Goal: Task Accomplishment & Management: Use online tool/utility

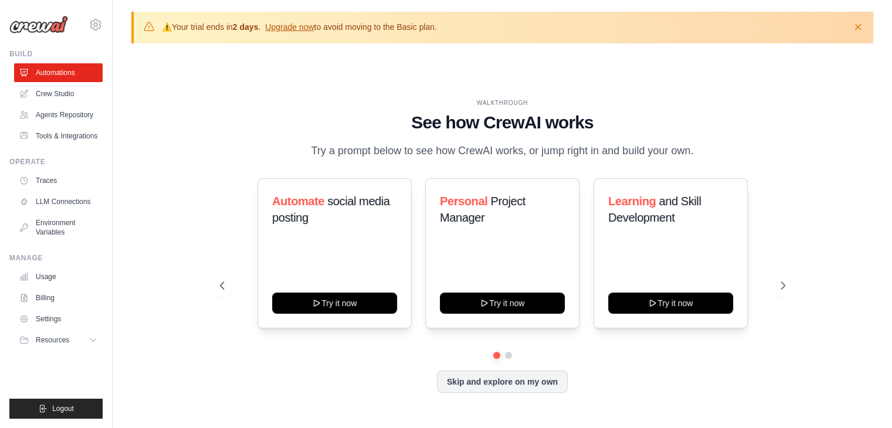
click at [50, 83] on ul "Automations Crew Studio Agents Repository Tools & Integrations" at bounding box center [58, 104] width 89 height 82
click at [452, 374] on button "Skip and explore on my own" at bounding box center [502, 381] width 131 height 22
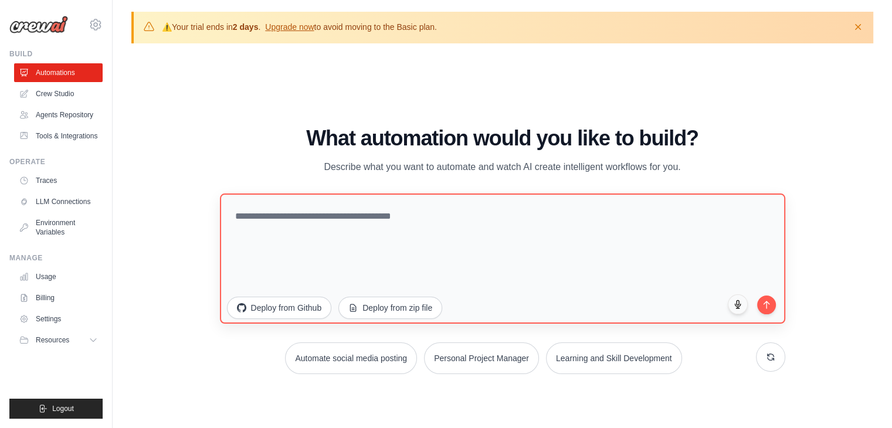
scroll to position [40, 0]
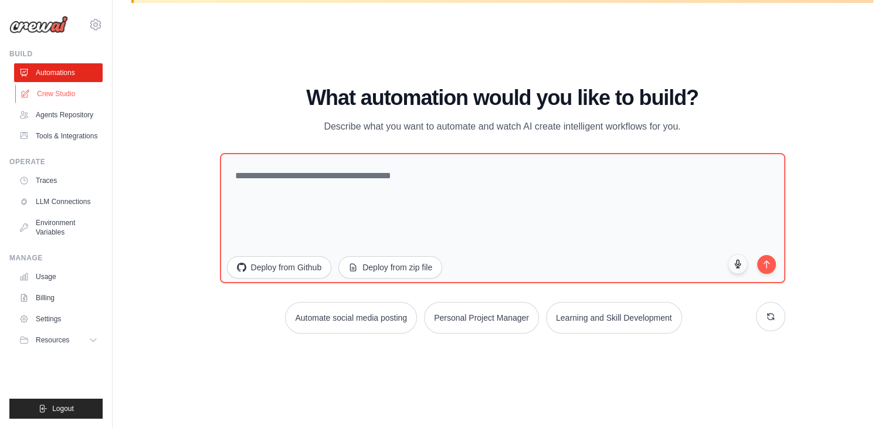
click at [65, 94] on link "Crew Studio" at bounding box center [59, 93] width 89 height 19
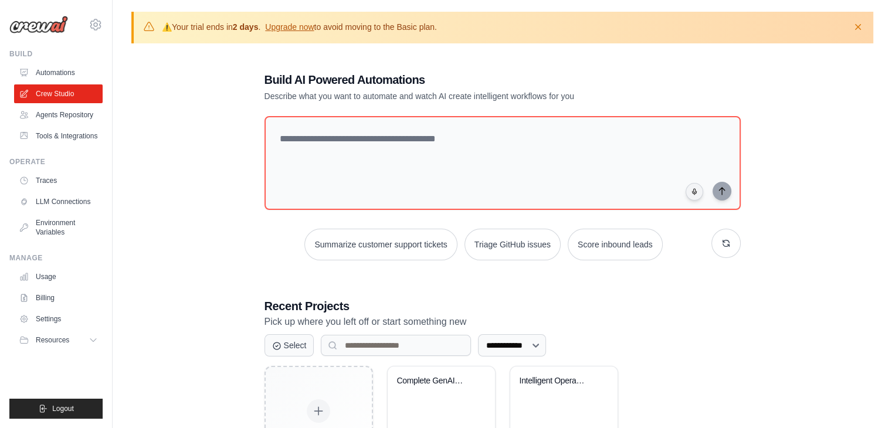
scroll to position [85, 0]
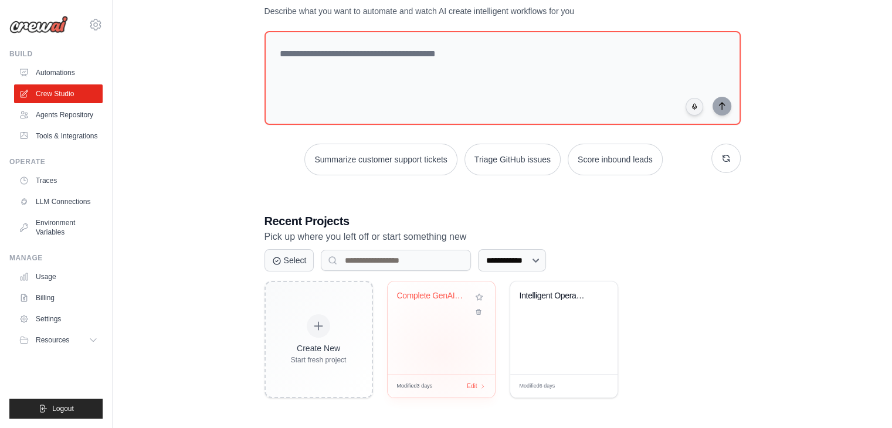
click at [442, 352] on div "Complete GenAI Marketing Intelligen..." at bounding box center [441, 328] width 107 height 93
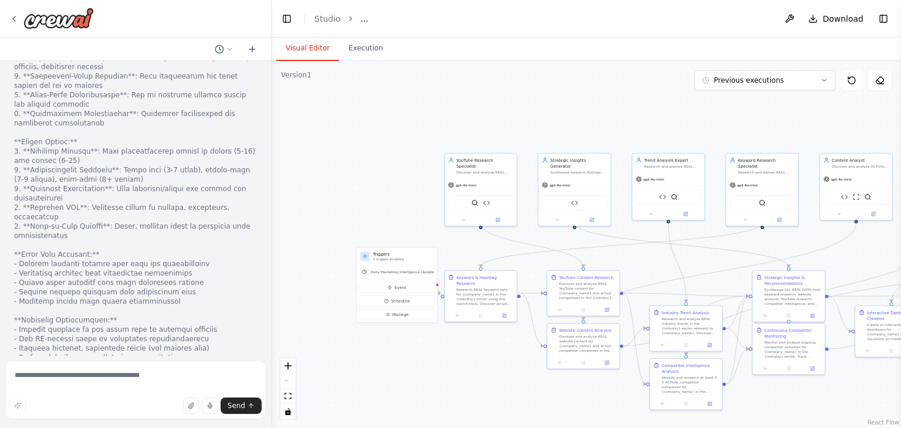
click at [289, 385] on div "React Flow controls" at bounding box center [287, 388] width 15 height 61
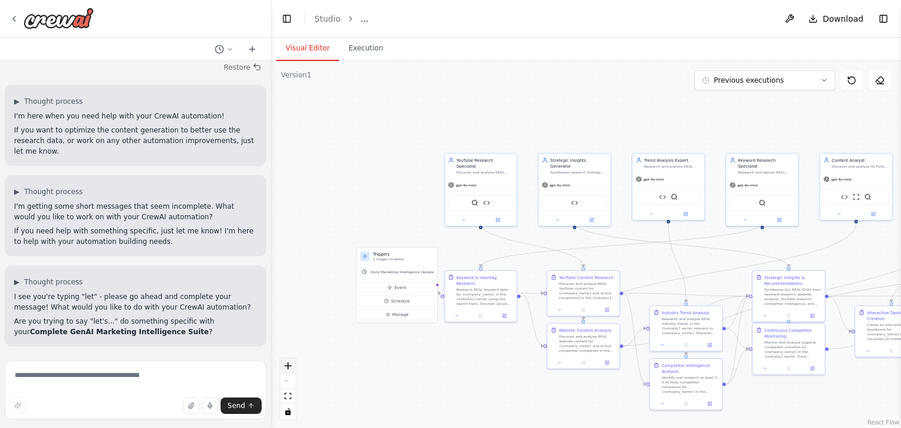
scroll to position [36093, 0]
click at [287, 358] on button "zoom in" at bounding box center [287, 365] width 15 height 15
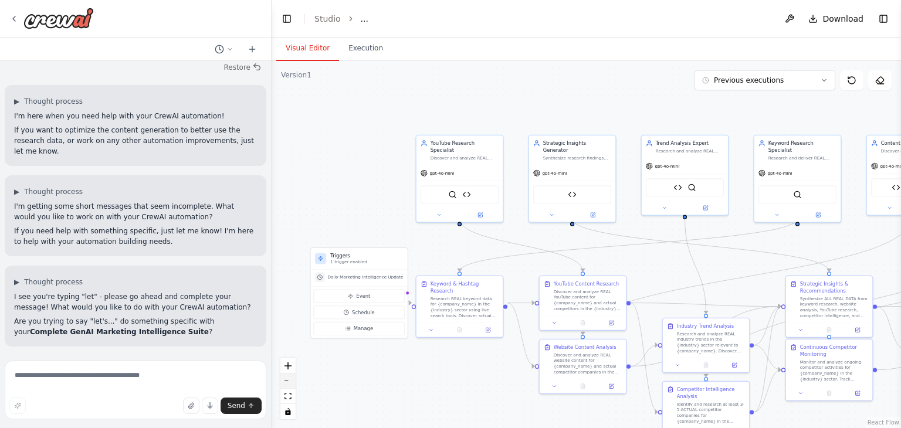
click at [289, 378] on button "zoom out" at bounding box center [287, 381] width 15 height 15
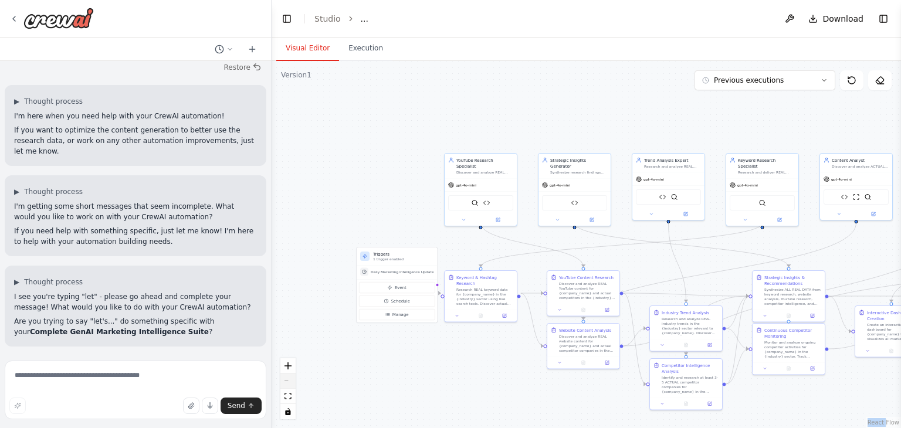
click at [289, 378] on div "React Flow controls" at bounding box center [287, 388] width 15 height 61
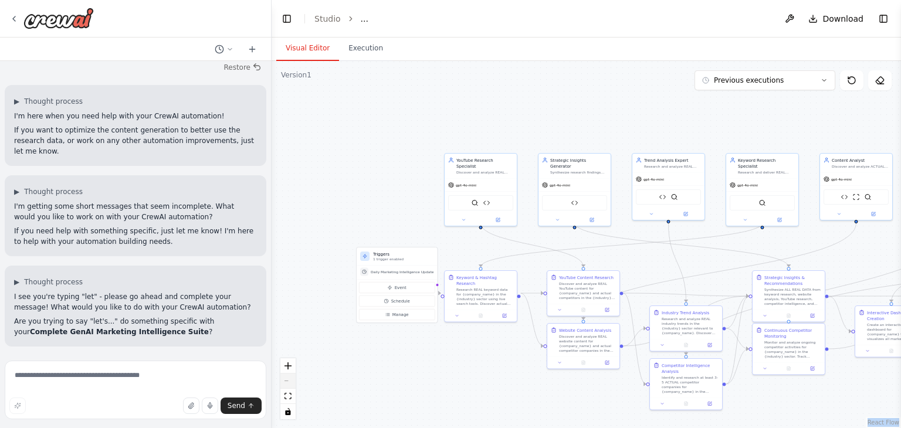
click at [289, 378] on div "React Flow controls" at bounding box center [287, 388] width 15 height 61
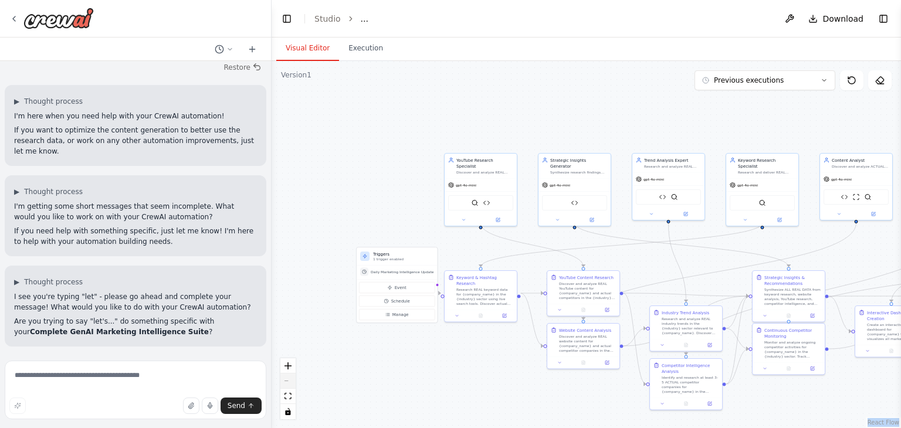
click at [289, 378] on div "React Flow controls" at bounding box center [287, 388] width 15 height 61
drag, startPoint x: 289, startPoint y: 378, endPoint x: 607, endPoint y: 218, distance: 355.7
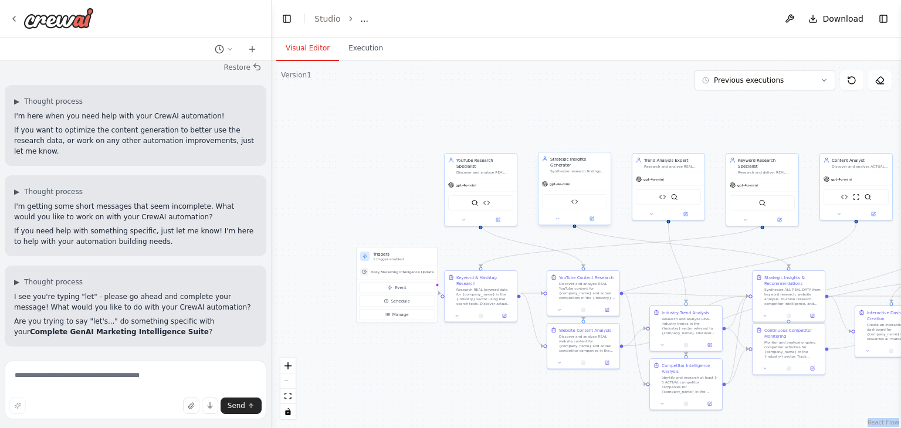
click at [607, 218] on div ".deletable-edge-delete-btn { width: 20px; height: 20px; border: 0px solid #ffff…" at bounding box center [586, 244] width 629 height 367
drag, startPoint x: 607, startPoint y: 218, endPoint x: 313, endPoint y: 223, distance: 293.9
click at [313, 223] on div ".deletable-edge-delete-btn { width: 20px; height: 20px; border: 0px solid #ffff…" at bounding box center [586, 244] width 629 height 367
click at [132, 381] on textarea at bounding box center [136, 390] width 262 height 59
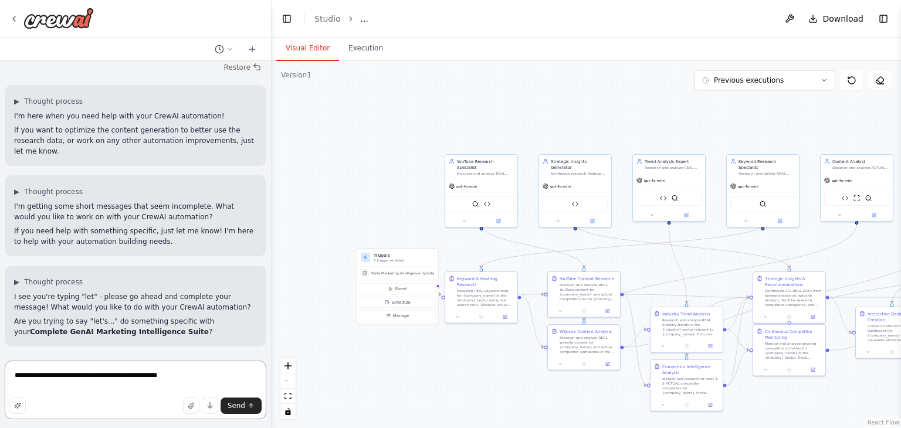
type textarea "**********"
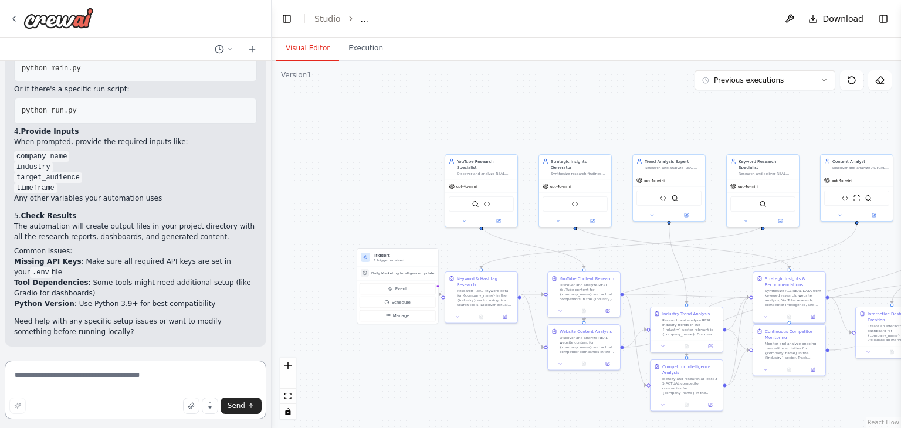
scroll to position [36650, 0]
click at [72, 369] on textarea at bounding box center [136, 390] width 262 height 59
type textarea "**********"
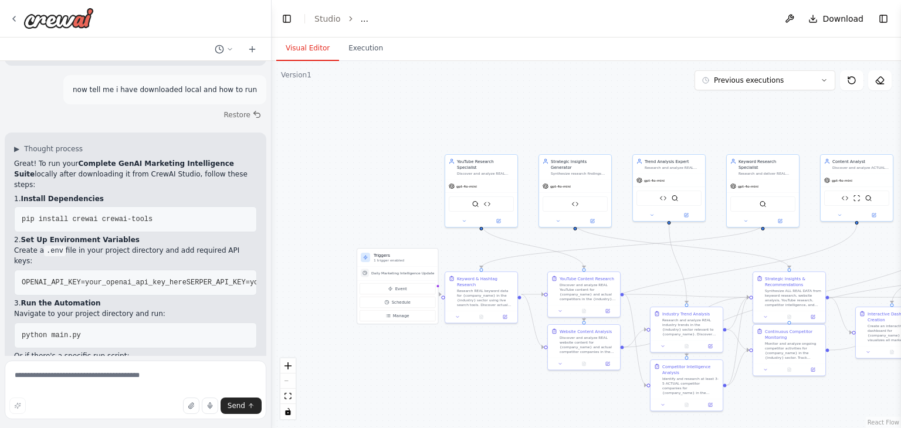
scroll to position [35514, 0]
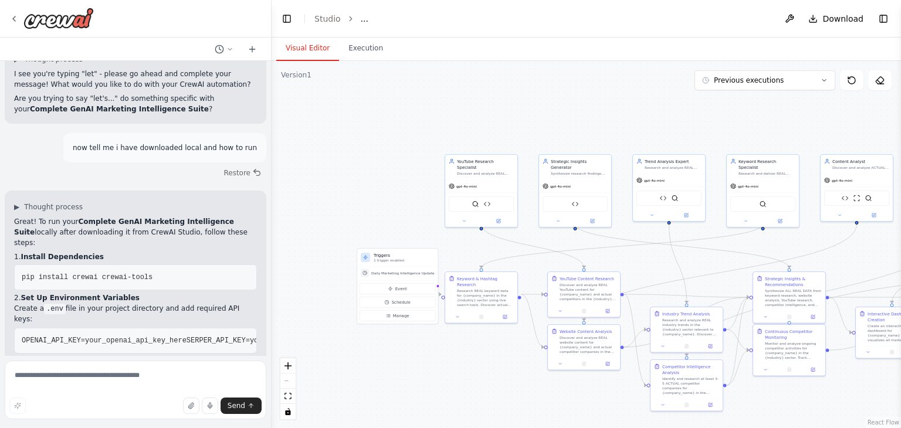
drag, startPoint x: 12, startPoint y: 131, endPoint x: 116, endPoint y: 346, distance: 239.0
click at [116, 346] on div "FastLeads99 Platform Overview Your Keywords, Trends, Insights, and Recommendati…" at bounding box center [135, 208] width 271 height 295
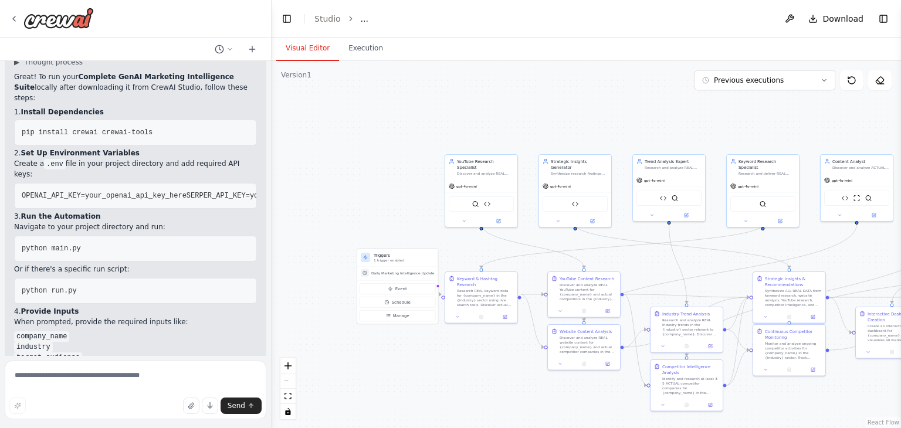
scroll to position [35672, 0]
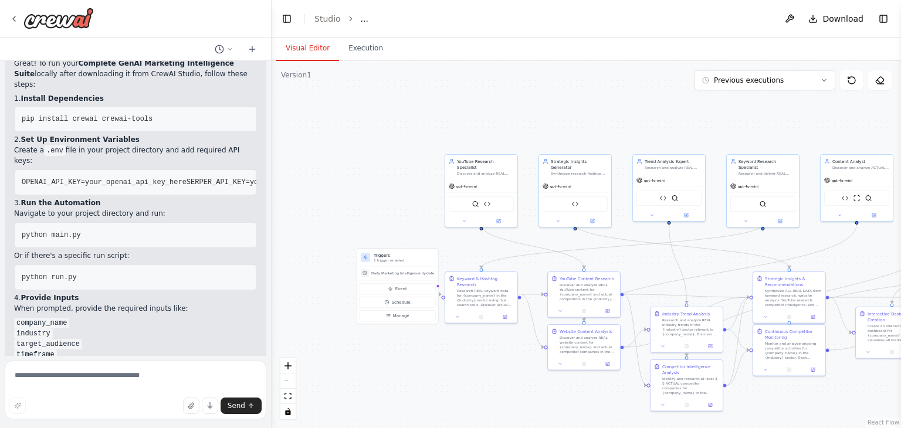
copy div "🎉 COMPLETE GENAI MARKETING INTELLIGENCE SUITE READY! Added successfully: 🎯 NEW …"
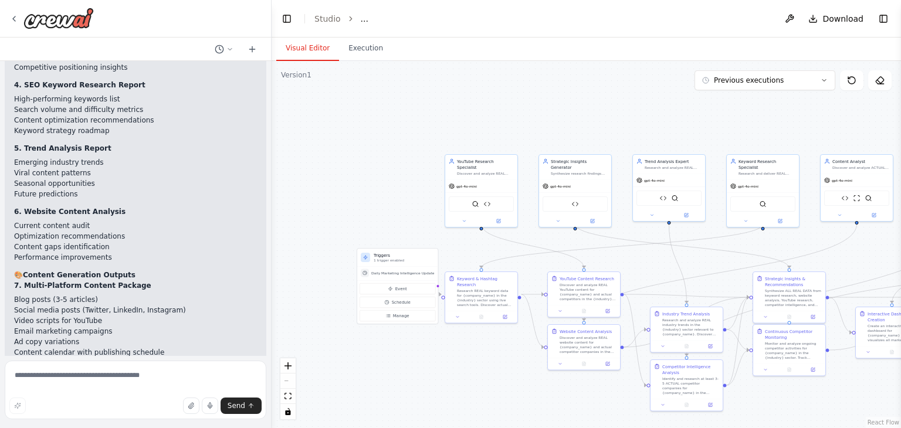
scroll to position [36417, 0]
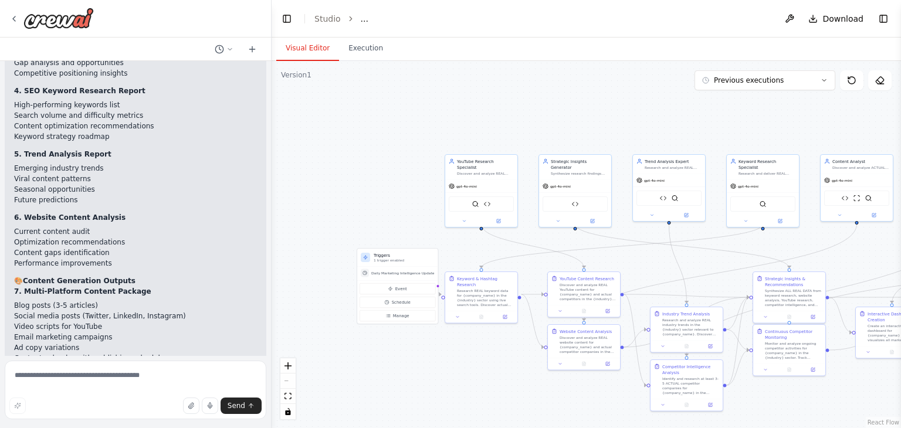
drag, startPoint x: 145, startPoint y: 174, endPoint x: 20, endPoint y: 186, distance: 126.1
copy span "pip install crewai crewai-tools"
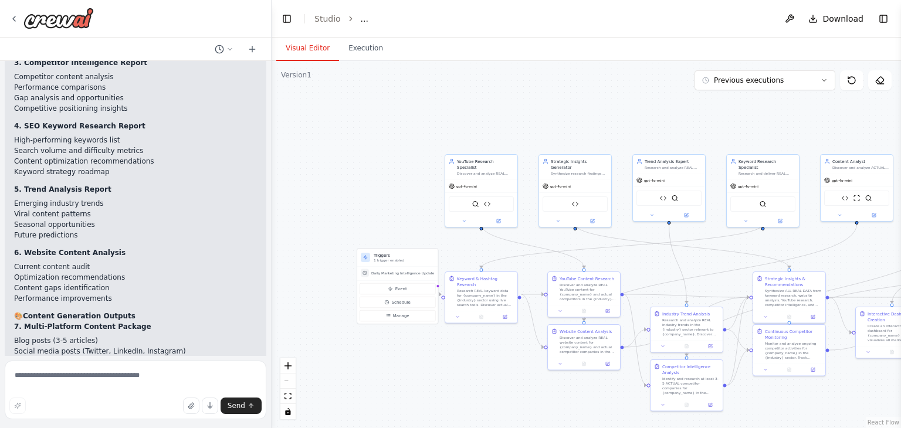
scroll to position [36382, 0]
drag, startPoint x: 19, startPoint y: 259, endPoint x: 205, endPoint y: 282, distance: 187.9
copy code "OPENAI_API_KEY=your_openai_api_key_here SERPER_API_KEY=your_serper_api_key_here…"
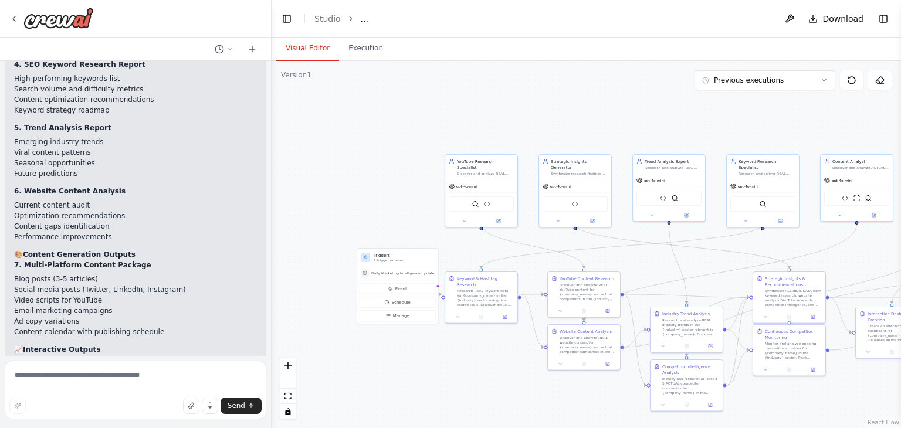
drag, startPoint x: 77, startPoint y: 273, endPoint x: 22, endPoint y: 273, distance: 55.1
copy span "python main.py"
drag, startPoint x: 79, startPoint y: 317, endPoint x: 19, endPoint y: 320, distance: 59.3
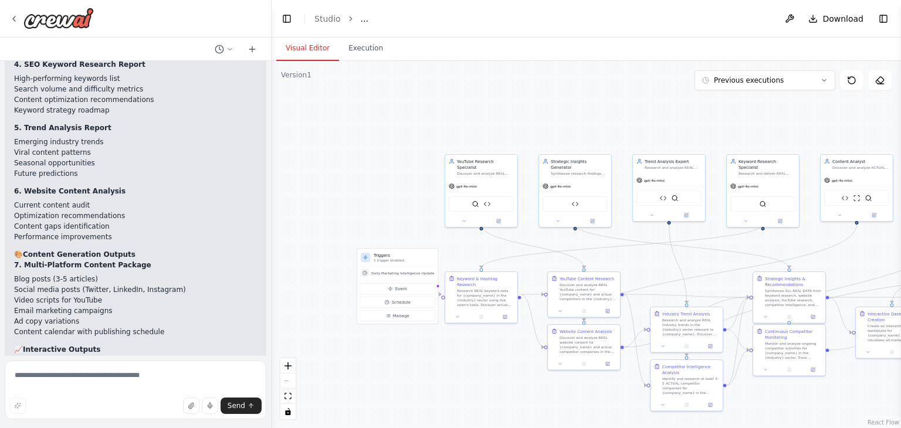
copy span "python run.py"
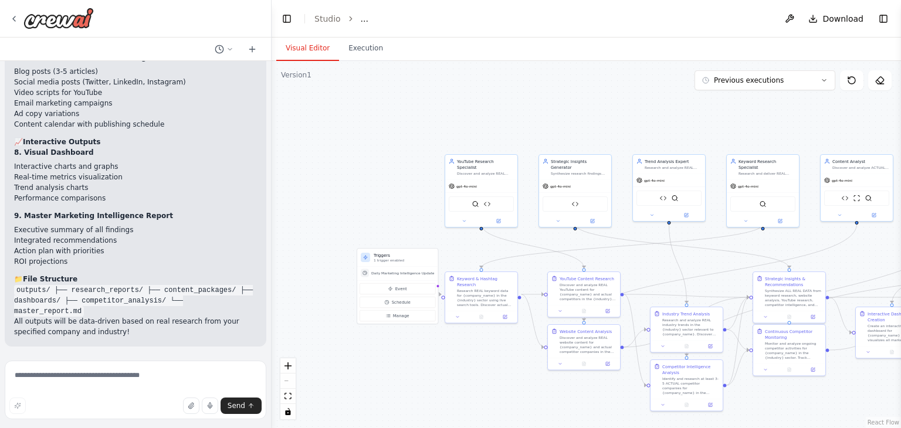
scroll to position [36668, 0]
click at [164, 378] on textarea at bounding box center [136, 390] width 262 height 59
type textarea "**********"
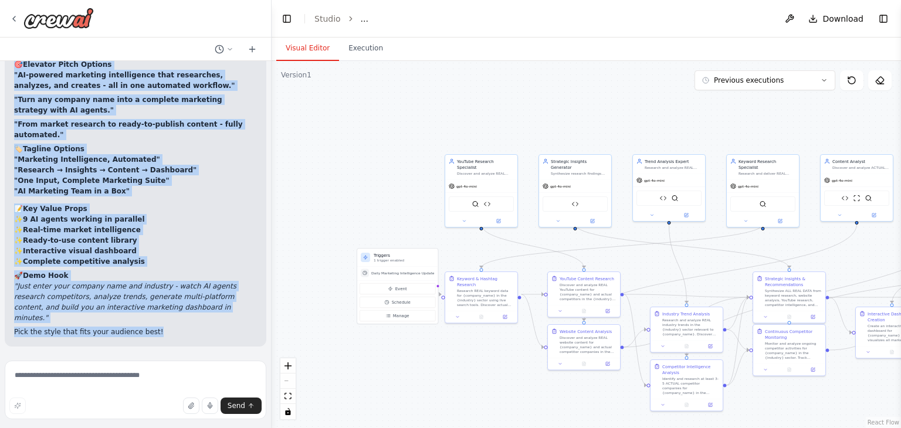
scroll to position [37846, 0]
drag, startPoint x: 15, startPoint y: 130, endPoint x: 182, endPoint y: 317, distance: 250.9
click at [182, 317] on div "Here are some concise ways to present your Complete GenAI Marketing Intelligenc…" at bounding box center [135, 186] width 243 height 303
copy div "Here are some concise ways to present your Complete GenAI Marketing Intelligenc…"
click at [195, 165] on li ""Marketing Intelligence, Automated"" at bounding box center [135, 159] width 243 height 11
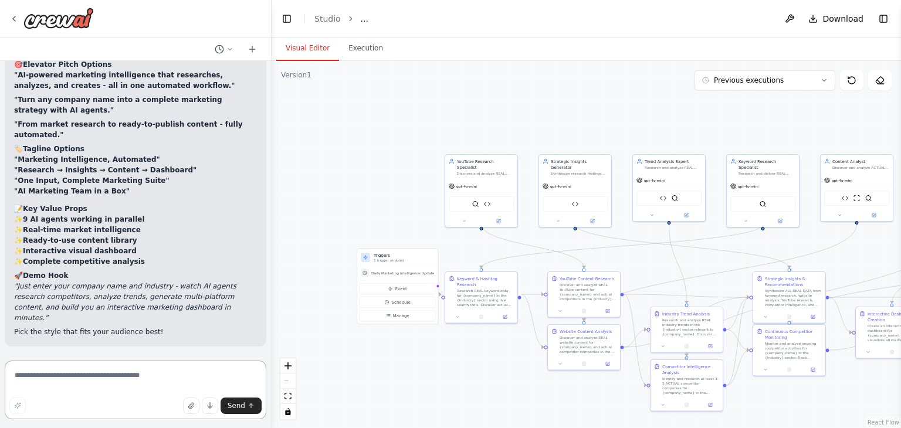
click at [167, 371] on textarea at bounding box center [136, 390] width 262 height 59
type textarea "**********"
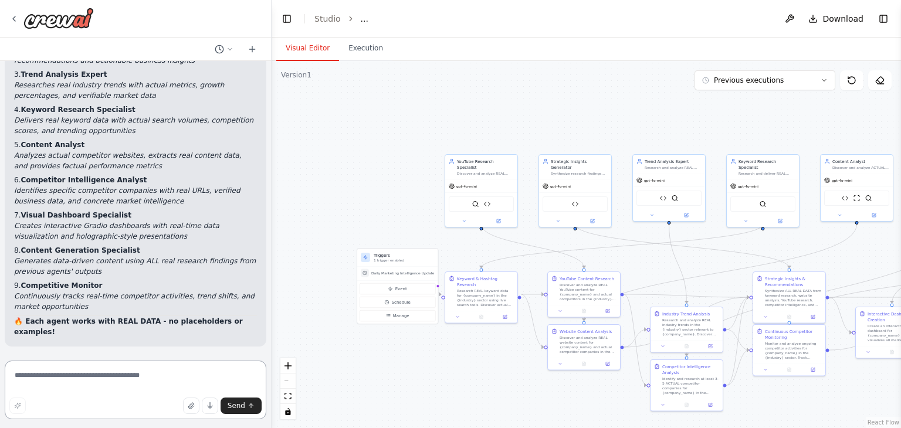
scroll to position [38349, 0]
click at [124, 382] on textarea at bounding box center [136, 390] width 262 height 59
type textarea "**********"
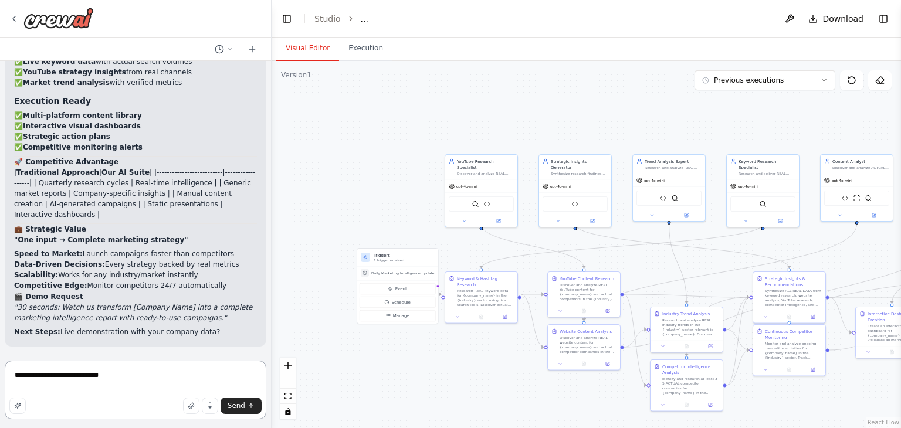
scroll to position [38915, 0]
type textarea "**********"
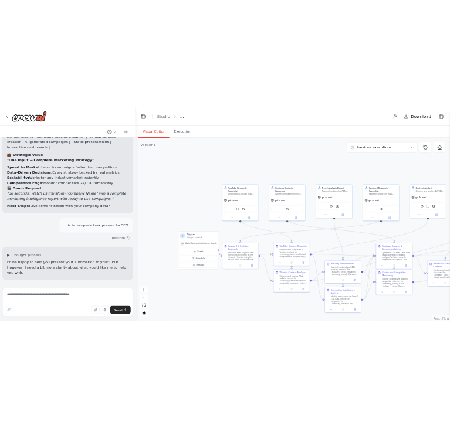
scroll to position [39051, 0]
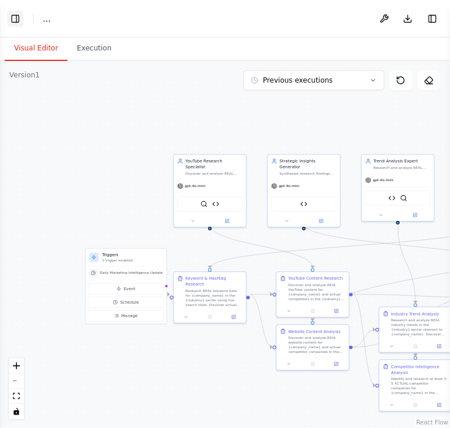
click at [17, 25] on button "Toggle Left Sidebar" at bounding box center [15, 19] width 16 height 16
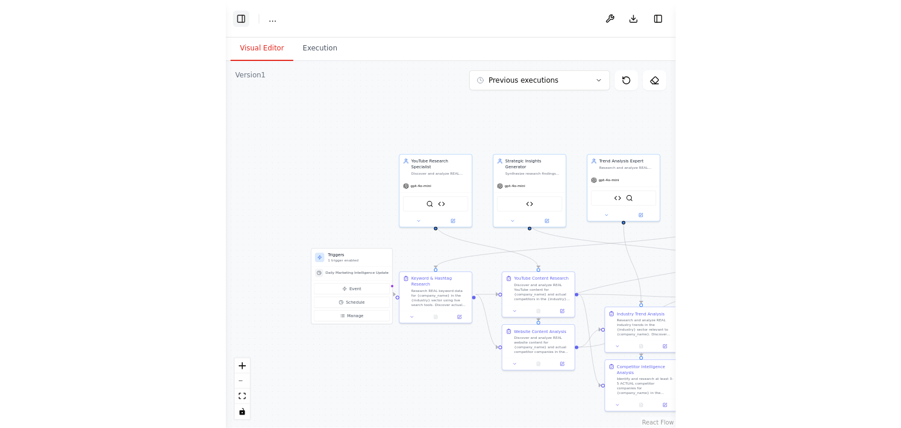
scroll to position [46251, 0]
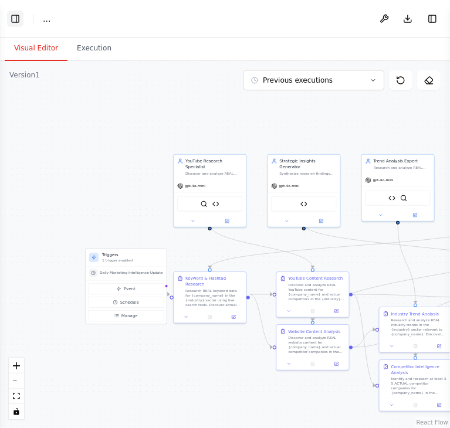
click at [17, 25] on button "Toggle Left Sidebar" at bounding box center [15, 19] width 16 height 16
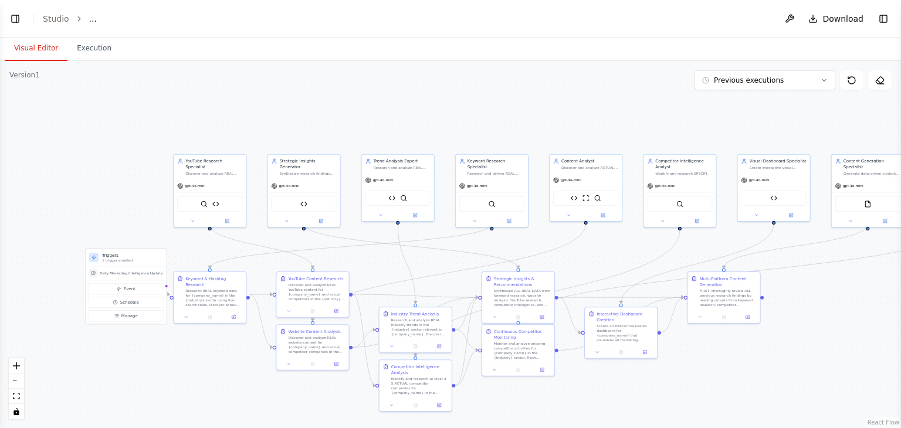
scroll to position [39164, 0]
click at [15, 16] on button "Toggle Left Sidebar" at bounding box center [15, 19] width 16 height 16
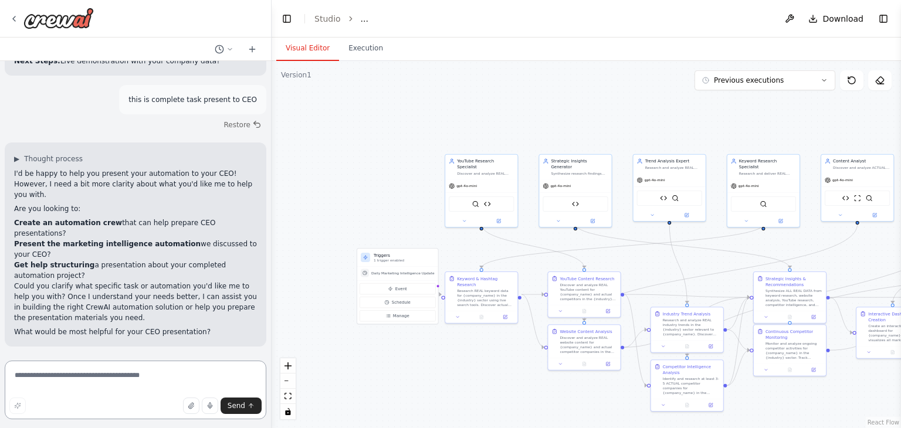
click at [45, 380] on textarea at bounding box center [136, 390] width 262 height 59
type textarea "*"
click at [121, 377] on textarea "**********" at bounding box center [136, 390] width 262 height 59
type textarea "**********"
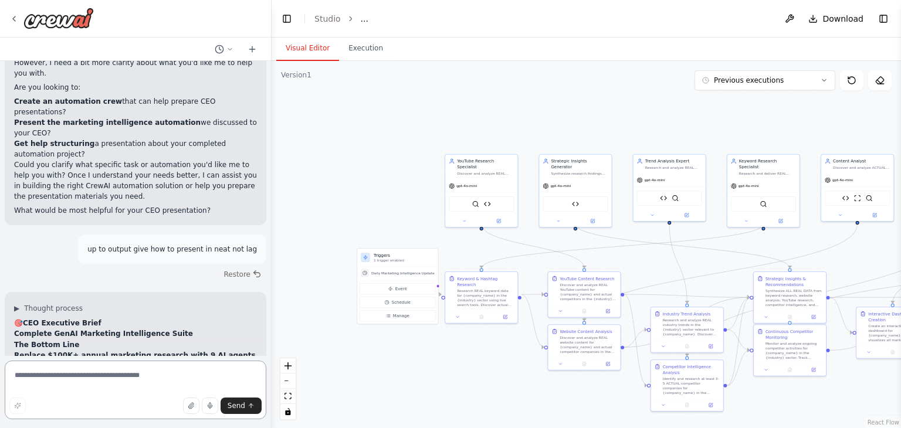
scroll to position [38561, 0]
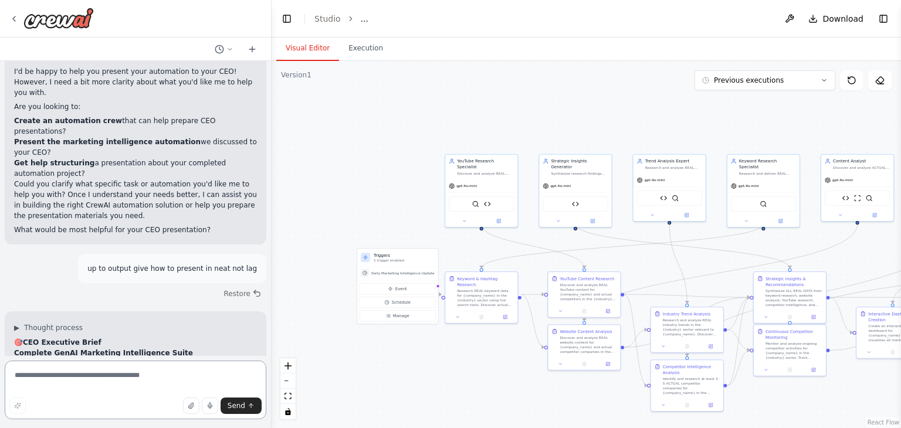
click at [97, 382] on textarea at bounding box center [136, 390] width 262 height 59
click at [101, 389] on textarea "**********" at bounding box center [136, 390] width 262 height 59
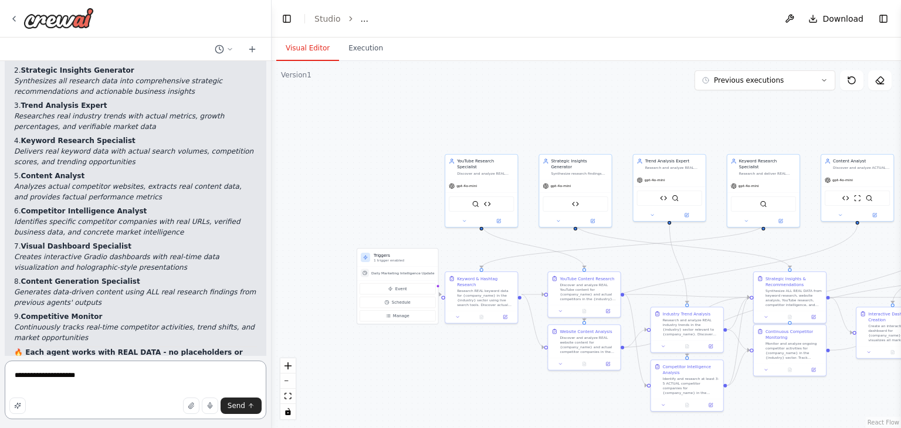
scroll to position [37548, 0]
type textarea "**********"
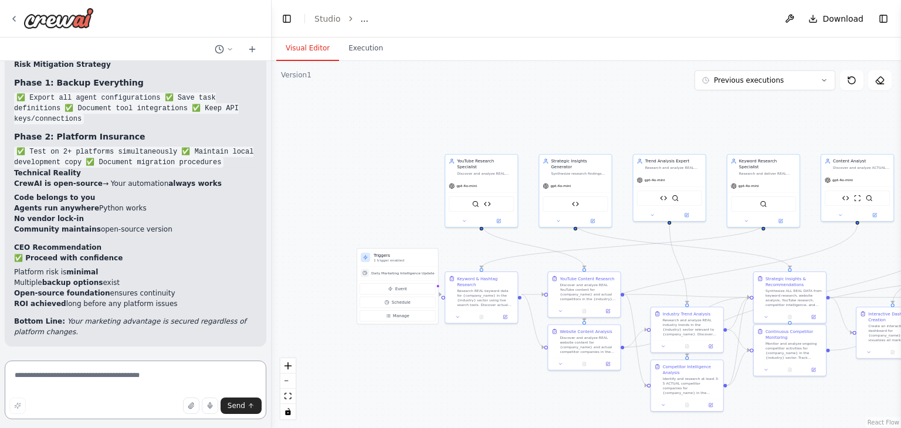
scroll to position [40170, 0]
type textarea "**********"
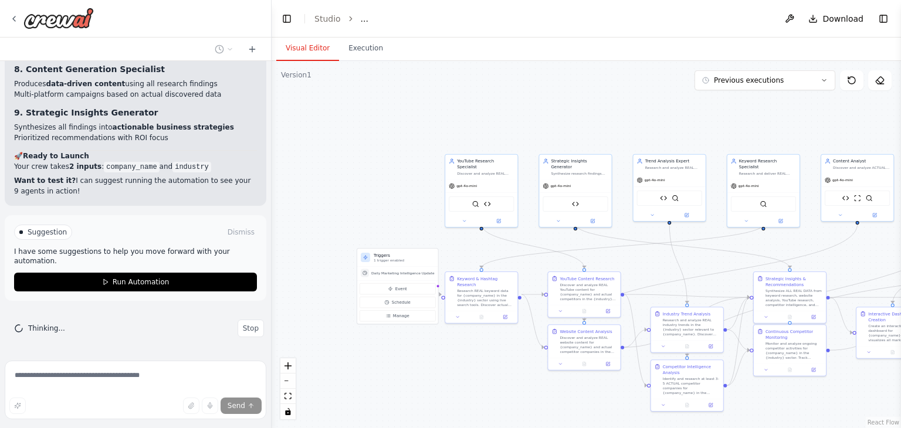
scroll to position [40954, 0]
click at [253, 331] on button "Stop" at bounding box center [251, 329] width 26 height 18
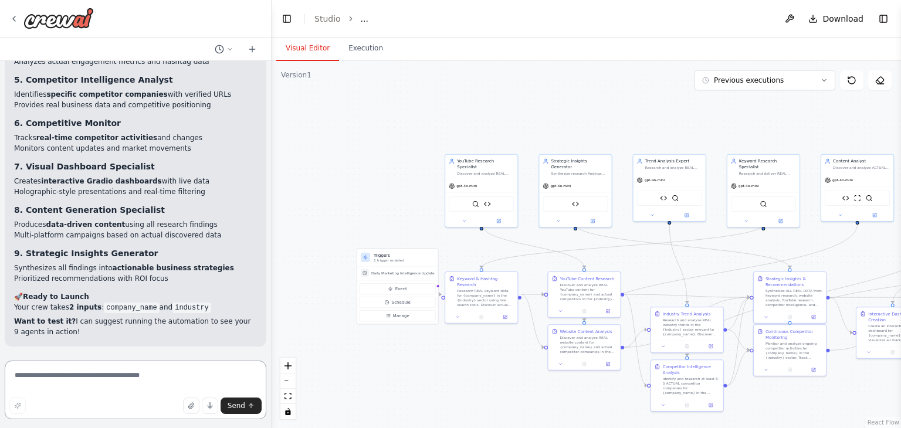
scroll to position [40823, 0]
click at [240, 333] on p "Want to test it? I can suggest running the automation to see your 9 agents in a…" at bounding box center [135, 326] width 243 height 21
click at [182, 375] on textarea at bounding box center [136, 390] width 262 height 59
type textarea "**********"
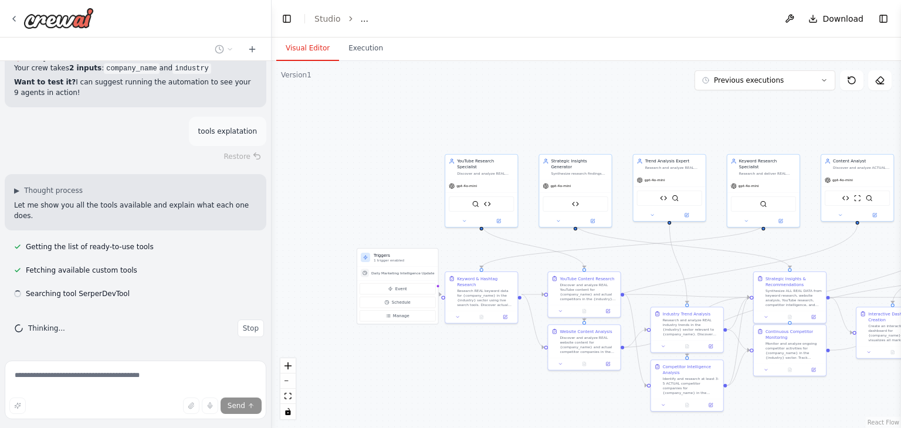
scroll to position [41052, 0]
drag, startPoint x: 214, startPoint y: 148, endPoint x: 204, endPoint y: 147, distance: 10.0
click at [204, 137] on p "tools explatation" at bounding box center [227, 131] width 59 height 11
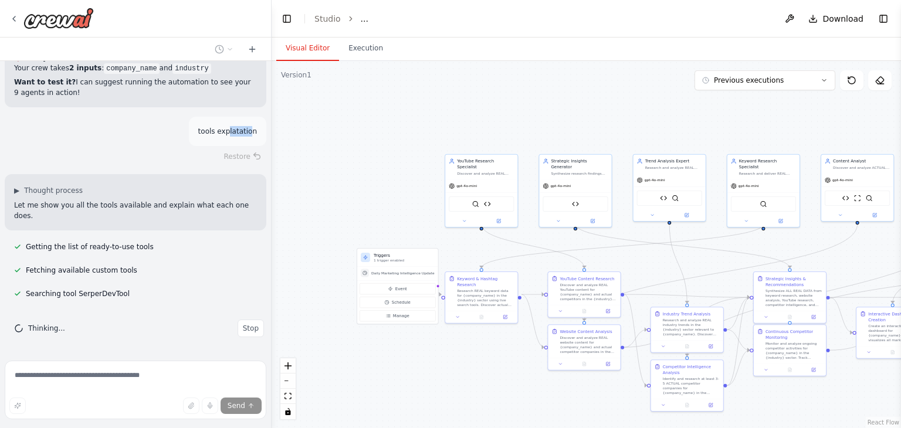
drag, startPoint x: 245, startPoint y: 143, endPoint x: 225, endPoint y: 144, distance: 20.0
click at [225, 137] on p "tools explatation" at bounding box center [227, 131] width 59 height 11
click at [204, 165] on div "Restore" at bounding box center [136, 156] width 262 height 16
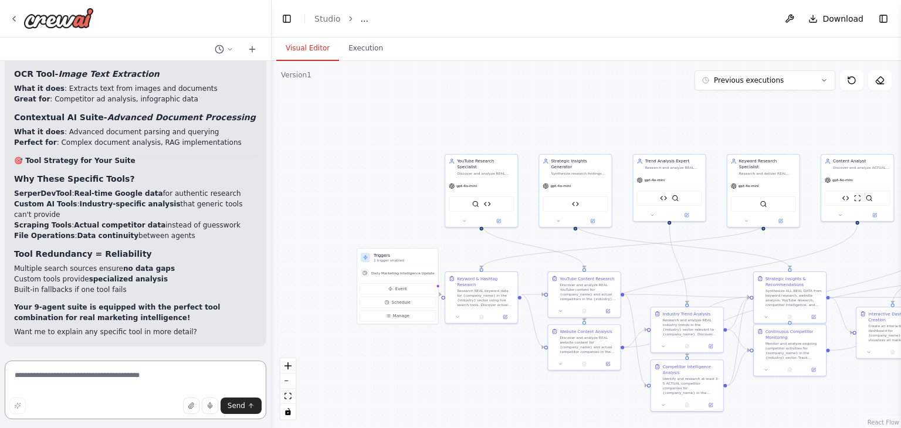
scroll to position [42057, 0]
click at [122, 374] on textarea at bounding box center [136, 390] width 262 height 59
type textarea "**********"
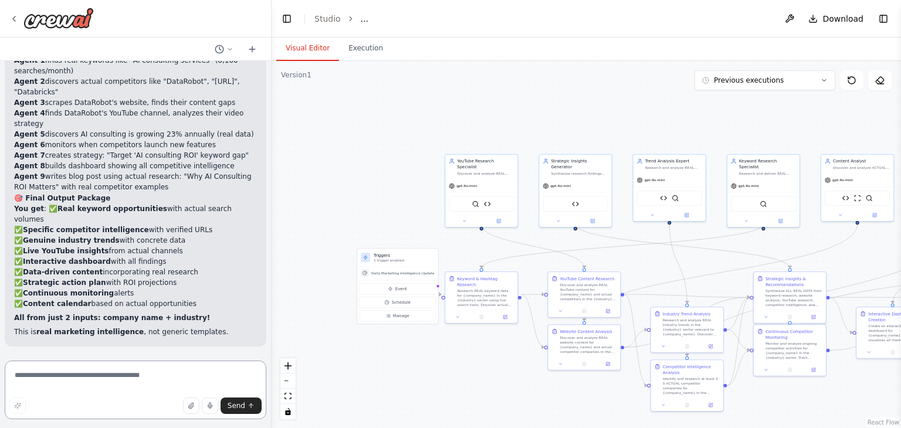
scroll to position [43269, 0]
drag, startPoint x: 12, startPoint y: 191, endPoint x: 186, endPoint y: 310, distance: 210.7
copy ol "Agent 1 finds real keywords like "AI consulting services" (8,100 searches/month…"
click at [216, 97] on li "Agent 2 discovers actual competitors like "DataRobot", "H2O.ai", "Databricks"" at bounding box center [135, 86] width 243 height 21
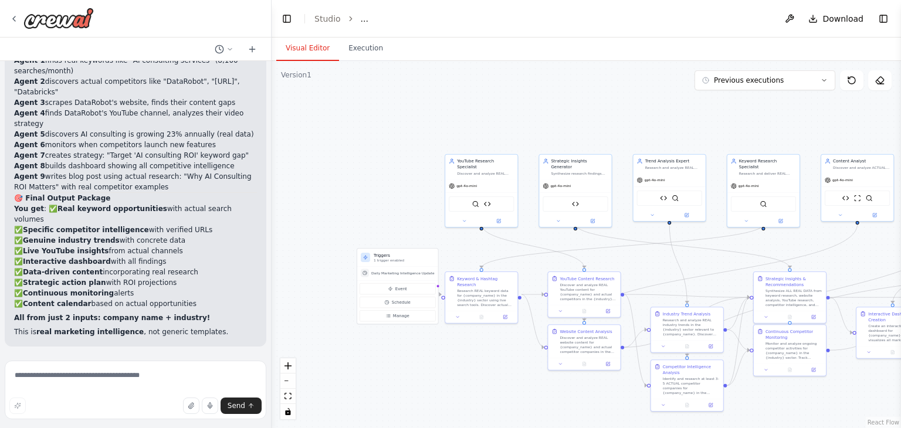
scroll to position [43381, 0]
click at [103, 204] on h2 "🎯 Final Output Package" at bounding box center [135, 198] width 243 height 11
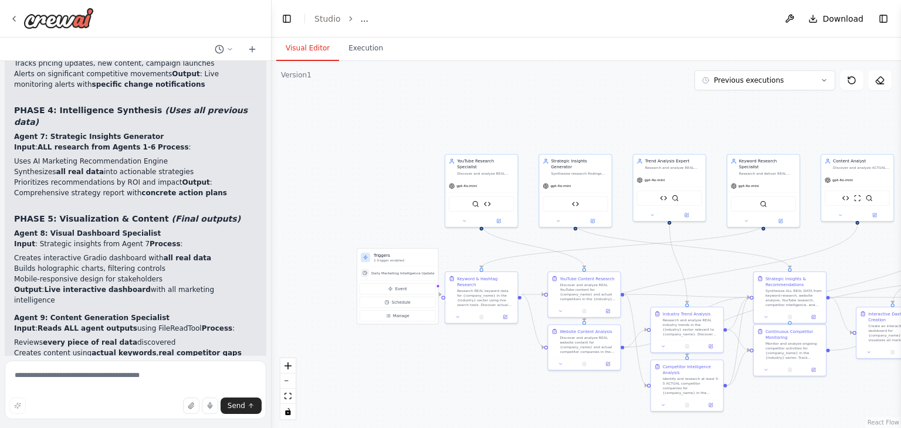
scroll to position [42412, 0]
drag, startPoint x: 0, startPoint y: 395, endPoint x: 9, endPoint y: 362, distance: 34.6
drag, startPoint x: 9, startPoint y: 362, endPoint x: 358, endPoint y: 177, distance: 395.7
click at [358, 177] on div ".deletable-edge-delete-btn { width: 20px; height: 20px; border: 0px solid #ffff…" at bounding box center [586, 244] width 629 height 367
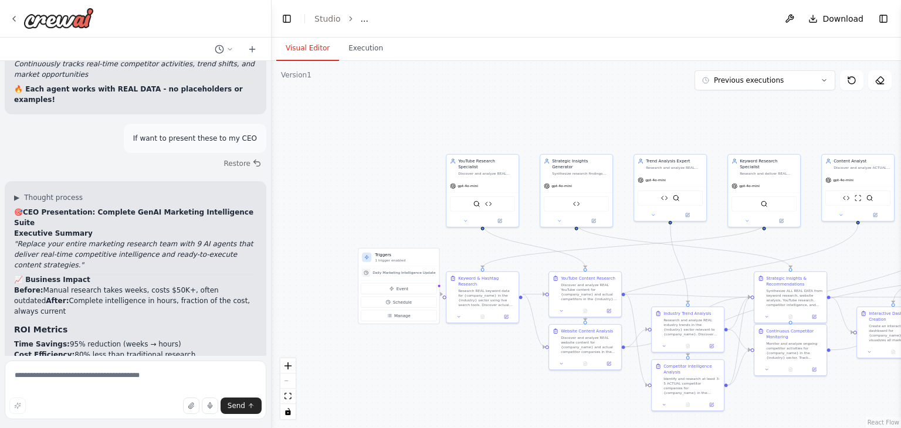
scroll to position [37815, 0]
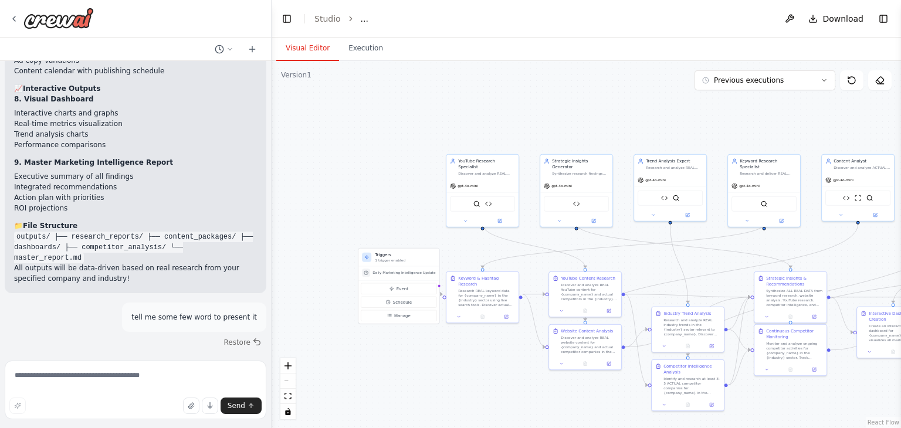
scroll to position [36717, 0]
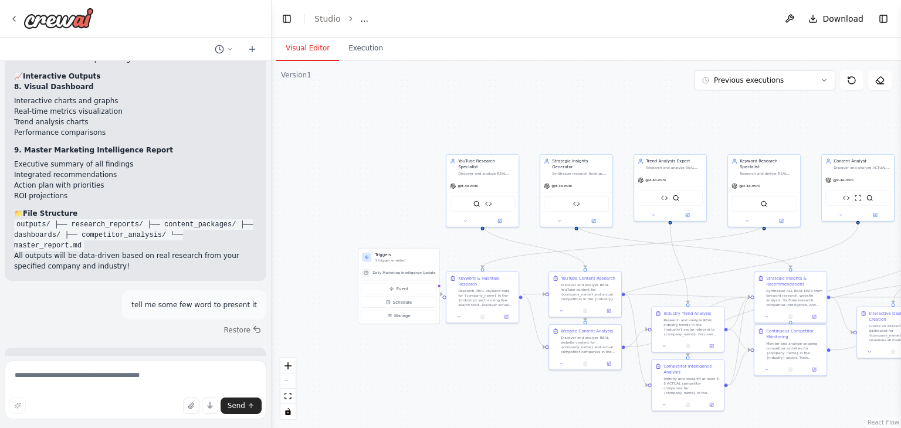
drag, startPoint x: 266, startPoint y: 297, endPoint x: 291, endPoint y: 455, distance: 159.7
click at [291, 428] on html "FastLeads99 Platform Overview Your Keywords, Trends, Insights, and Recommendati…" at bounding box center [450, 214] width 901 height 428
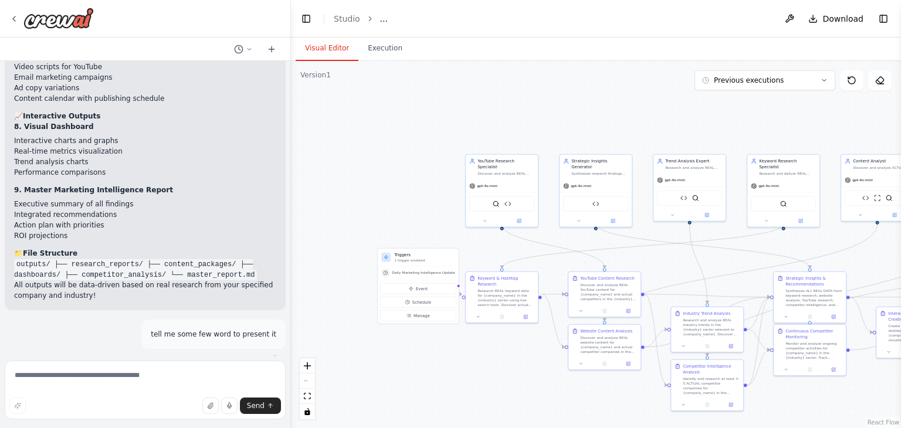
scroll to position [35722, 0]
drag, startPoint x: 19, startPoint y: 136, endPoint x: 84, endPoint y: 136, distance: 65.1
copy span "python main.py"
click at [174, 388] on textarea at bounding box center [145, 390] width 281 height 59
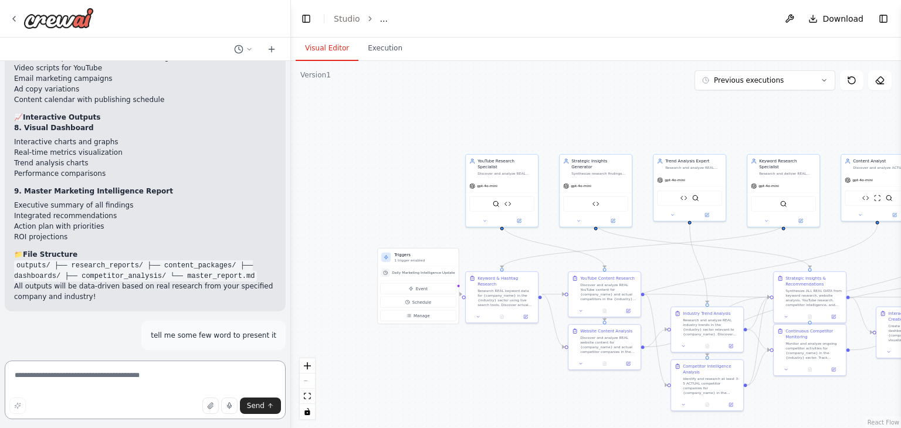
paste textarea "**********"
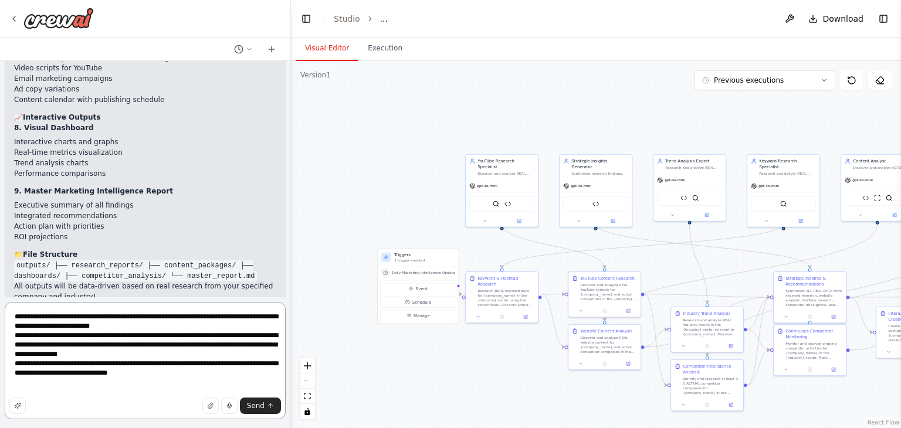
type textarea "**********"
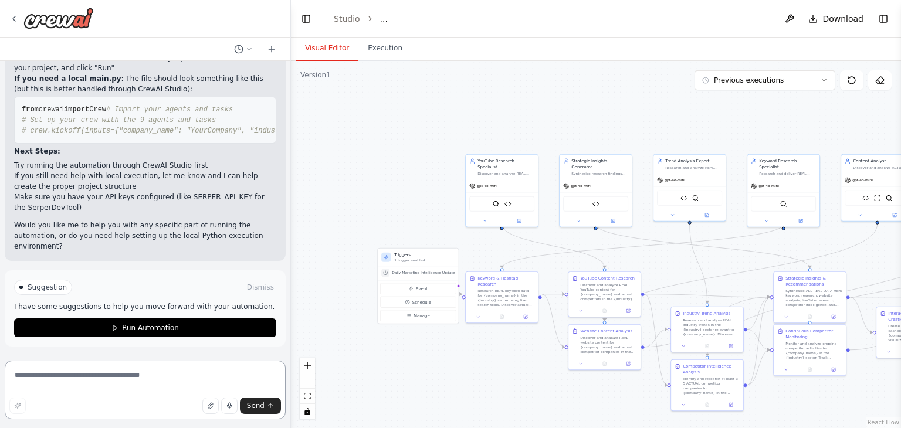
scroll to position [42831, 0]
drag, startPoint x: 13, startPoint y: 207, endPoint x: 81, endPoint y: 201, distance: 67.8
copy strong "Open CrewAI Studio"
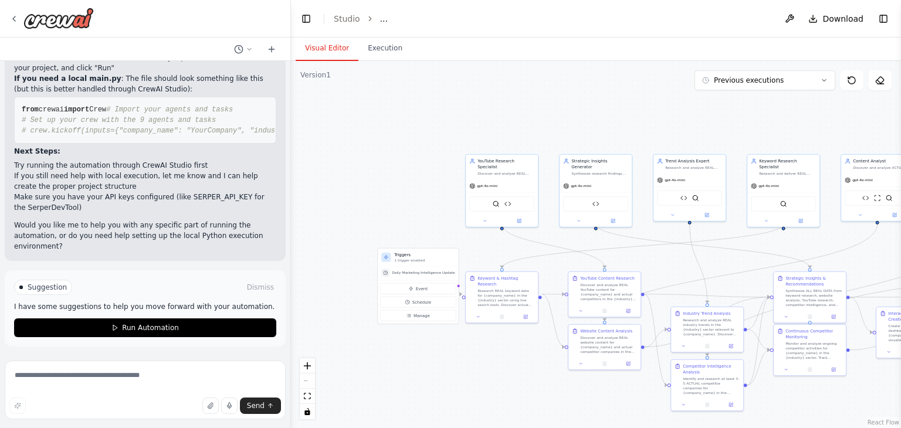
scroll to position [43106, 0]
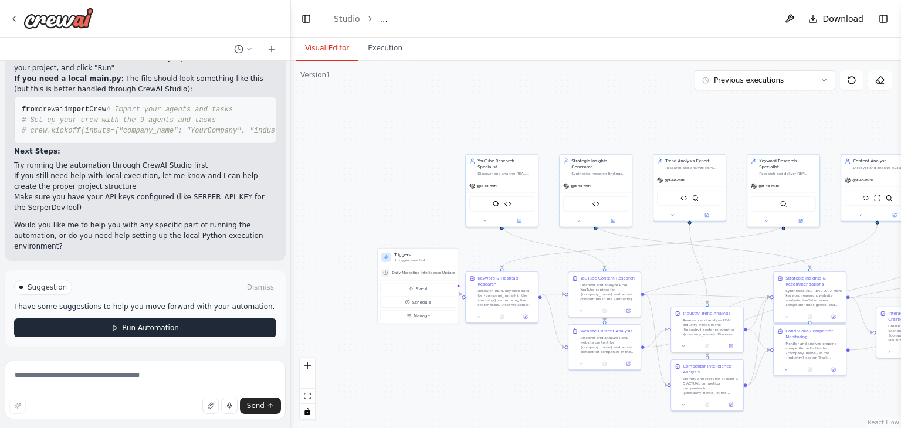
click at [170, 333] on span "Run Automation" at bounding box center [150, 327] width 57 height 9
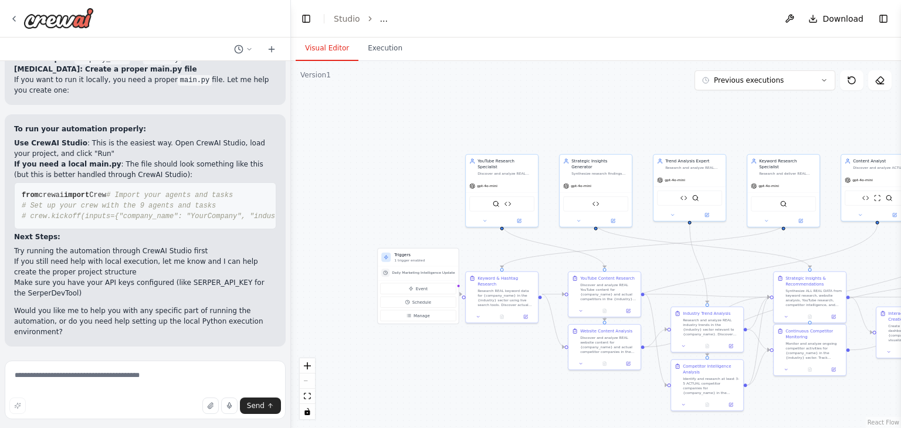
scroll to position [43021, 0]
click at [341, 17] on link "Studio" at bounding box center [347, 18] width 26 height 9
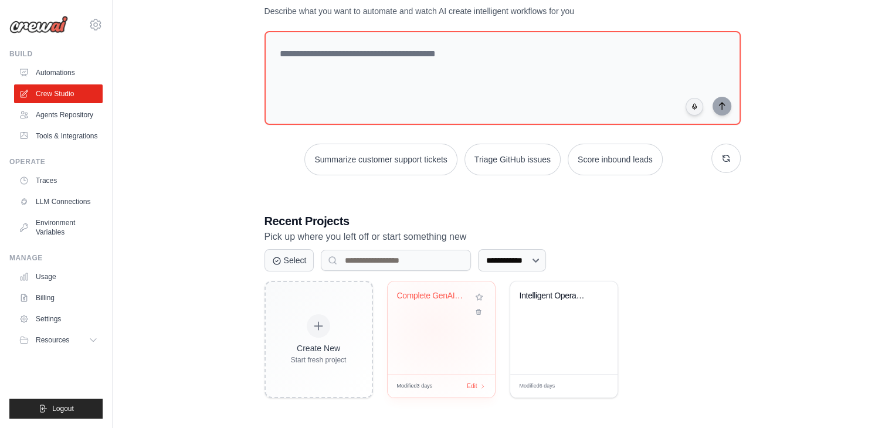
drag, startPoint x: 445, startPoint y: 304, endPoint x: 434, endPoint y: 326, distance: 24.1
click at [434, 326] on div "Complete GenAI Marketing Intelligen..." at bounding box center [441, 328] width 107 height 93
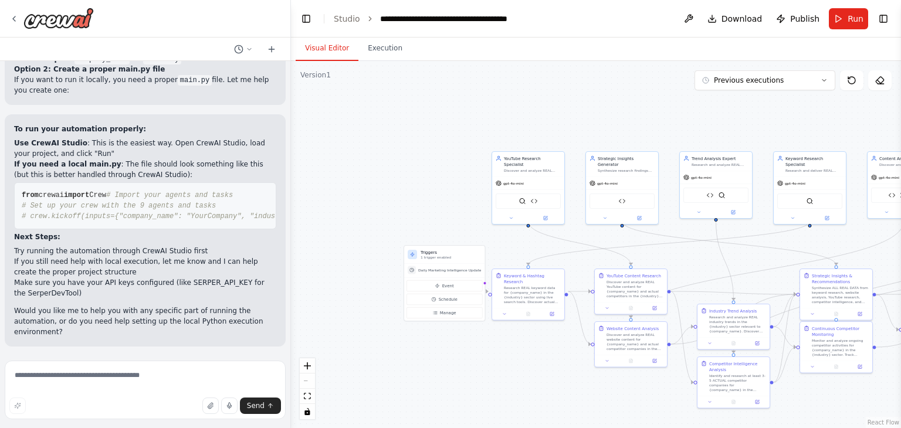
scroll to position [43021, 0]
click at [350, 24] on li "Studio" at bounding box center [347, 19] width 26 height 12
click at [346, 16] on link "Studio" at bounding box center [347, 18] width 26 height 9
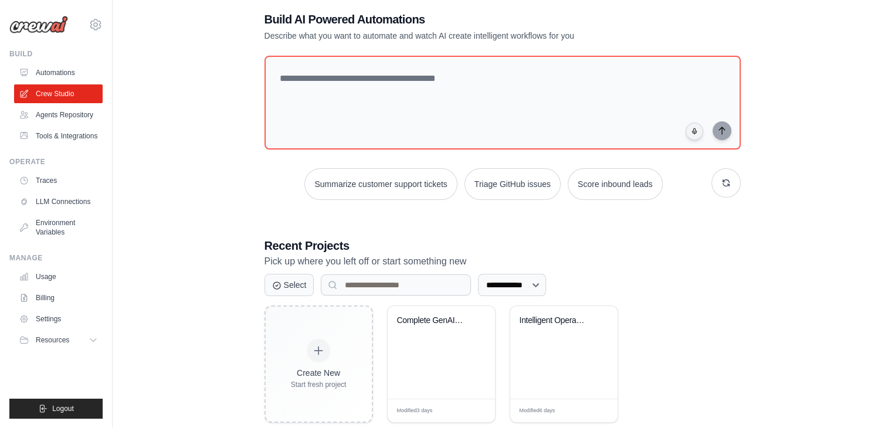
scroll to position [85, 0]
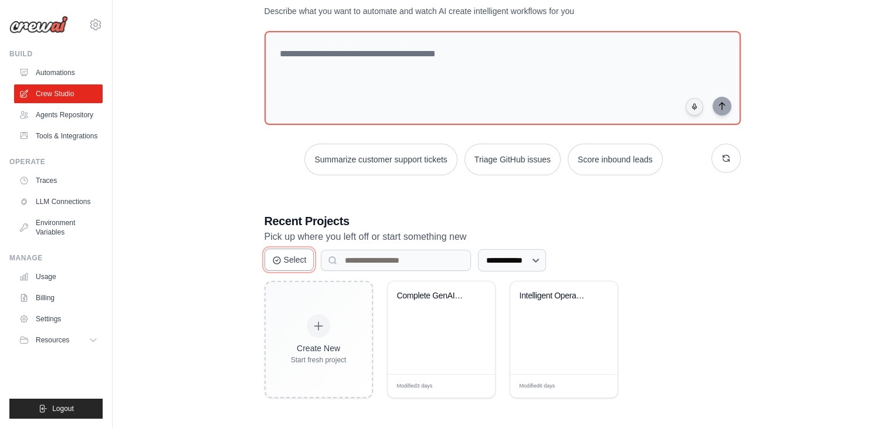
click at [298, 266] on button "Select" at bounding box center [290, 260] width 50 height 22
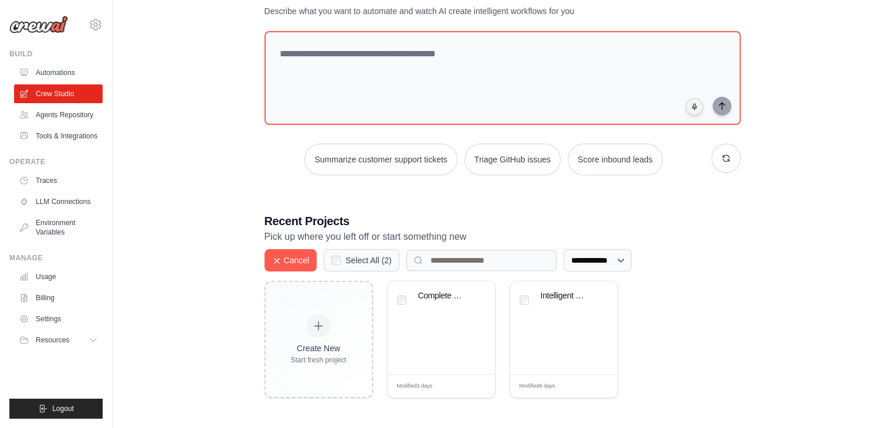
click at [242, 277] on div "**********" at bounding box center [502, 192] width 742 height 449
click at [277, 259] on icon at bounding box center [277, 260] width 5 height 5
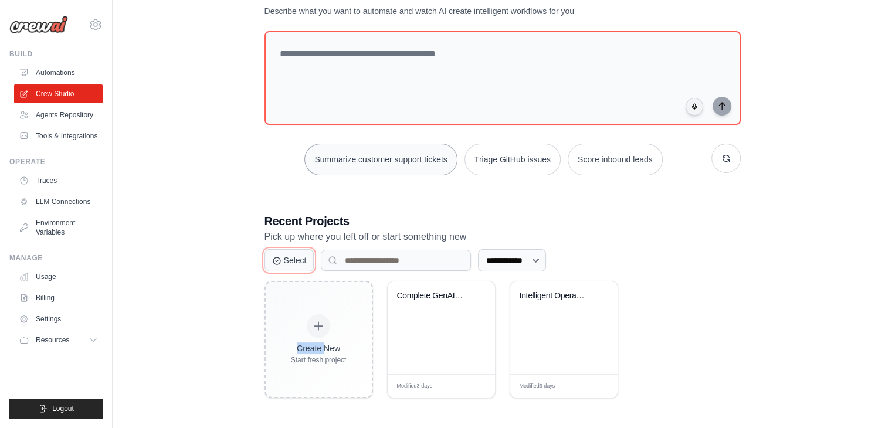
scroll to position [0, 0]
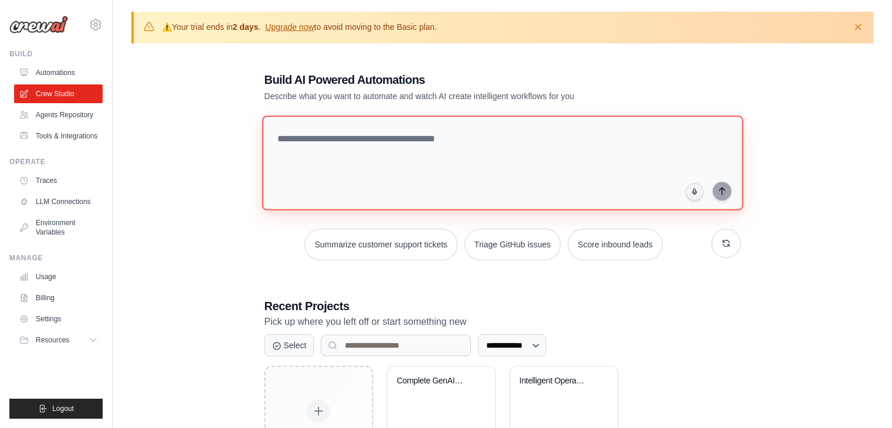
click at [458, 158] on textarea at bounding box center [502, 163] width 481 height 95
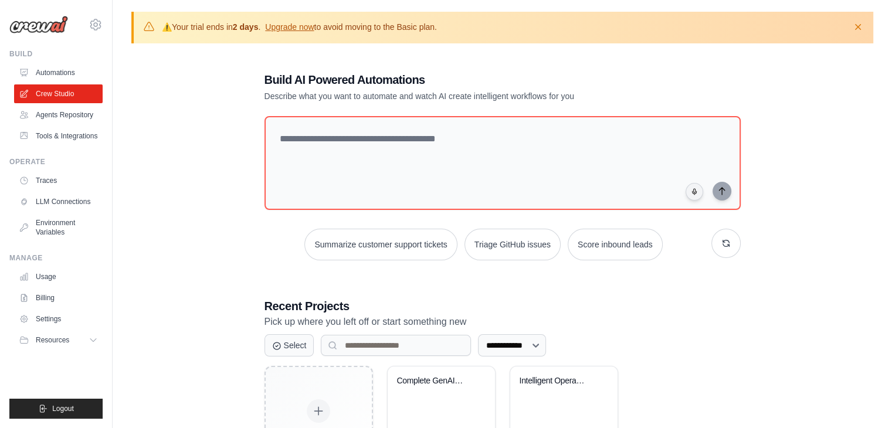
drag, startPoint x: 197, startPoint y: 221, endPoint x: 195, endPoint y: 267, distance: 46.4
click at [195, 267] on div "**********" at bounding box center [502, 277] width 742 height 449
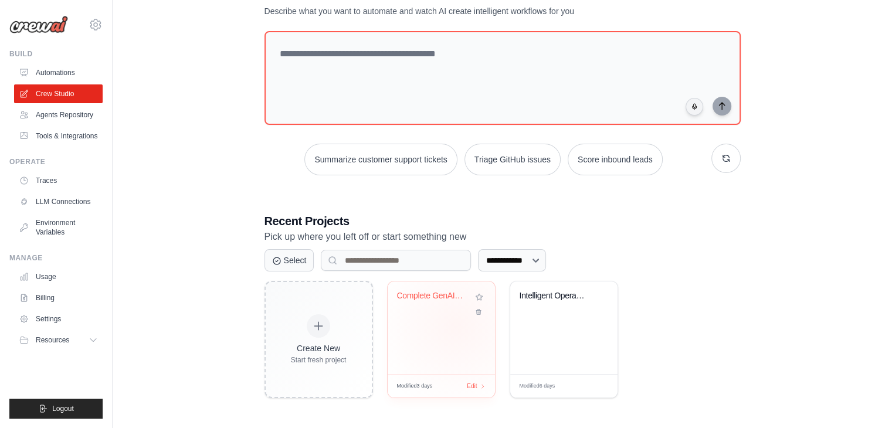
click at [456, 324] on div "Complete GenAI Marketing Intelligen..." at bounding box center [441, 328] width 107 height 93
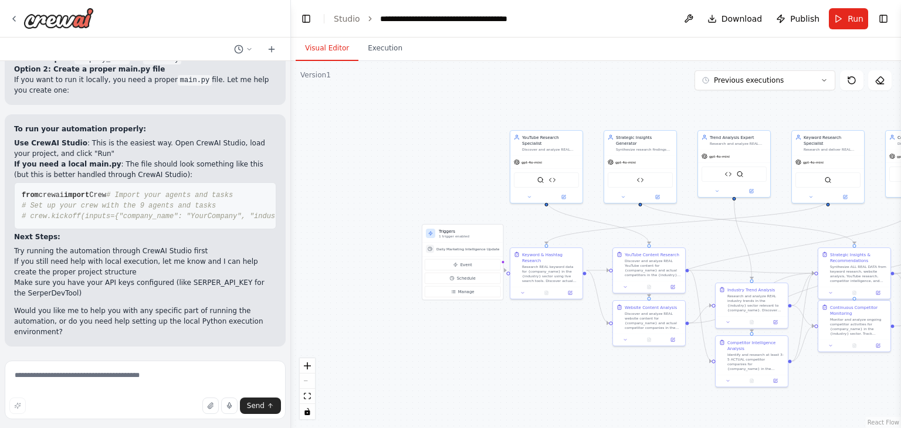
scroll to position [43021, 0]
click at [195, 371] on textarea at bounding box center [145, 390] width 281 height 59
type textarea "*"
type textarea "**********"
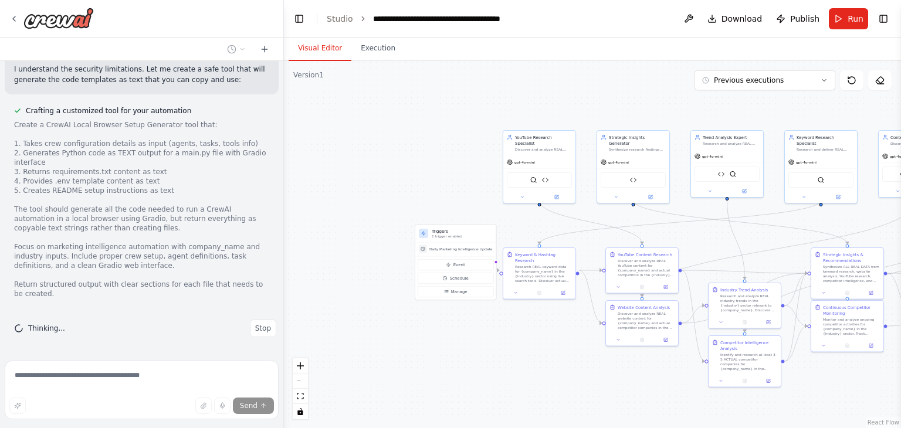
scroll to position [44082, 0]
drag, startPoint x: 287, startPoint y: 338, endPoint x: 284, endPoint y: 286, distance: 52.3
click at [284, 286] on div "FastLeads99 Platform Overview Your Keywords, Trends, Insights, and Recommendati…" at bounding box center [450, 214] width 901 height 428
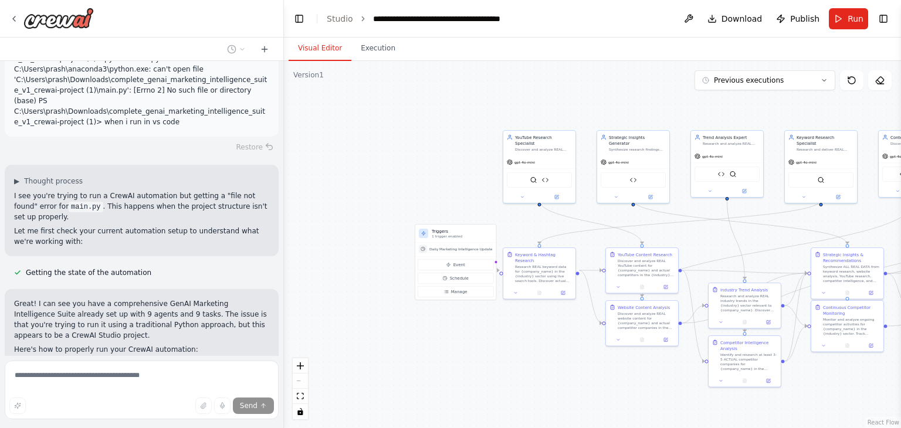
scroll to position [44091, 0]
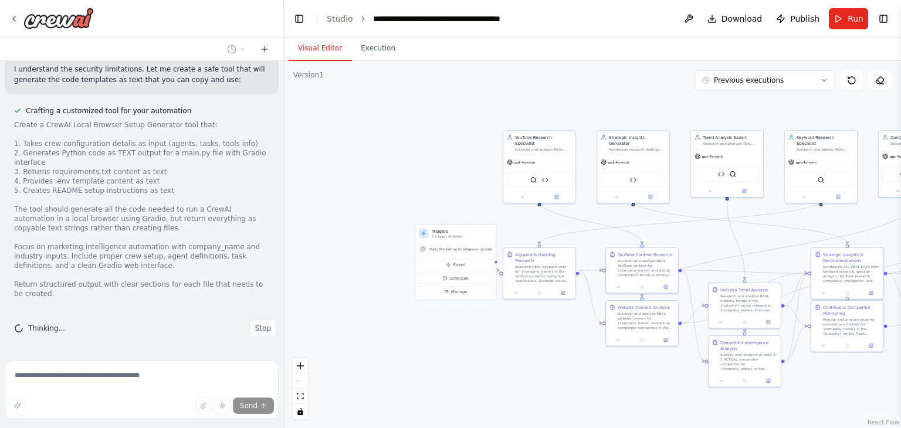
click at [197, 315] on div "Thinking... Stop" at bounding box center [142, 328] width 274 height 36
click at [204, 401] on div "Send" at bounding box center [142, 392] width 274 height 63
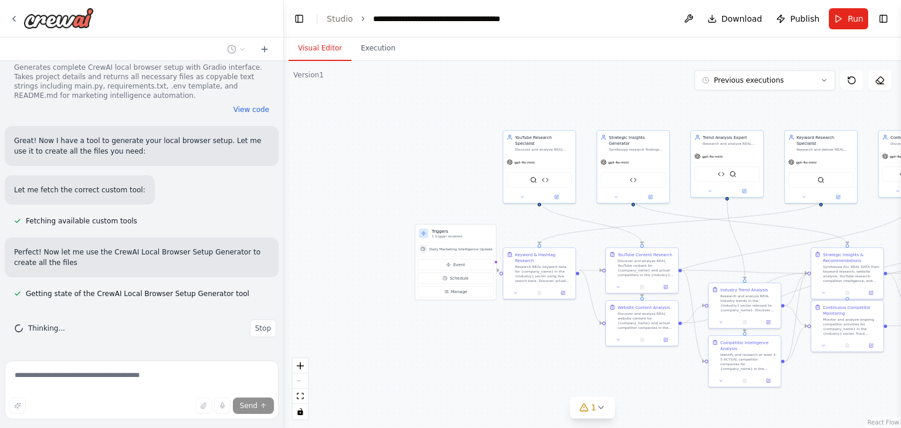
scroll to position [44355, 0]
click at [248, 112] on button "View code" at bounding box center [251, 109] width 36 height 9
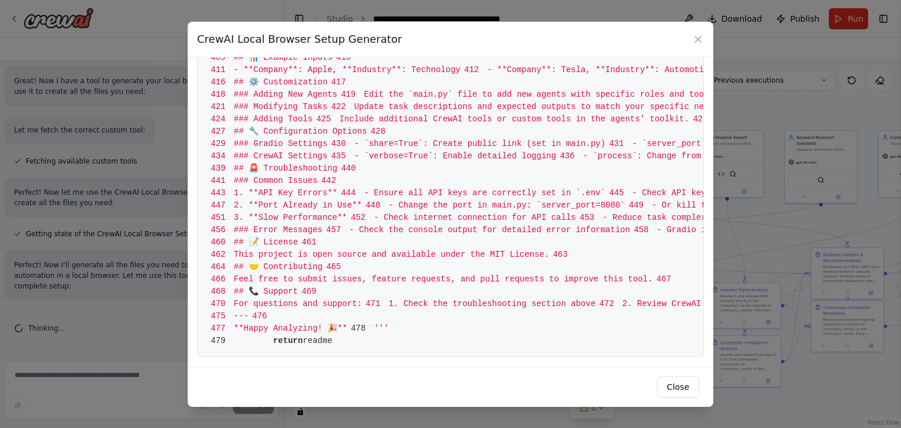
scroll to position [5638, 0]
click at [697, 38] on icon at bounding box center [698, 39] width 12 height 12
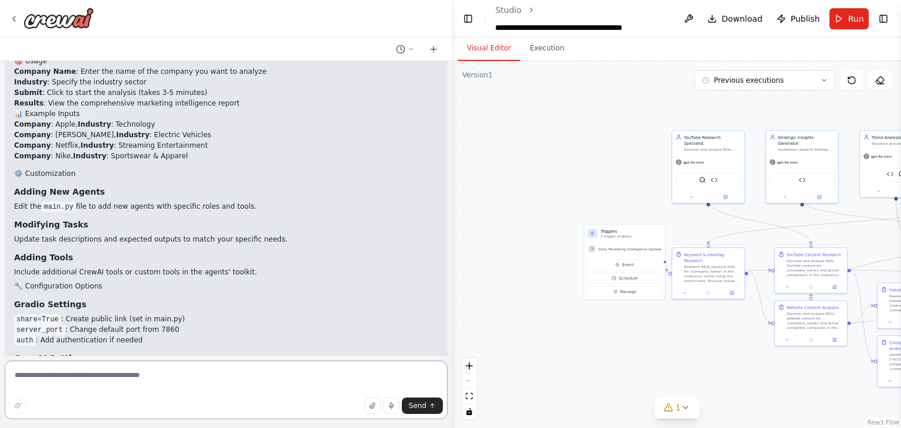
scroll to position [41102, 0]
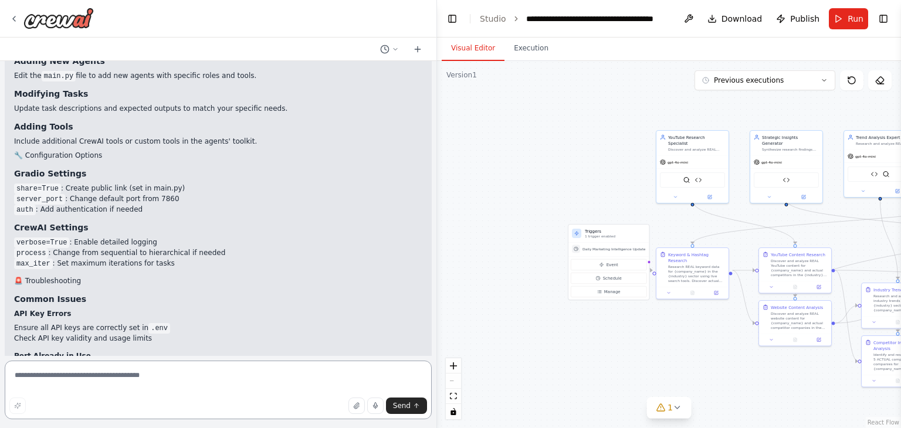
drag, startPoint x: 282, startPoint y: 190, endPoint x: 437, endPoint y: 194, distance: 154.9
click at [437, 194] on div "FastLeads99 Platform Overview Your Keywords, Trends, Insights, and Recommendati…" at bounding box center [450, 214] width 901 height 428
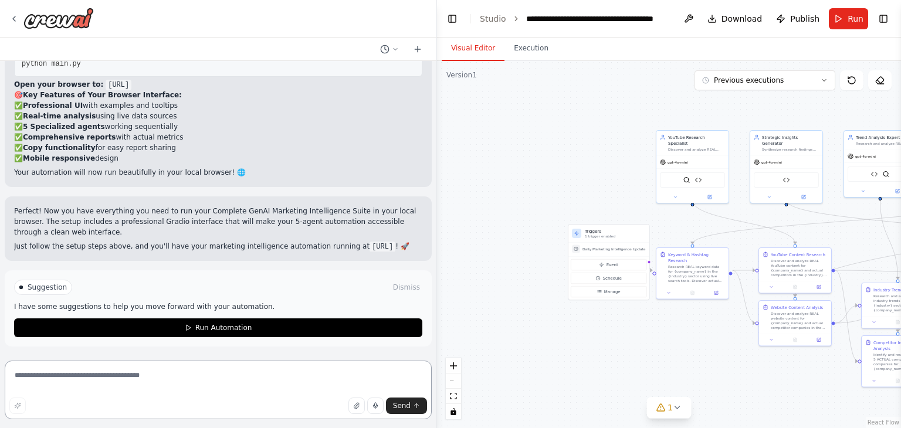
scroll to position [45808, 0]
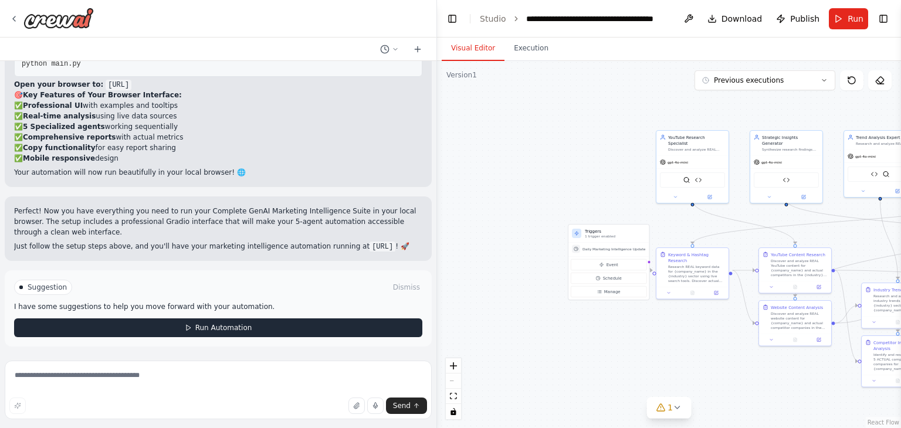
click at [209, 326] on span "Run Automation" at bounding box center [223, 327] width 57 height 9
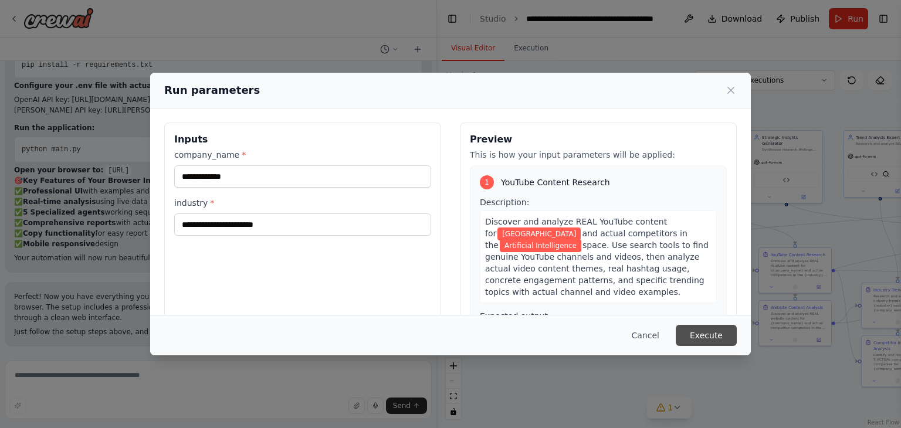
click at [693, 336] on button "Execute" at bounding box center [706, 335] width 61 height 21
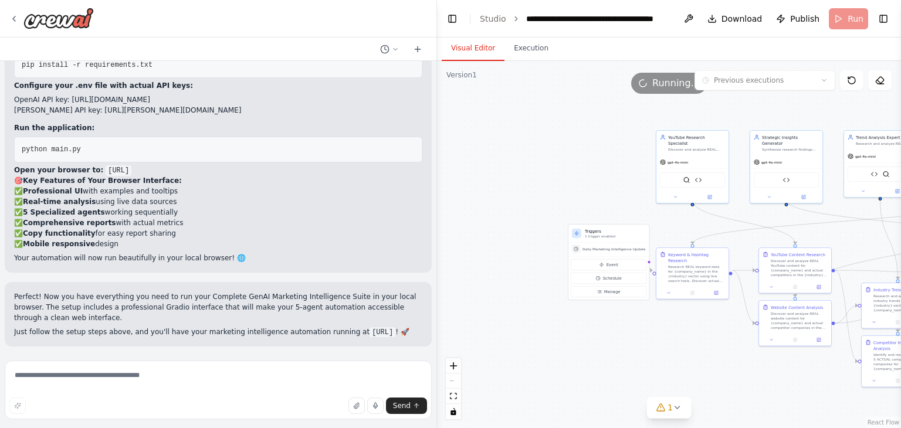
click at [480, 53] on button "Visual Editor" at bounding box center [473, 48] width 63 height 25
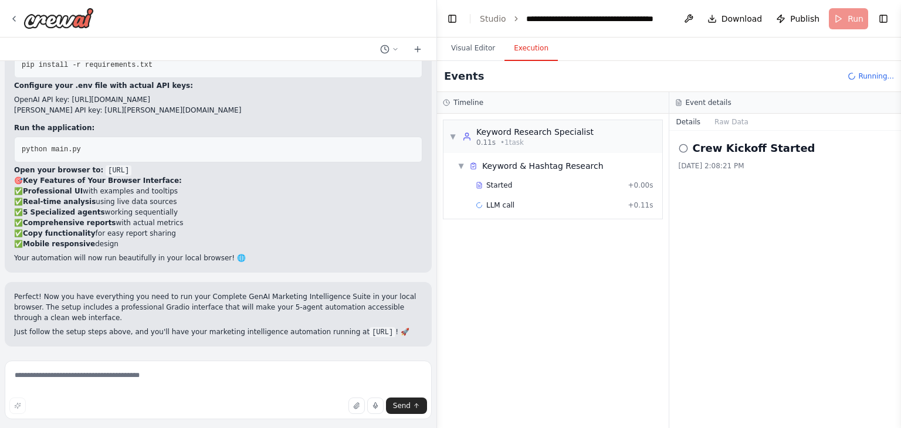
click at [523, 54] on button "Execution" at bounding box center [530, 48] width 53 height 25
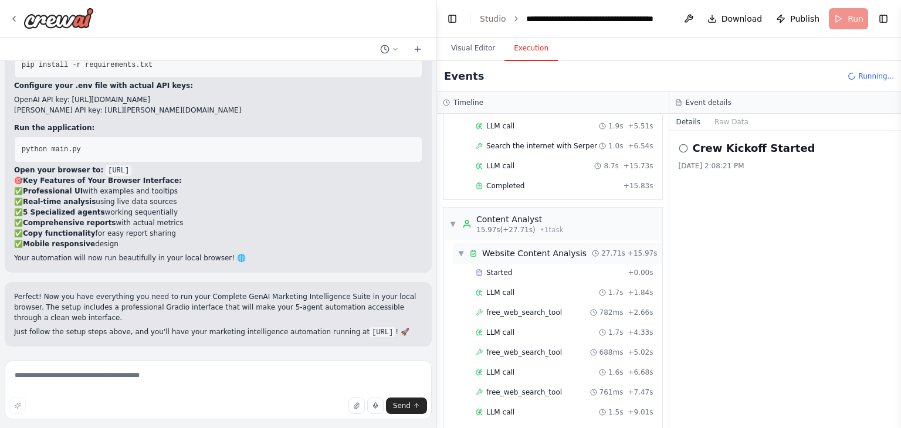
scroll to position [141, 0]
click at [449, 219] on span "▼" at bounding box center [452, 223] width 7 height 9
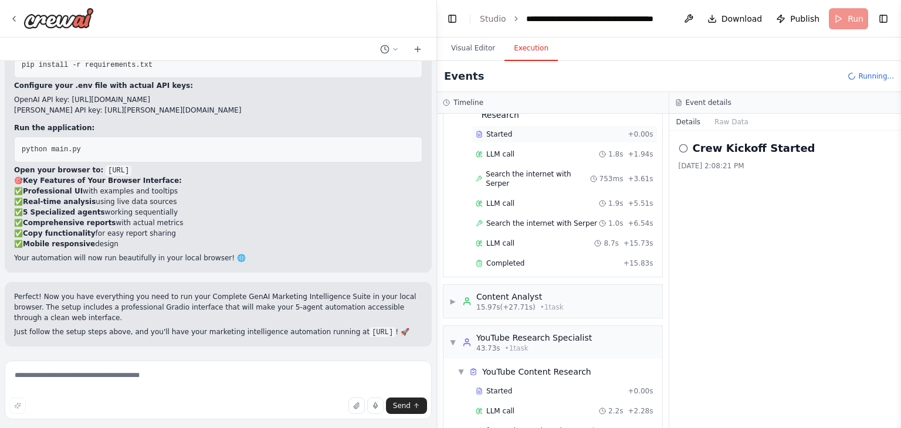
scroll to position [63, 0]
click at [453, 296] on span "▶" at bounding box center [452, 300] width 7 height 9
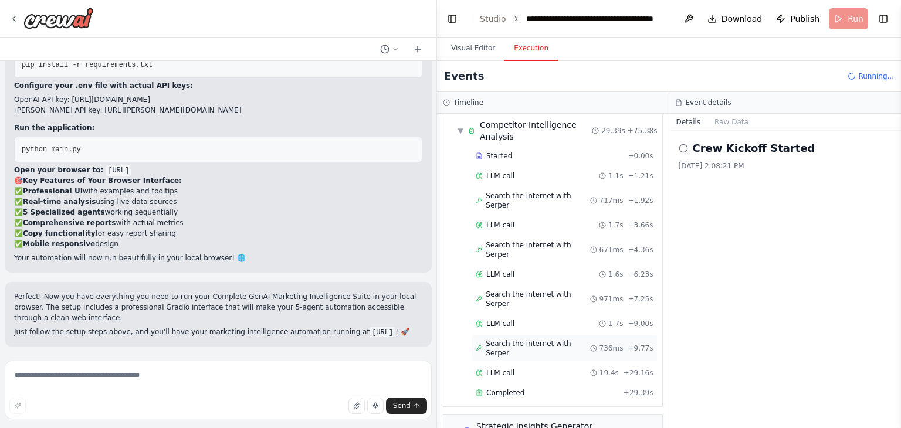
scroll to position [995, 0]
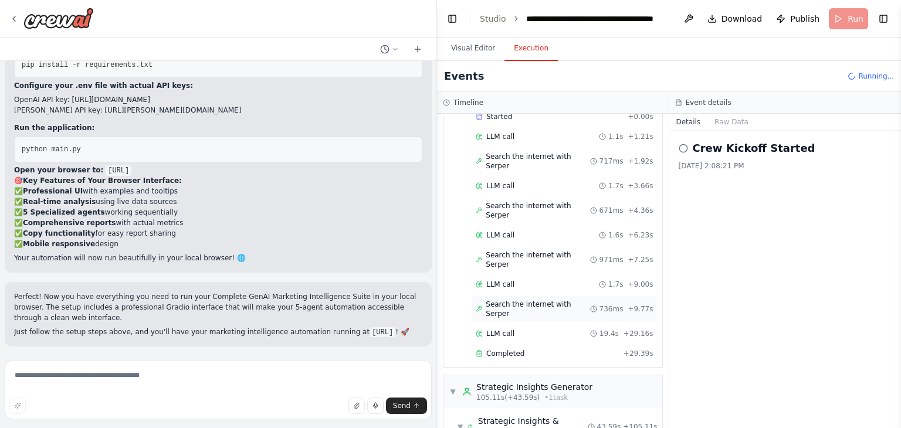
click at [563, 300] on span "Search the internet with Serper" at bounding box center [538, 309] width 104 height 19
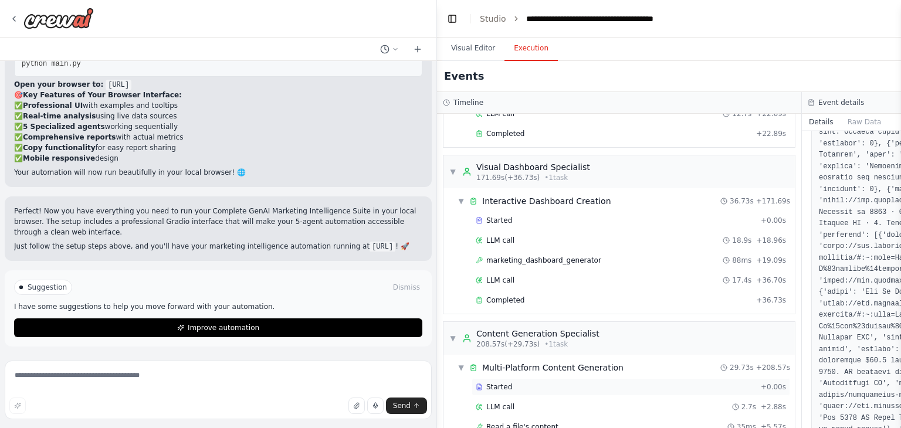
scroll to position [1617, 0]
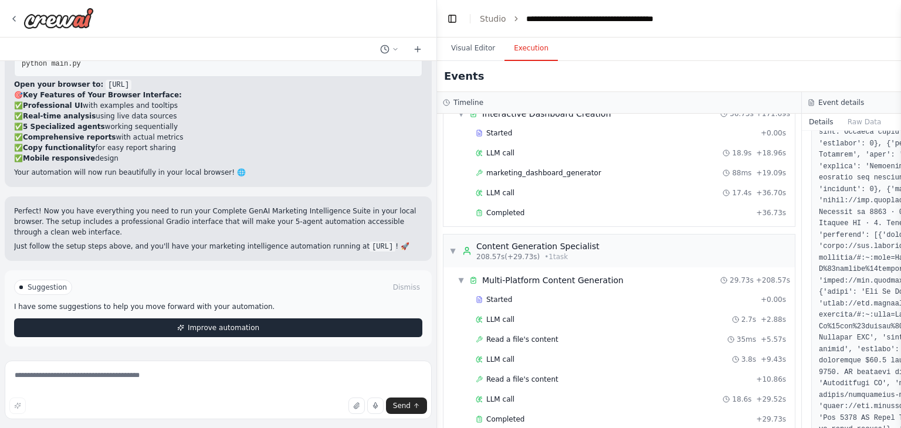
click at [323, 329] on button "Improve automation" at bounding box center [218, 328] width 408 height 19
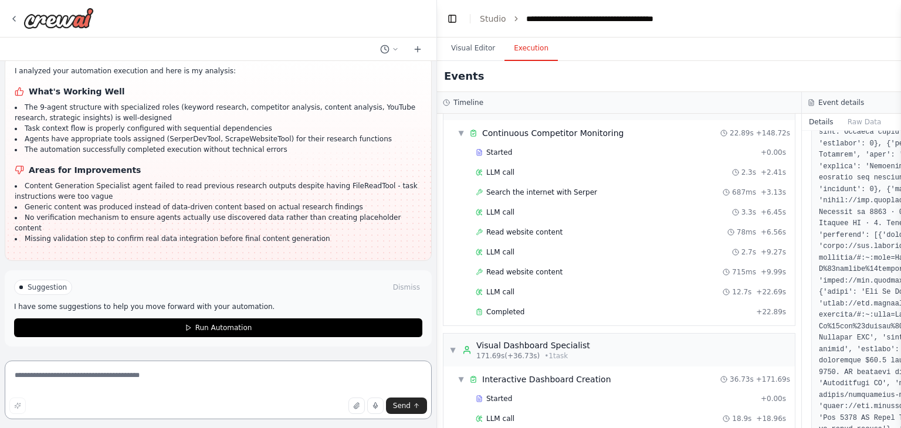
scroll to position [46124, 0]
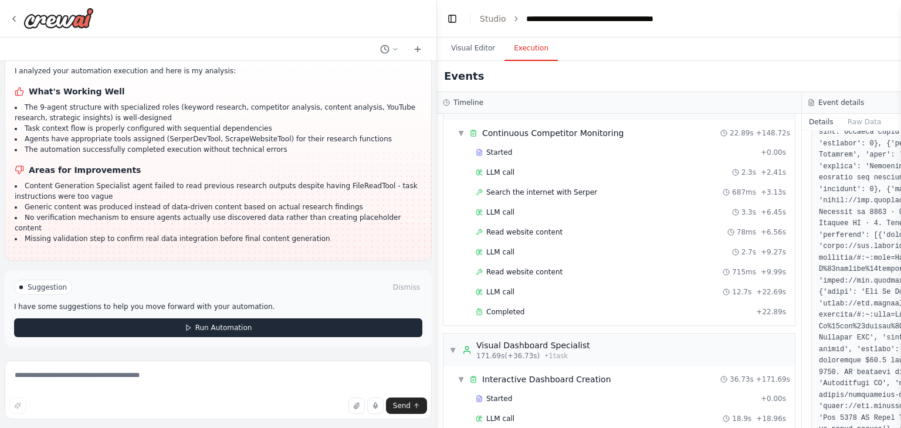
click at [199, 333] on span "Run Automation" at bounding box center [223, 327] width 57 height 9
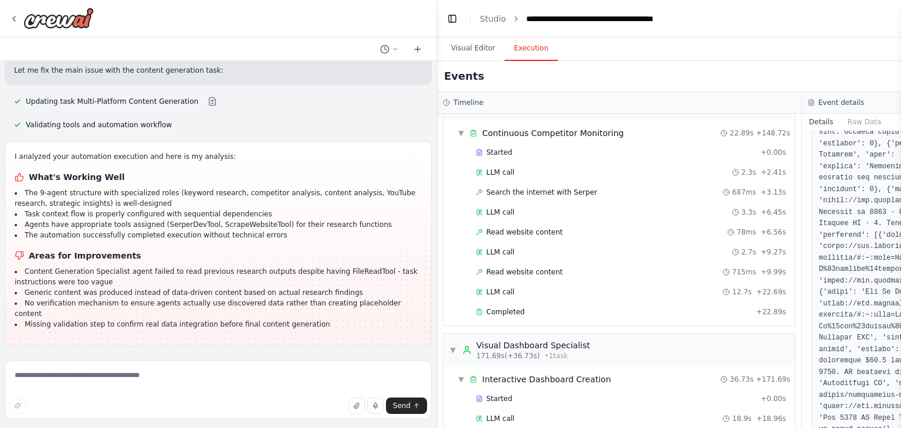
scroll to position [46053, 0]
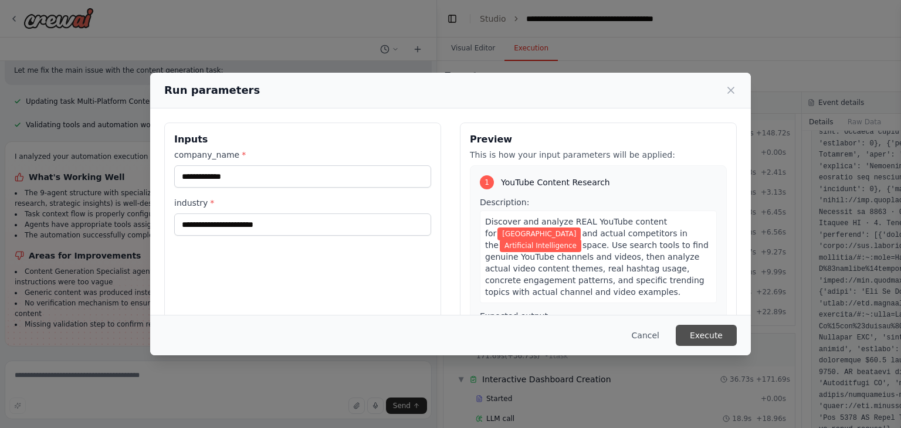
click at [696, 331] on button "Execute" at bounding box center [706, 335] width 61 height 21
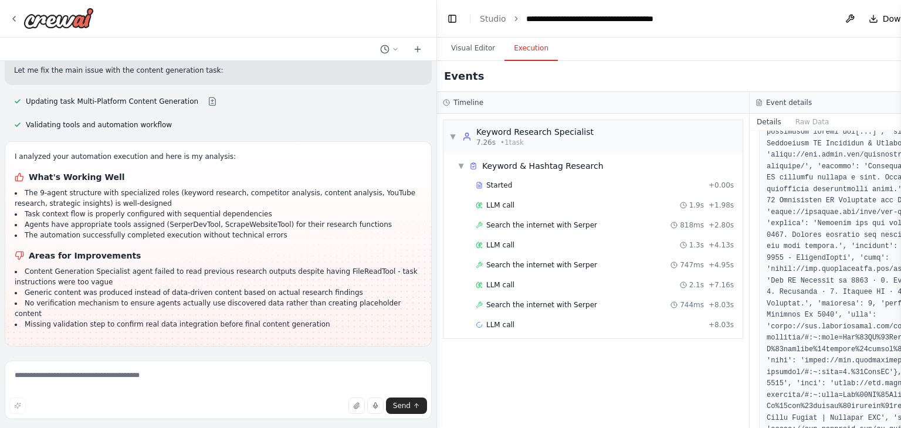
click at [750, 120] on button "Details" at bounding box center [769, 122] width 39 height 16
click at [788, 116] on button "Raw Data" at bounding box center [812, 122] width 48 height 16
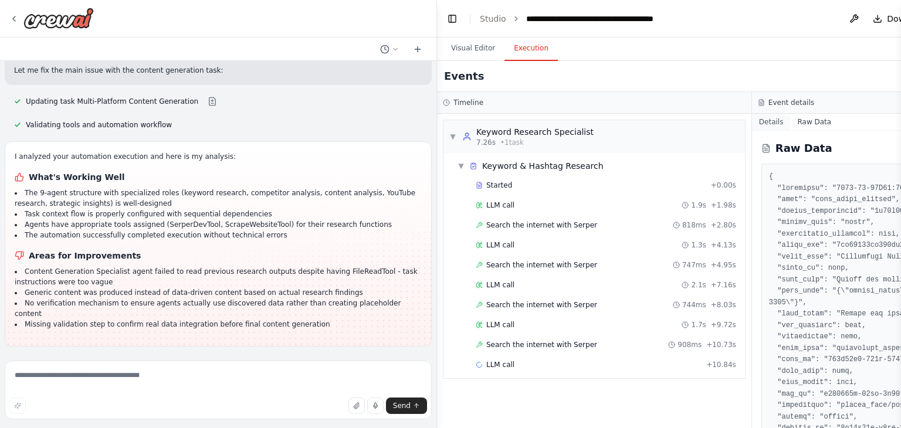
click at [752, 124] on button "Details" at bounding box center [771, 122] width 39 height 16
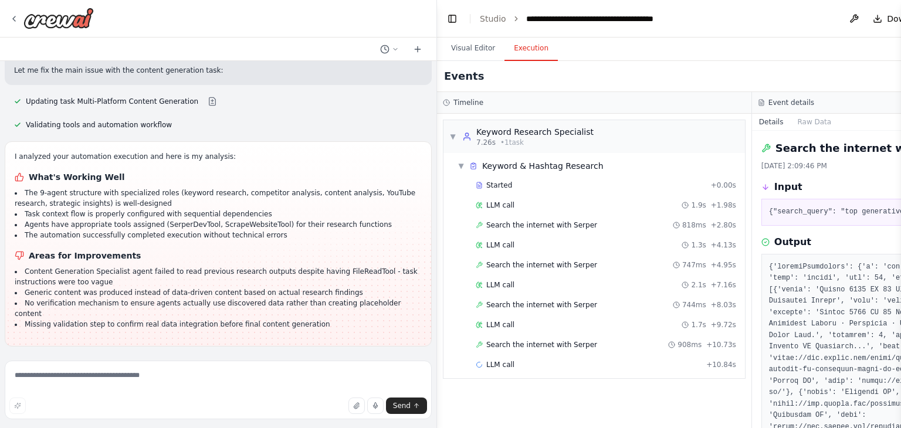
click at [777, 107] on div "Event details" at bounding box center [909, 103] width 315 height 22
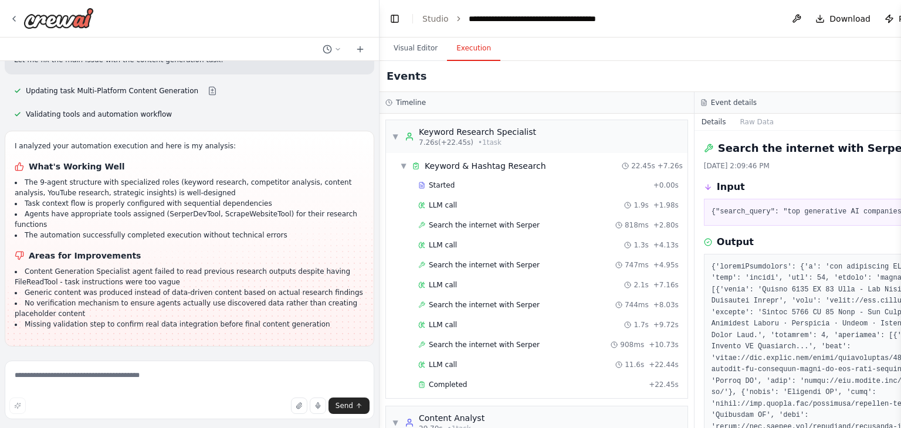
scroll to position [46784, 0]
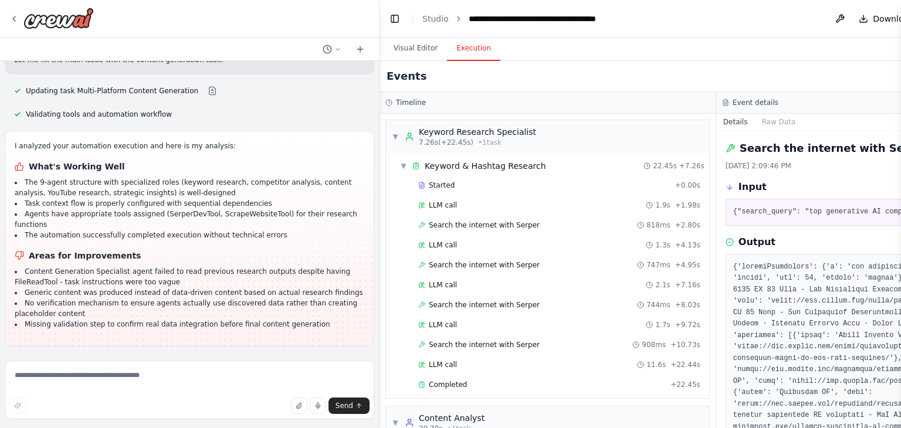
drag, startPoint x: 434, startPoint y: 274, endPoint x: 380, endPoint y: 282, distance: 54.6
click at [380, 282] on div "FastLeads99 Platform Overview Your Keywords, Trends, Insights, and Recommendati…" at bounding box center [450, 214] width 901 height 428
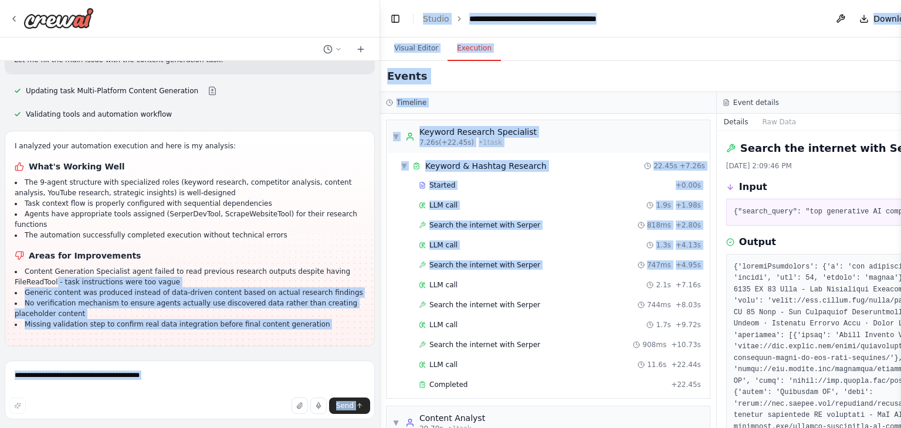
drag, startPoint x: 380, startPoint y: 282, endPoint x: 350, endPoint y: 289, distance: 30.7
click at [350, 289] on div "FastLeads99 Platform Overview Your Keywords, Trends, Insights, and Recommendati…" at bounding box center [450, 214] width 901 height 428
click at [360, 284] on div "I analyzed your automation execution and here is my analysis: What's Working We…" at bounding box center [190, 239] width 370 height 216
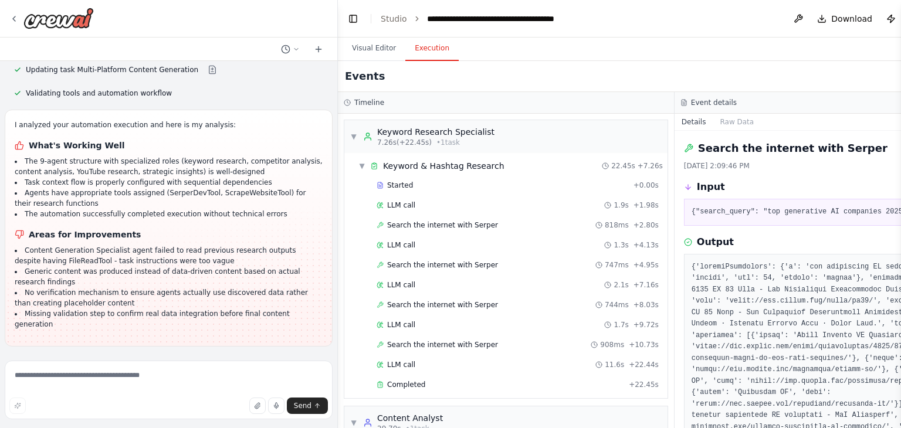
scroll to position [47735, 0]
drag, startPoint x: 377, startPoint y: 322, endPoint x: 339, endPoint y: 335, distance: 40.3
click at [339, 335] on div "FastLeads99 Platform Overview Your Keywords, Trends, Insights, and Recommendati…" at bounding box center [450, 214] width 901 height 428
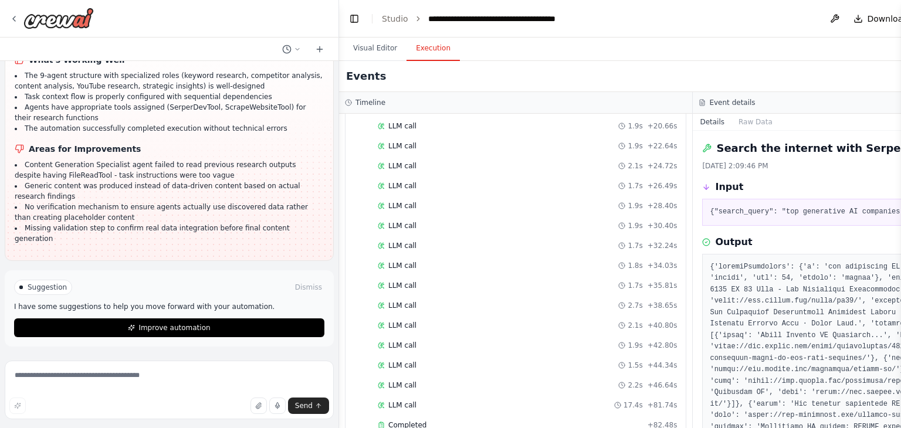
scroll to position [47792, 0]
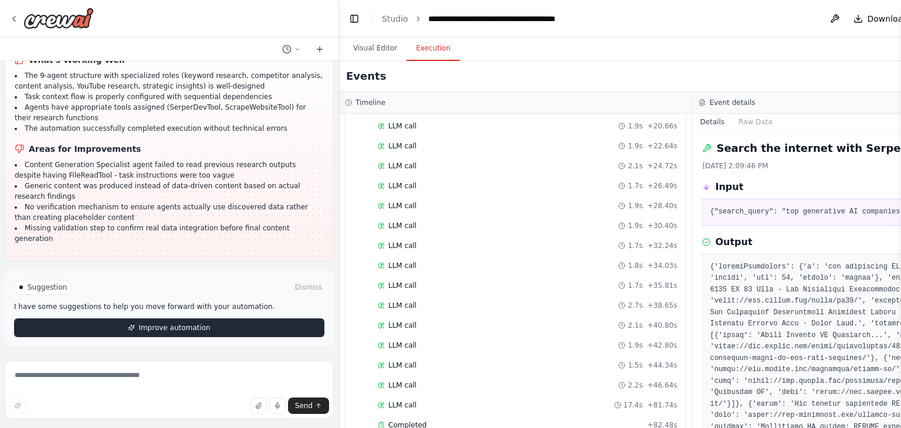
click at [167, 325] on span "Improve automation" at bounding box center [174, 327] width 72 height 9
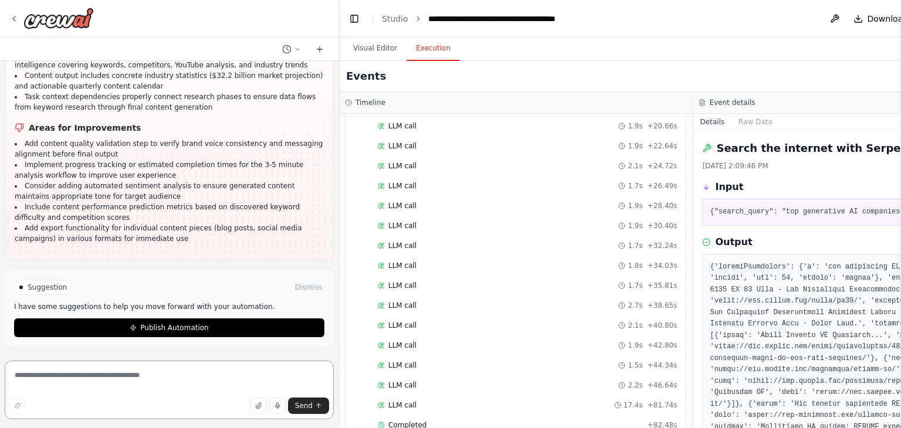
scroll to position [47839, 0]
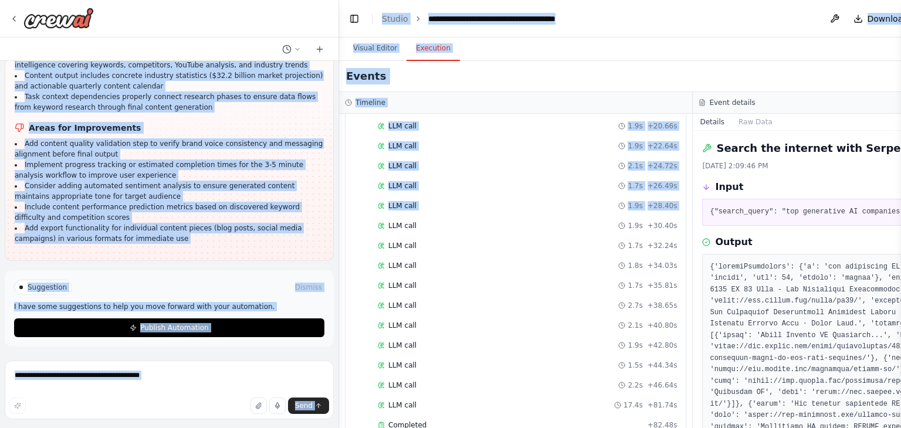
drag, startPoint x: 23, startPoint y: 127, endPoint x: 350, endPoint y: 202, distance: 334.5
click at [350, 202] on div "FastLeads99 Platform Overview Your Keywords, Trends, Insights, and Recommendati…" at bounding box center [450, 214] width 901 height 428
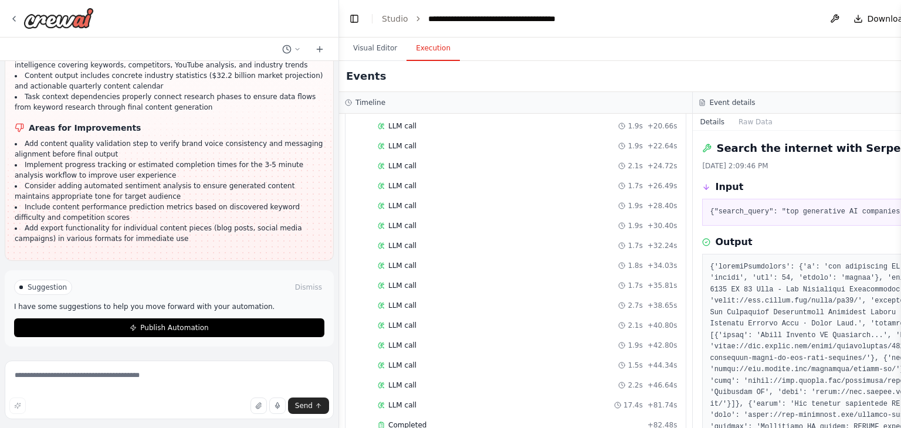
drag, startPoint x: 313, startPoint y: 198, endPoint x: 28, endPoint y: 116, distance: 296.1
copy div "Areas for Improvements Content Generation Specialist agent failed to read previ…"
click at [47, 380] on textarea at bounding box center [169, 390] width 329 height 59
paste textarea "**********"
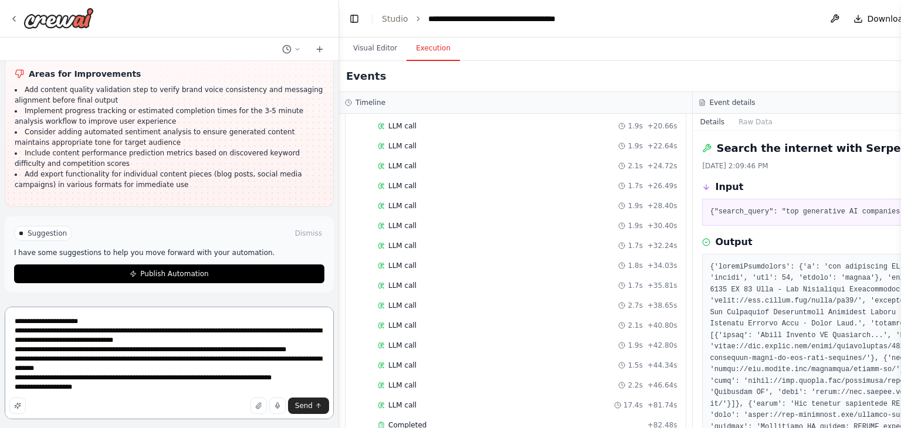
type textarea "**********"
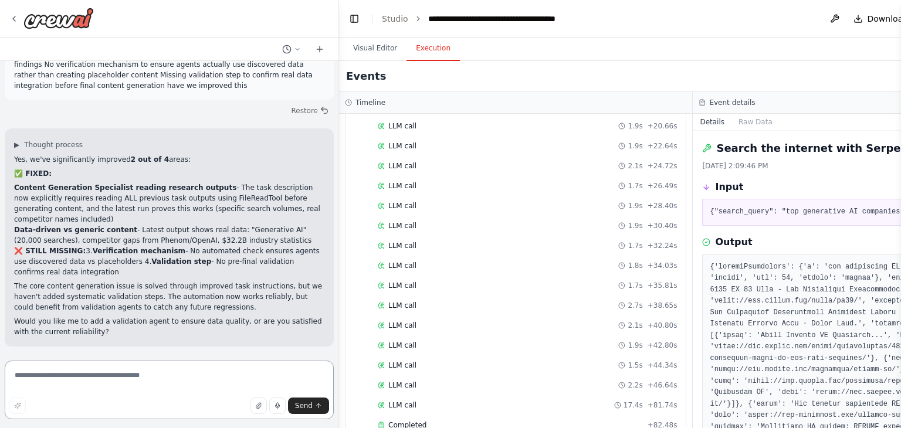
scroll to position [48636, 0]
click at [45, 371] on textarea at bounding box center [169, 390] width 329 height 59
type textarea "**********"
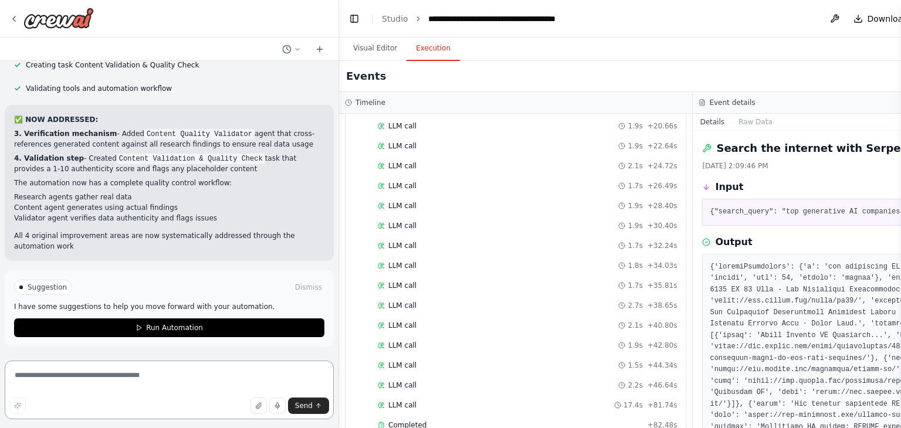
scroll to position [49070, 0]
click at [113, 376] on textarea at bounding box center [169, 390] width 329 height 59
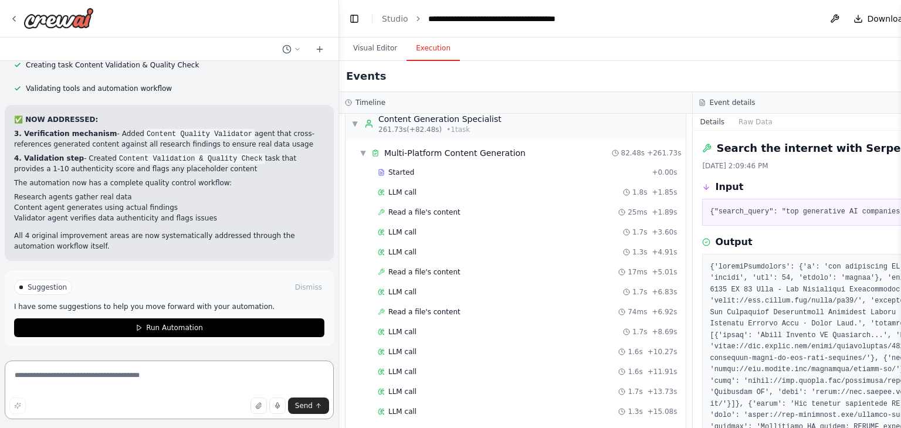
scroll to position [2130, 0]
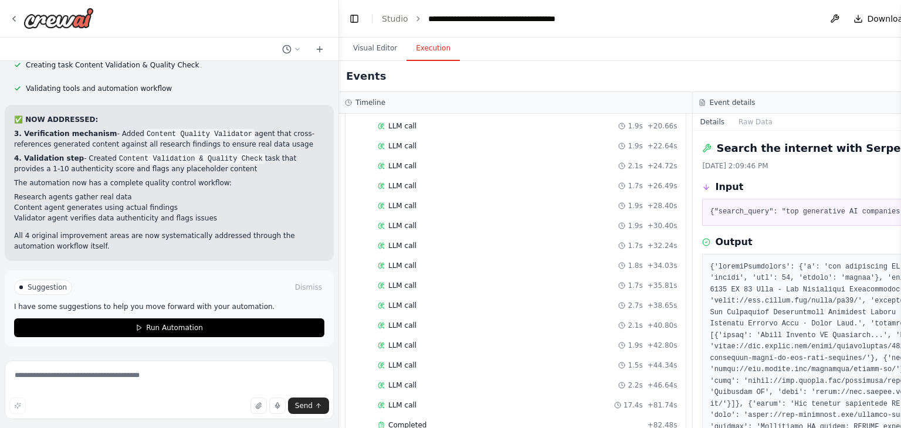
click at [130, 402] on div "Send" at bounding box center [169, 406] width 320 height 16
click at [127, 378] on textarea at bounding box center [169, 390] width 329 height 59
type textarea "**********"
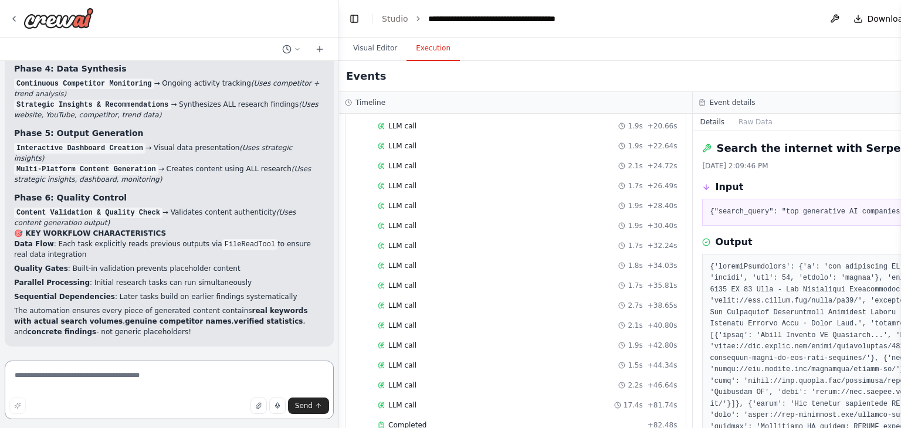
scroll to position [49540, 0]
click at [66, 369] on textarea at bounding box center [169, 390] width 329 height 59
type textarea "**********"
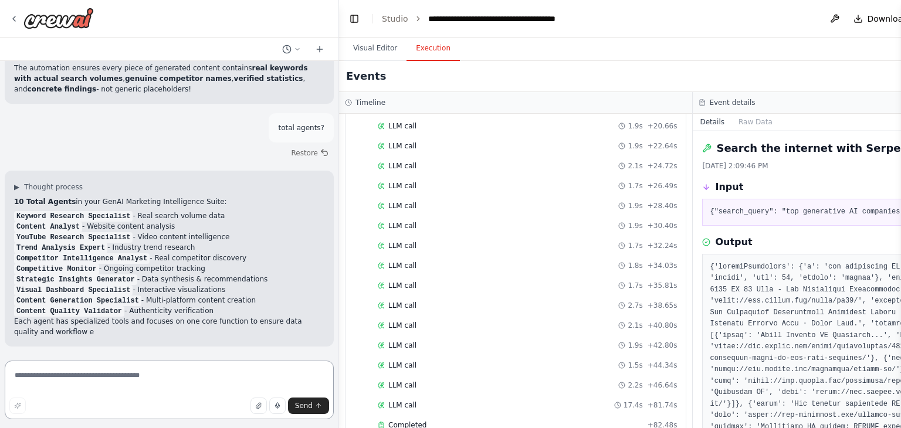
scroll to position [49783, 0]
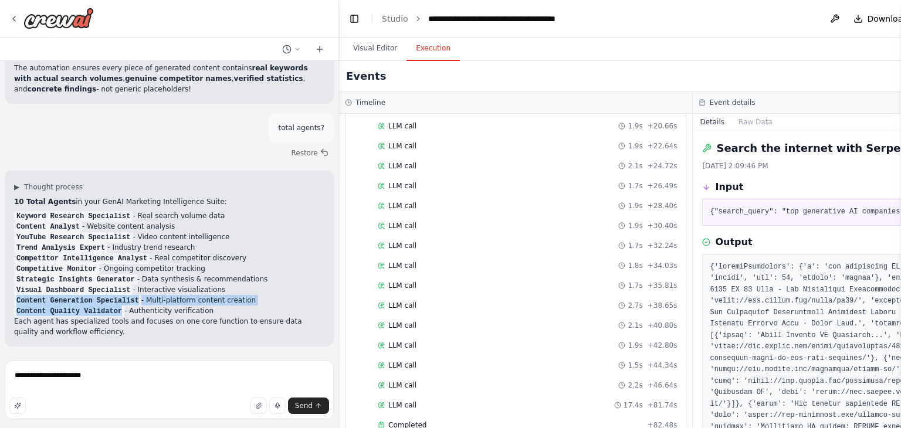
drag, startPoint x: 14, startPoint y: 302, endPoint x: 113, endPoint y: 313, distance: 99.2
click at [113, 313] on ol "Keyword Research Specialist - Real search volume data Content Analyst - Website…" at bounding box center [169, 264] width 310 height 106
click at [113, 313] on code "Content Quality Validator" at bounding box center [69, 311] width 110 height 11
click at [113, 307] on code "Content Quality Validator" at bounding box center [69, 311] width 110 height 11
drag, startPoint x: 129, startPoint y: 302, endPoint x: 14, endPoint y: 303, distance: 115.0
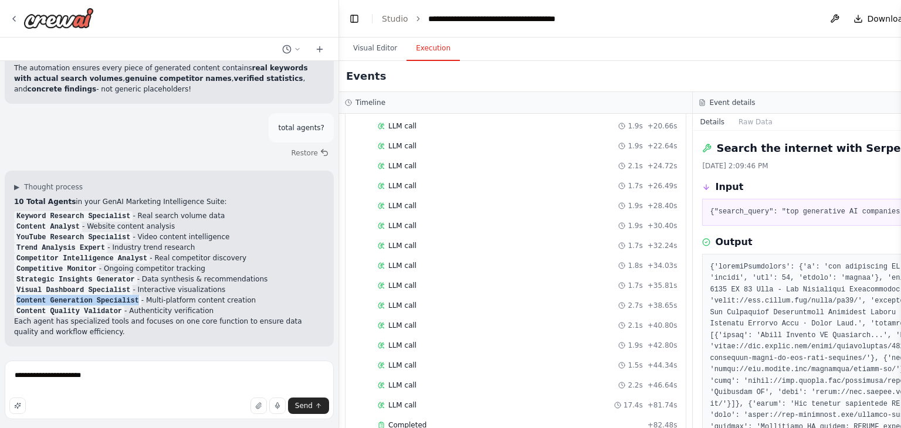
click at [14, 303] on code "Content Generation Specialist" at bounding box center [77, 301] width 127 height 11
copy code "Content Generation Specialist"
click at [104, 376] on textarea "**********" at bounding box center [169, 390] width 329 height 59
drag, startPoint x: 130, startPoint y: 301, endPoint x: 17, endPoint y: 303, distance: 112.7
click at [17, 303] on code "Content Generation Specialist" at bounding box center [77, 301] width 127 height 11
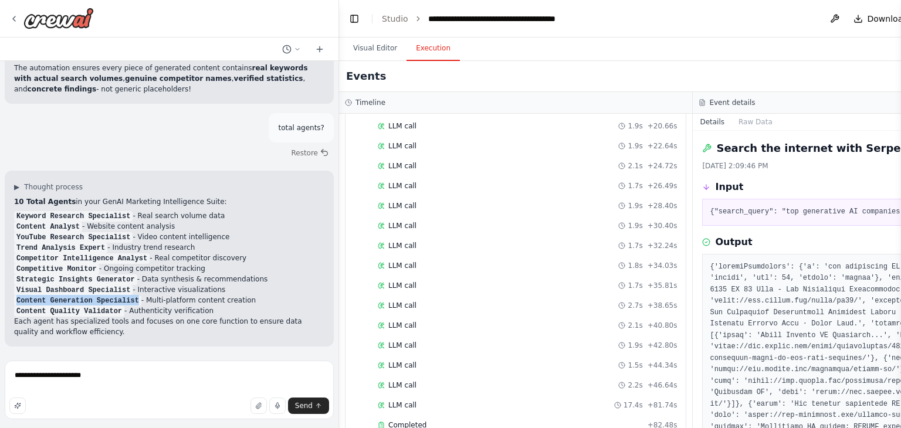
copy code "Content Generation Specialist"
click at [94, 374] on textarea "**********" at bounding box center [169, 390] width 329 height 59
paste textarea "**********"
click at [89, 378] on textarea "**********" at bounding box center [169, 390] width 329 height 59
drag, startPoint x: 115, startPoint y: 311, endPoint x: 15, endPoint y: 313, distance: 99.7
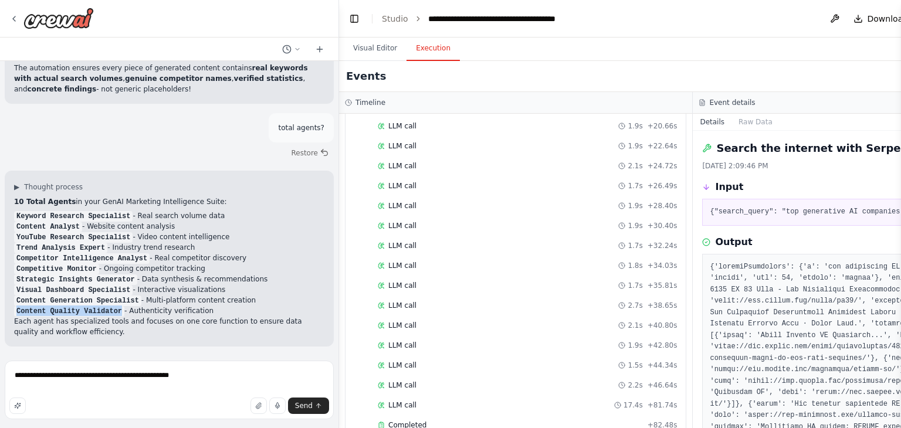
click at [15, 313] on code "Content Quality Validator" at bounding box center [69, 311] width 110 height 11
copy code "Content Quality Validator"
click at [188, 378] on textarea "**********" at bounding box center [169, 390] width 329 height 59
paste textarea "**********"
type textarea "**********"
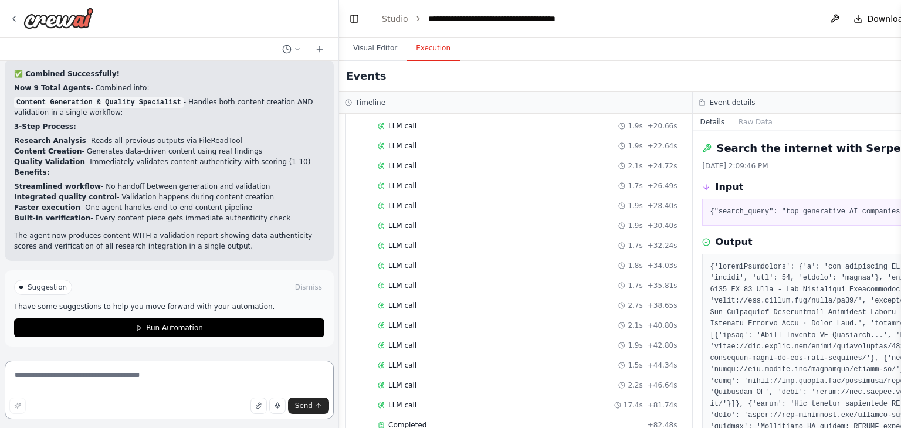
scroll to position [50278, 0]
click at [113, 370] on textarea at bounding box center [169, 390] width 329 height 59
type textarea "**********"
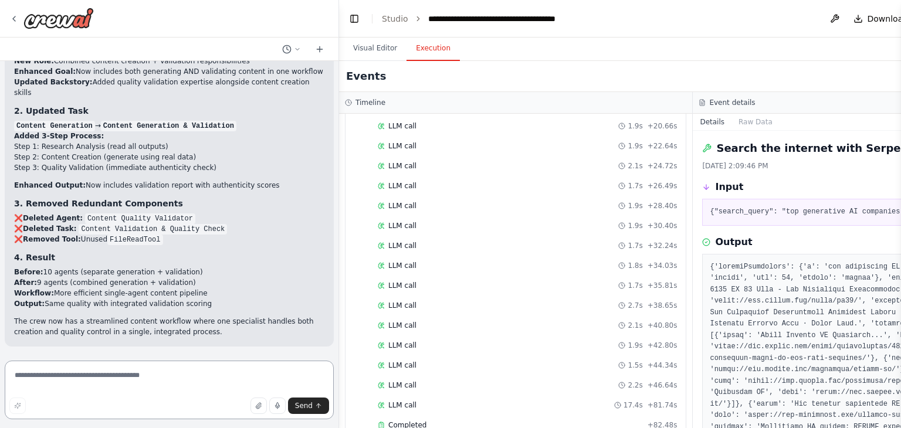
scroll to position [50623, 0]
type textarea "**********"
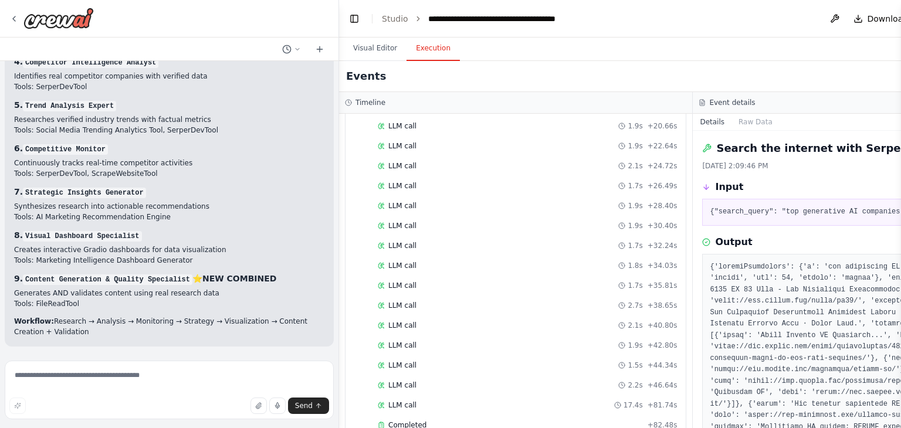
scroll to position [51161, 0]
click at [148, 375] on textarea at bounding box center [169, 390] width 329 height 59
click at [167, 390] on textarea at bounding box center [169, 390] width 329 height 59
type textarea "**********"
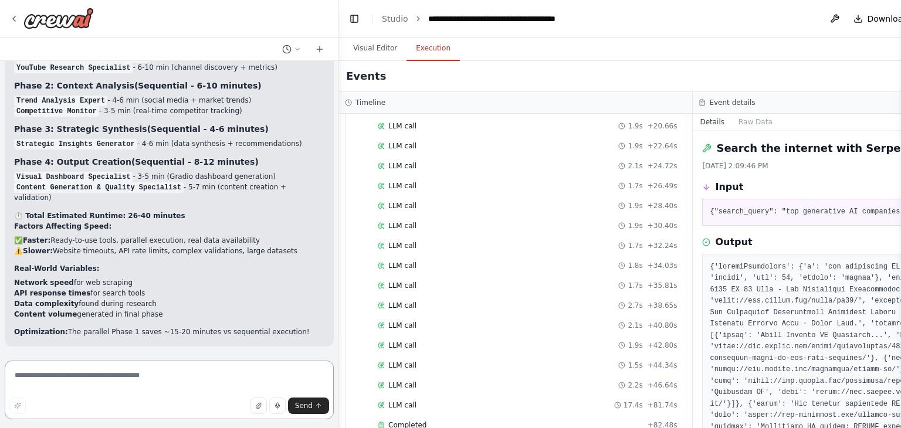
scroll to position [51592, 0]
click at [62, 150] on code "Strategic Insights Generator" at bounding box center [75, 144] width 123 height 11
click at [102, 374] on textarea at bounding box center [169, 390] width 329 height 59
type textarea "**********"
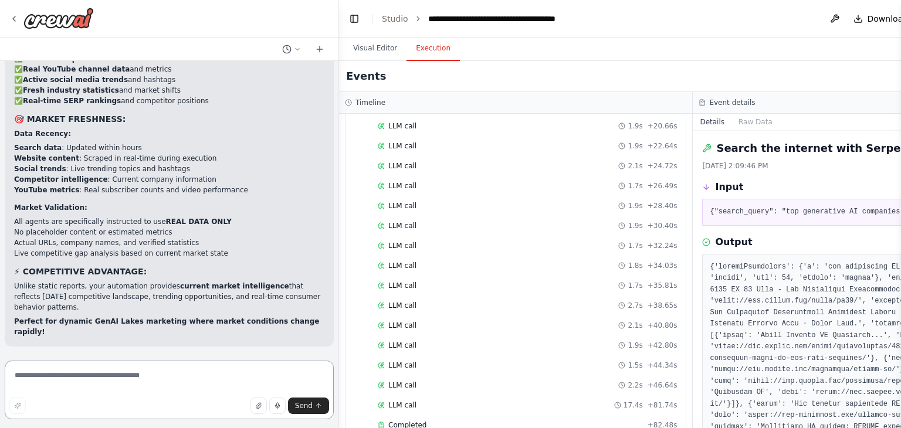
scroll to position [51974, 0]
click at [116, 377] on textarea at bounding box center [169, 390] width 329 height 59
type textarea "**********"
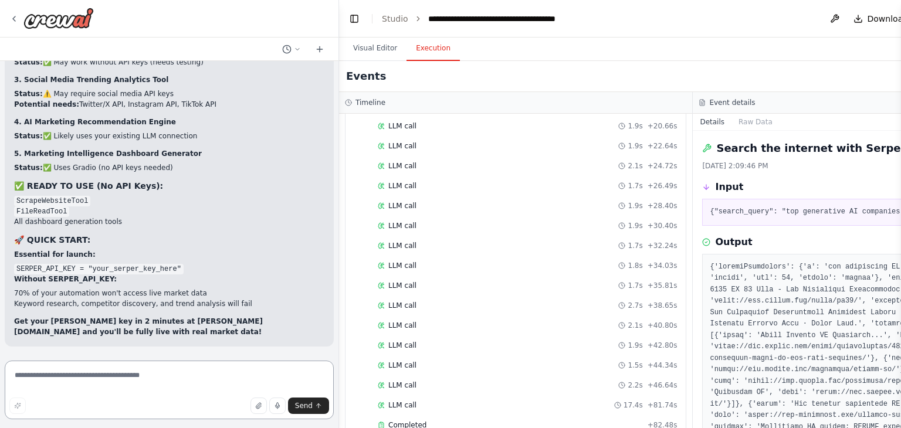
scroll to position [52594, 0]
click at [44, 141] on li "Status: ✅ Likely uses your existing LLM connection" at bounding box center [169, 136] width 310 height 11
click at [62, 372] on textarea at bounding box center [169, 390] width 329 height 59
type textarea "**********"
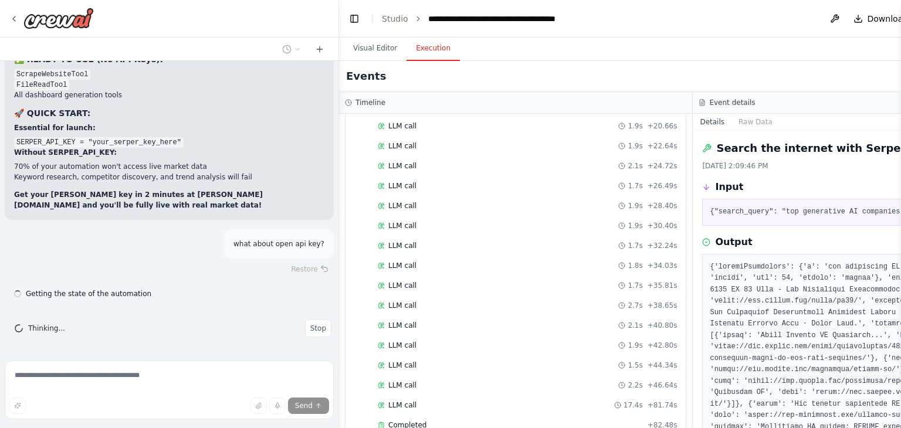
scroll to position [52748, 0]
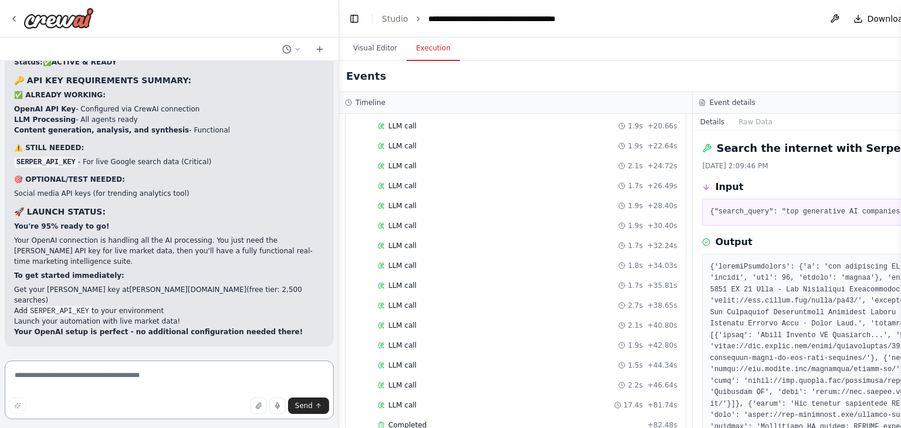
scroll to position [53065, 0]
type textarea "*"
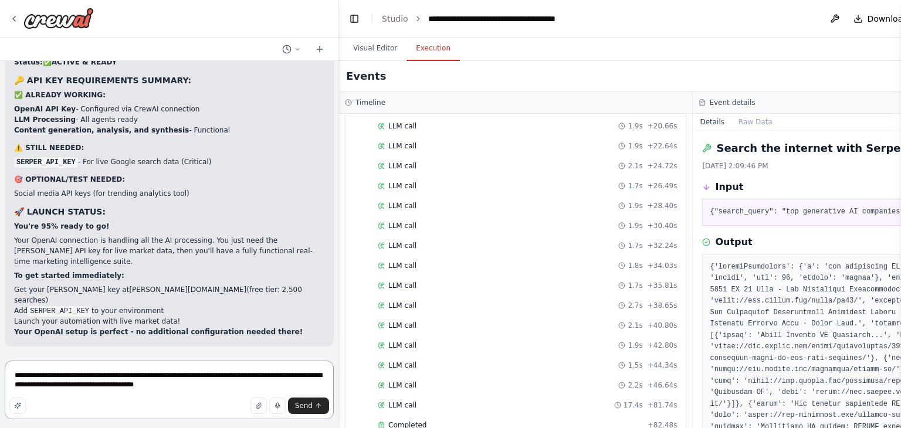
type textarea "**********"
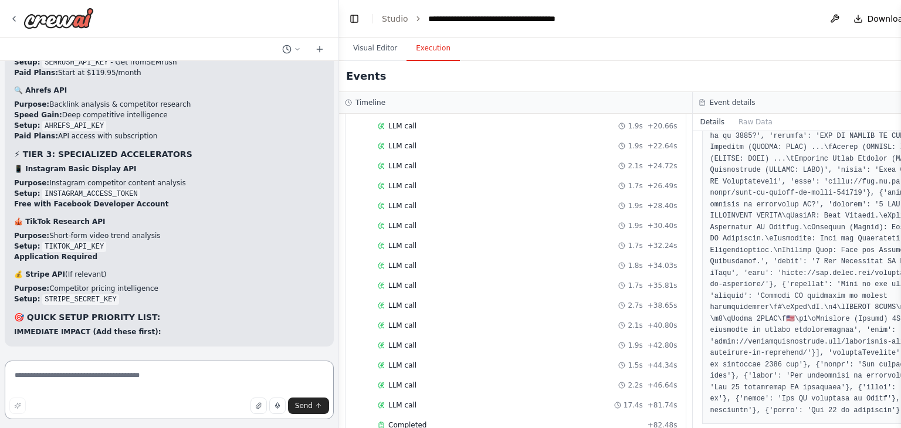
scroll to position [0, 0]
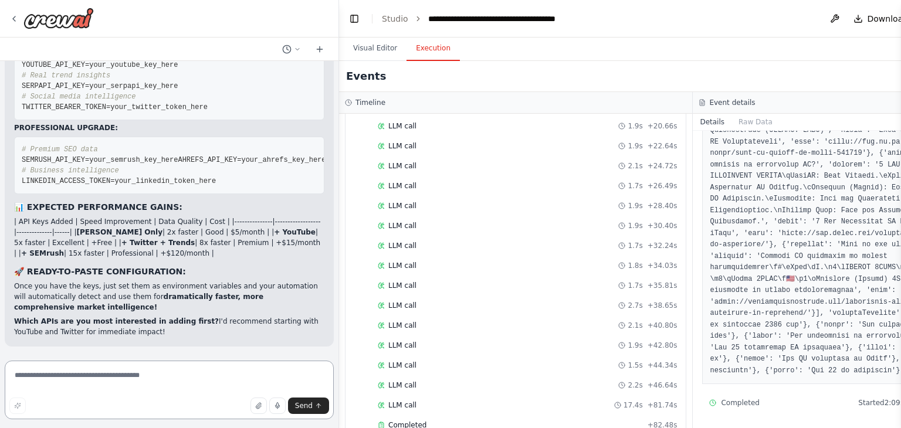
drag, startPoint x: 132, startPoint y: 371, endPoint x: 141, endPoint y: 367, distance: 9.7
click at [138, 368] on textarea at bounding box center [169, 390] width 329 height 59
click at [48, 371] on textarea at bounding box center [169, 390] width 329 height 59
type textarea "*"
type textarea "**********"
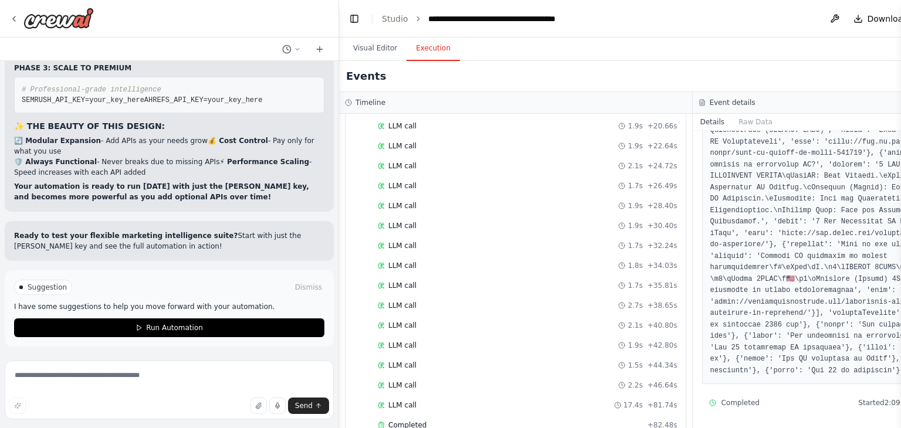
scroll to position [55323, 0]
click at [117, 382] on textarea at bounding box center [169, 390] width 329 height 59
type textarea "*"
paste textarea "**********"
type textarea "**********"
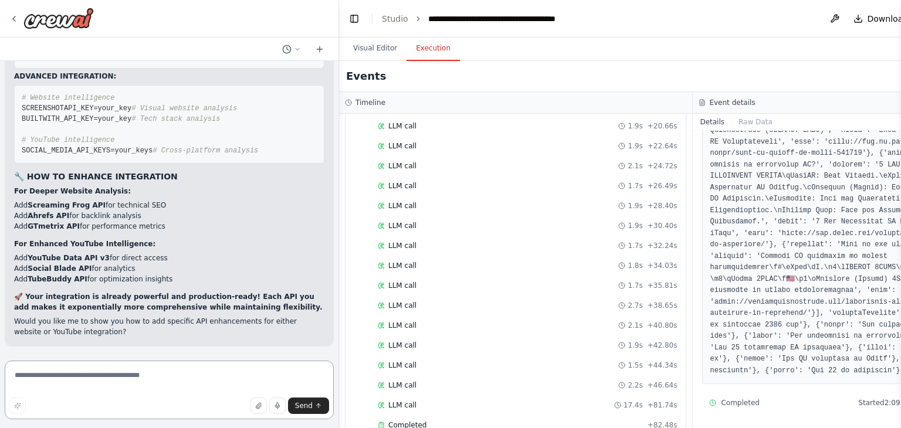
scroll to position [56552, 0]
click at [231, 371] on textarea at bounding box center [169, 390] width 329 height 59
type textarea "**********"
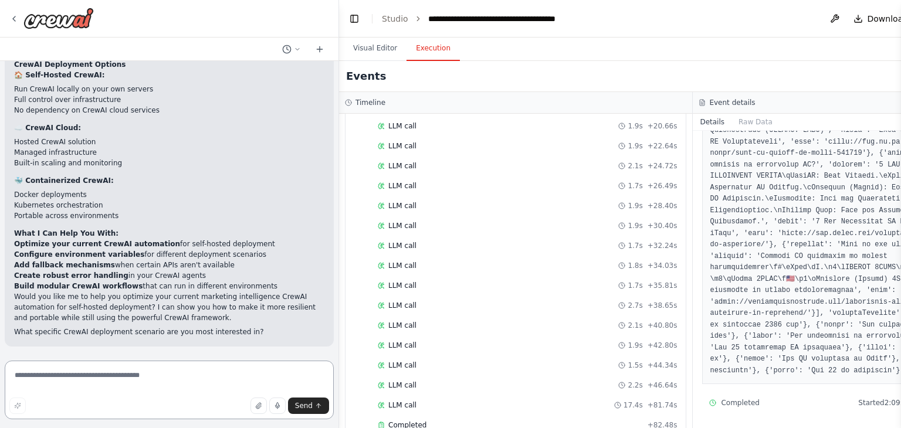
scroll to position [56981, 0]
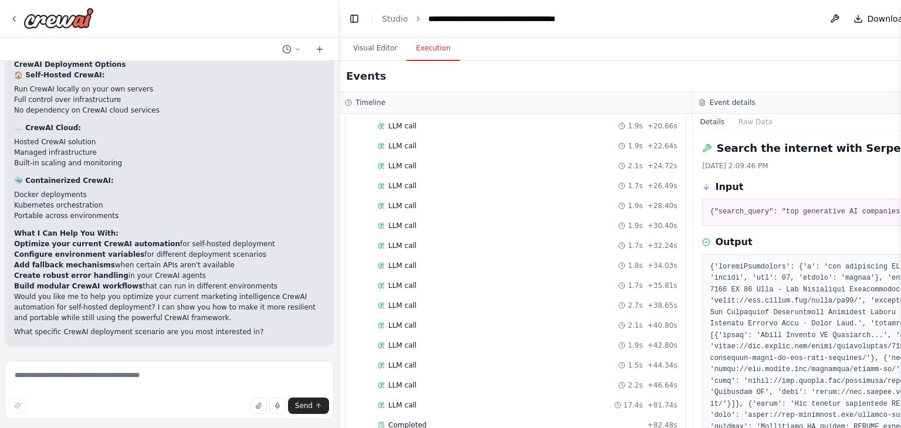
scroll to position [1154, 0]
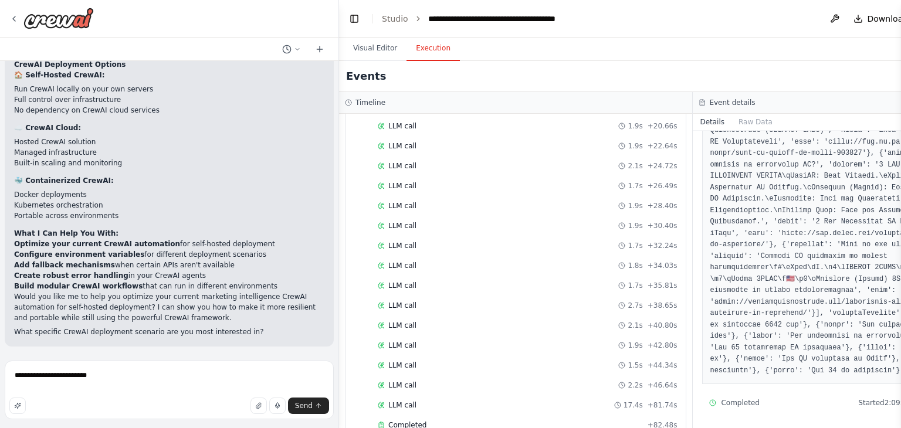
drag, startPoint x: 153, startPoint y: 297, endPoint x: 133, endPoint y: 275, distance: 29.5
click at [133, 275] on li "Create robust error handling in your CrewAI agents" at bounding box center [169, 275] width 310 height 11
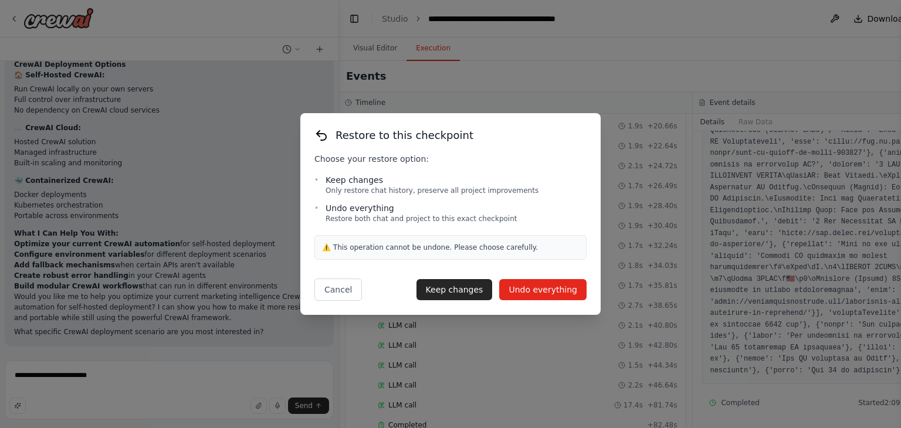
click at [516, 282] on button "Undo everything" at bounding box center [542, 289] width 87 height 21
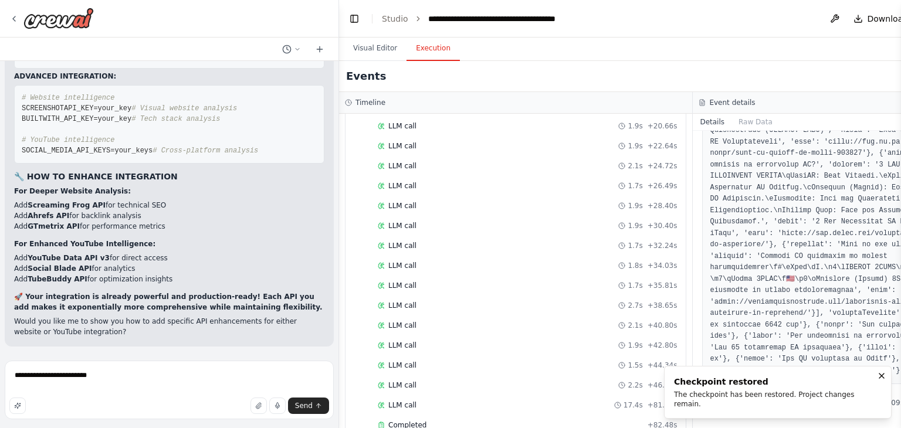
scroll to position [56552, 0]
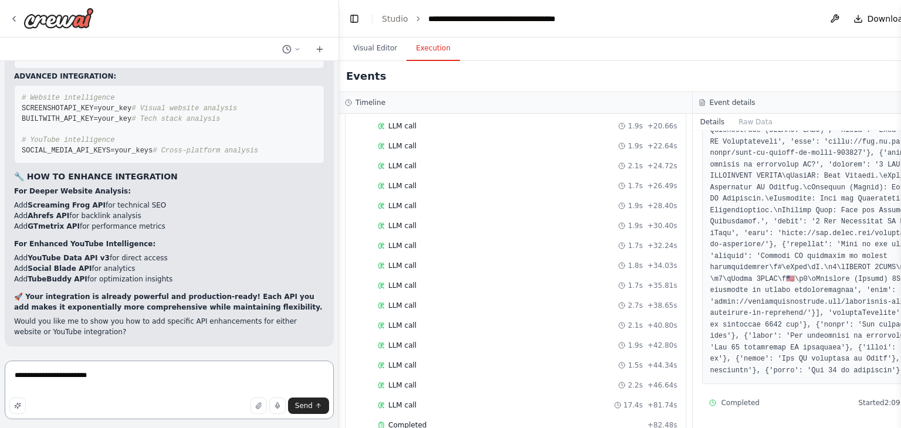
click at [156, 391] on textarea "**********" at bounding box center [169, 390] width 329 height 59
drag, startPoint x: 236, startPoint y: 377, endPoint x: 12, endPoint y: 368, distance: 224.2
click at [12, 368] on textarea "**********" at bounding box center [169, 390] width 329 height 59
type textarea "**********"
paste textarea "**********"
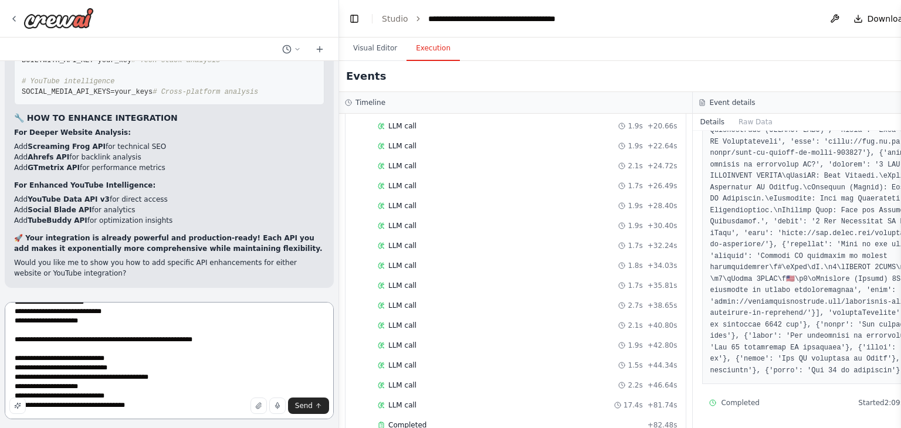
scroll to position [155, 0]
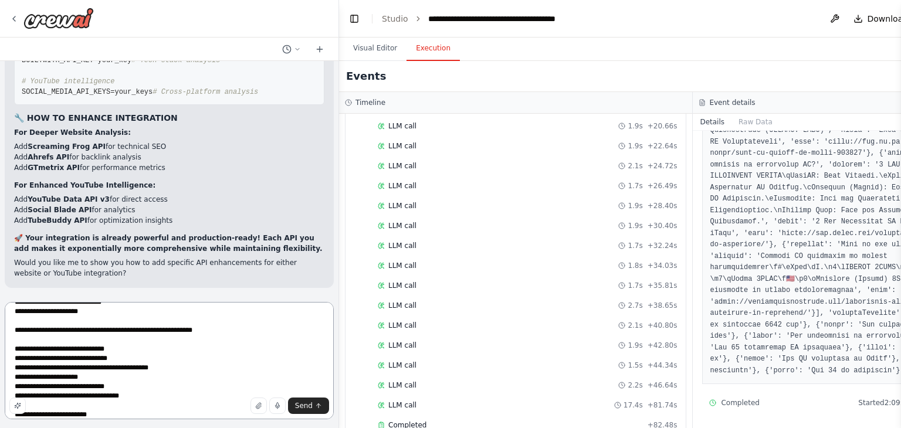
type textarea "**********"
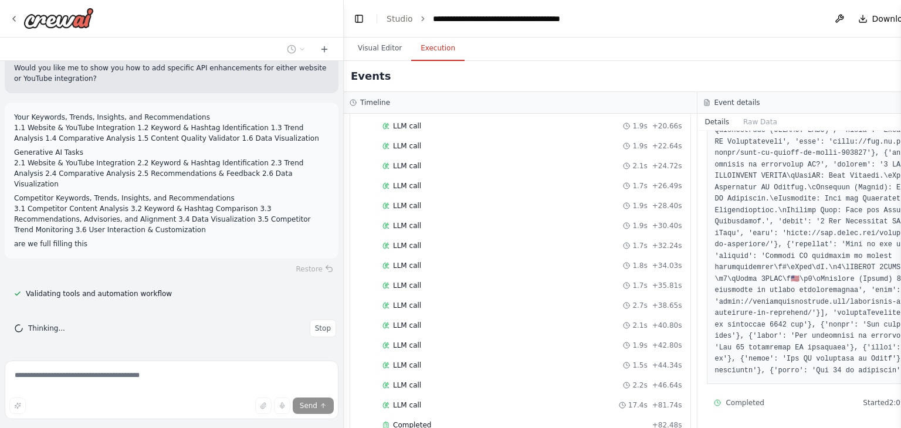
scroll to position [56668, 0]
drag, startPoint x: 338, startPoint y: 344, endPoint x: 344, endPoint y: 336, distance: 9.6
click at [344, 336] on div "FastLeads99 Platform Overview Your Keywords, Trends, Insights, and Recommendati…" at bounding box center [450, 214] width 901 height 428
drag, startPoint x: 333, startPoint y: 308, endPoint x: 349, endPoint y: 312, distance: 16.4
click at [352, 309] on div "FastLeads99 Platform Overview Your Keywords, Trends, Insights, and Recommendati…" at bounding box center [450, 214] width 901 height 428
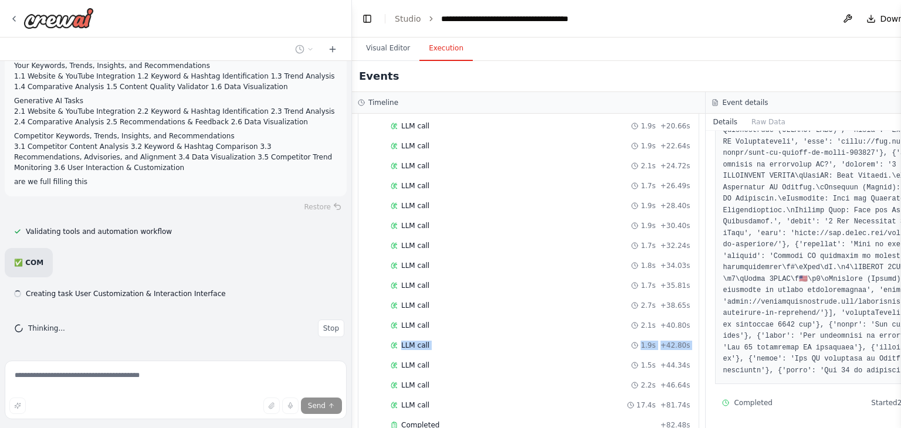
scroll to position [56472, 0]
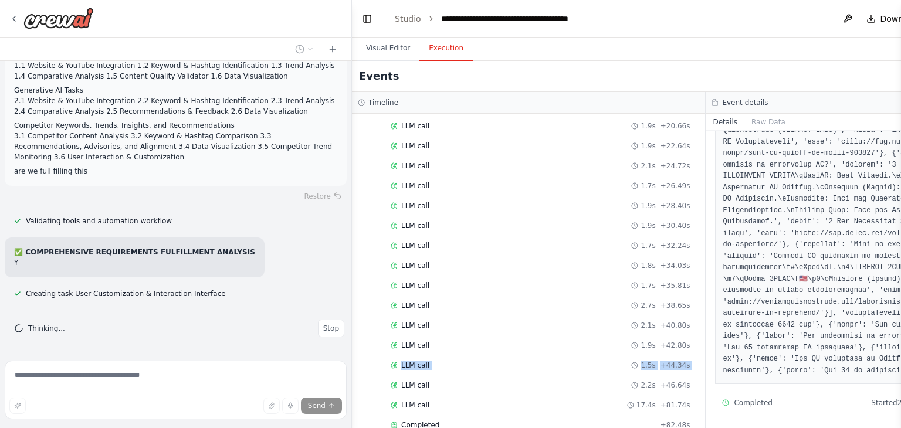
drag, startPoint x: 354, startPoint y: 343, endPoint x: 355, endPoint y: 367, distance: 24.7
click at [355, 369] on div "▼ Keyword Research Specialist 7.26s (+22.45s) • 1 task ▼ Keyword & Hashtag Rese…" at bounding box center [528, 271] width 353 height 314
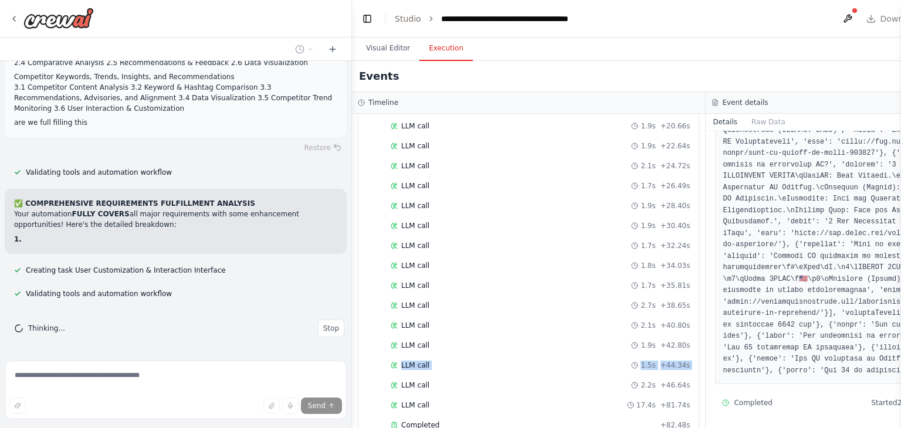
scroll to position [56532, 0]
click at [350, 67] on div at bounding box center [349, 214] width 5 height 428
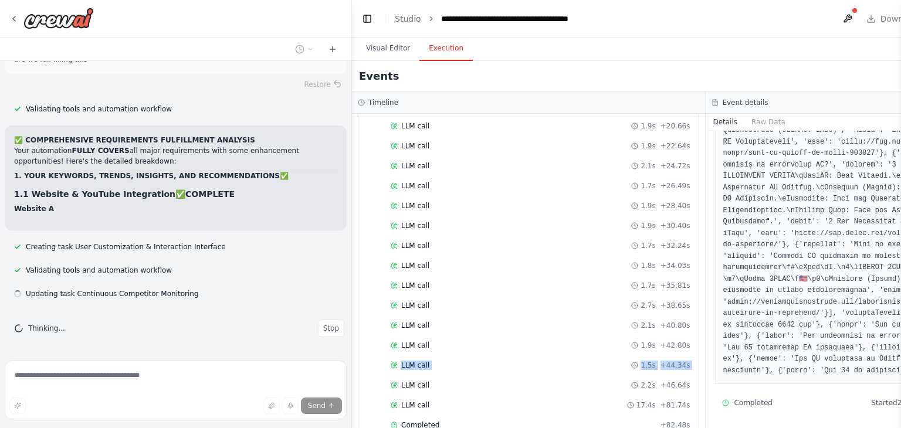
scroll to position [56595, 0]
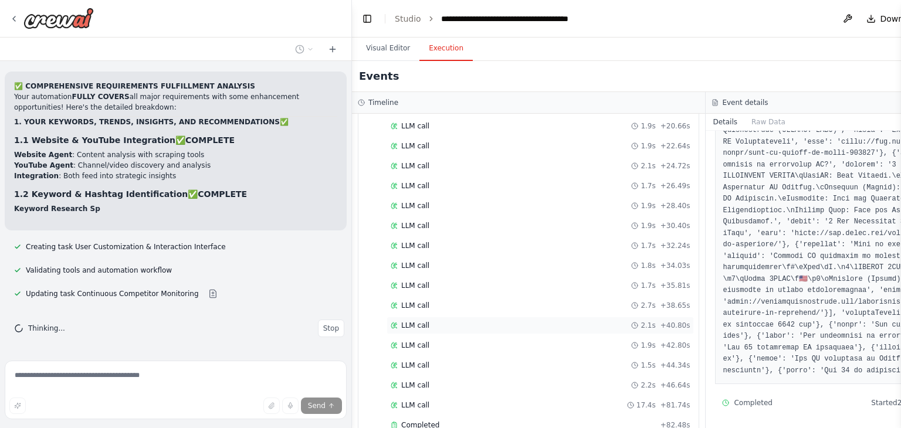
click at [459, 321] on div "LLM call 2.1s + 40.80s" at bounding box center [540, 325] width 299 height 9
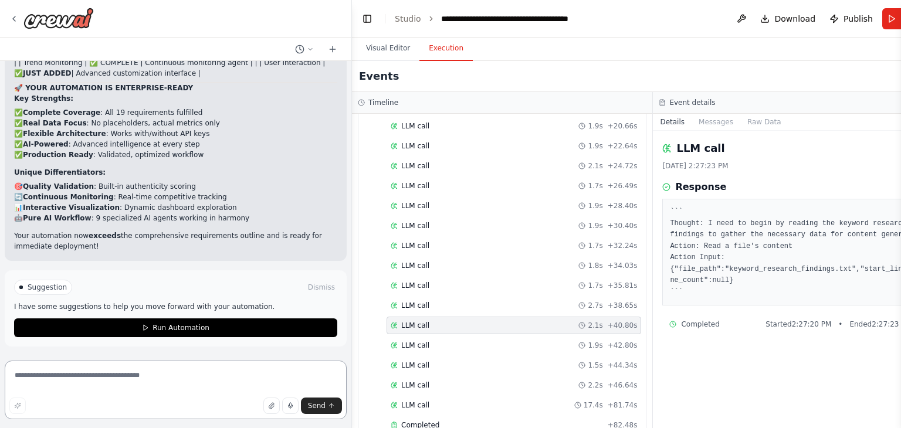
scroll to position [58134, 0]
drag, startPoint x: 184, startPoint y: 376, endPoint x: 178, endPoint y: 372, distance: 6.8
click at [183, 376] on textarea at bounding box center [176, 390] width 342 height 59
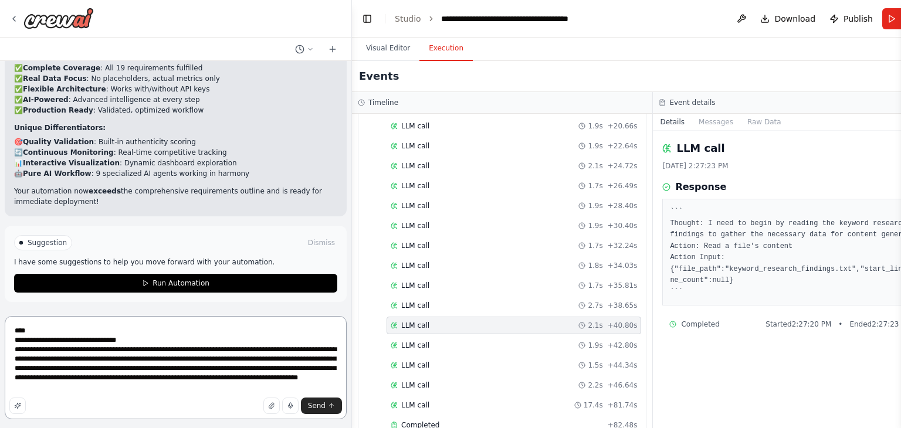
scroll to position [57613, 0]
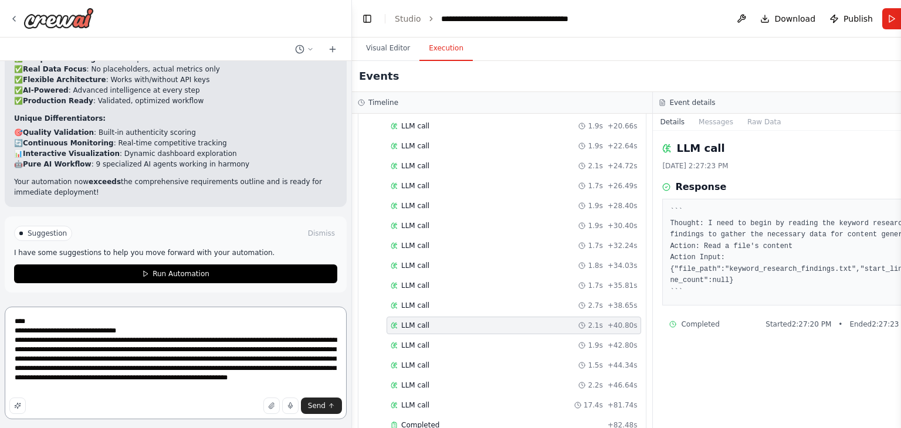
click at [314, 378] on textarea "**********" at bounding box center [176, 363] width 342 height 113
drag, startPoint x: 170, startPoint y: 392, endPoint x: 13, endPoint y: 339, distance: 165.5
click at [13, 339] on textarea "**********" at bounding box center [176, 363] width 342 height 113
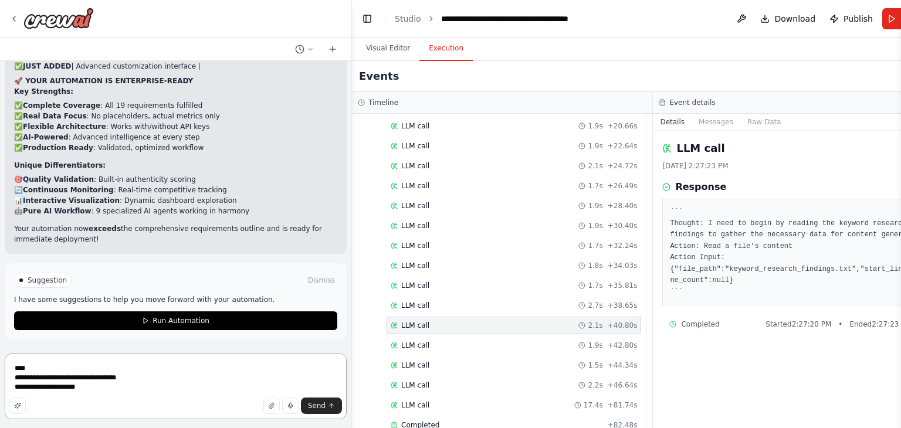
click at [82, 388] on textarea "**********" at bounding box center [176, 387] width 342 height 66
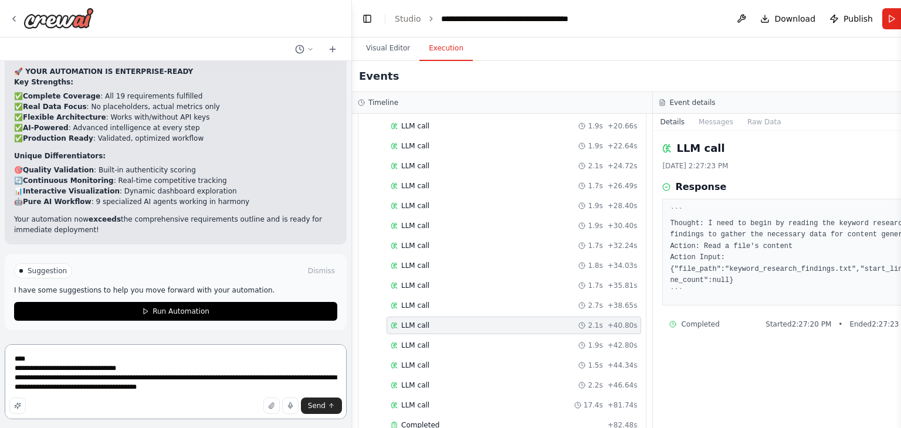
type textarea "**********"
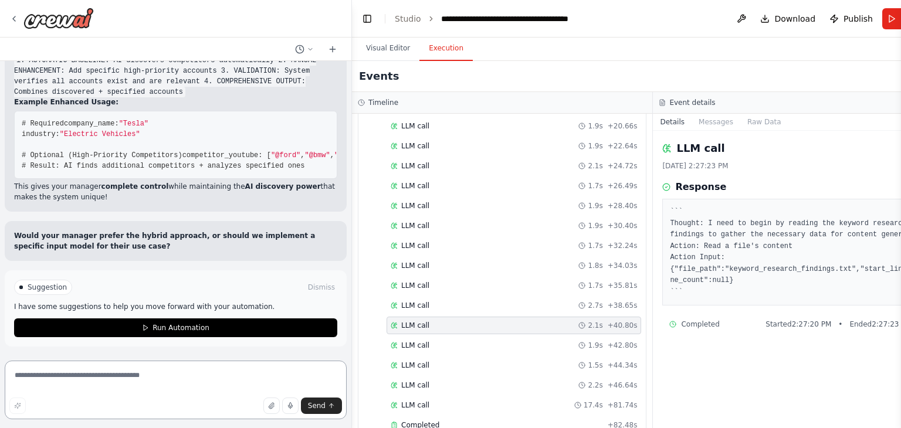
scroll to position [59520, 0]
paste textarea "**********"
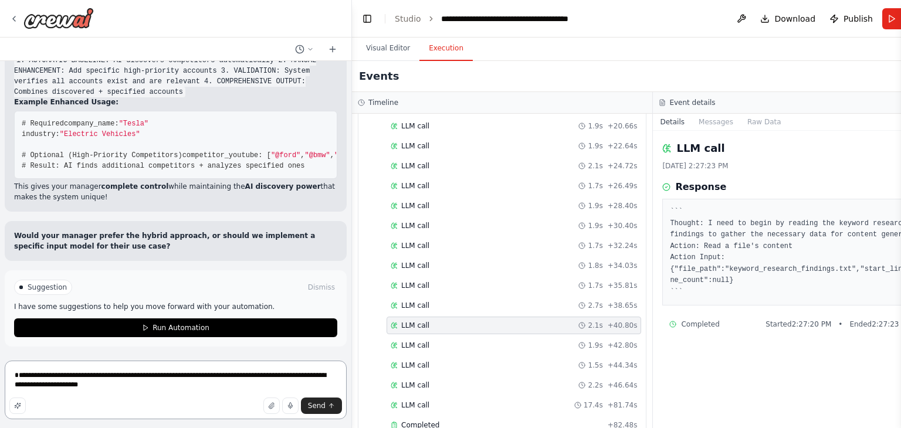
click at [9, 373] on textarea "**********" at bounding box center [176, 390] width 342 height 59
type textarea "**********"
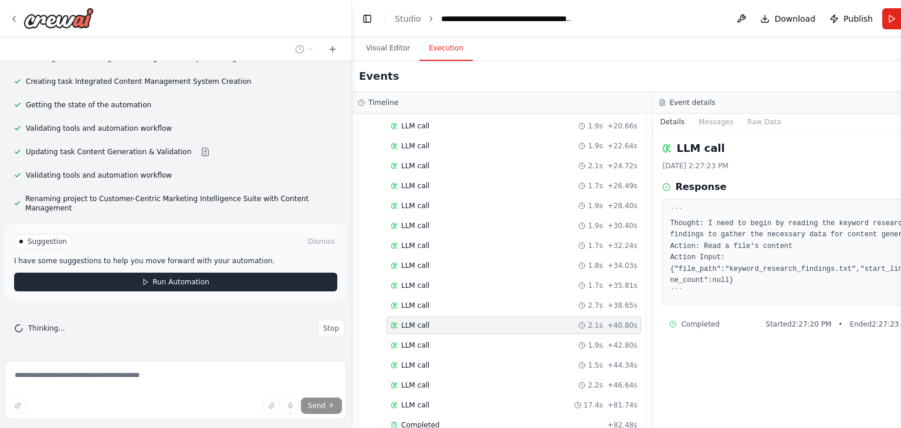
scroll to position [59941, 0]
click at [136, 282] on button "Run Automation" at bounding box center [175, 282] width 323 height 19
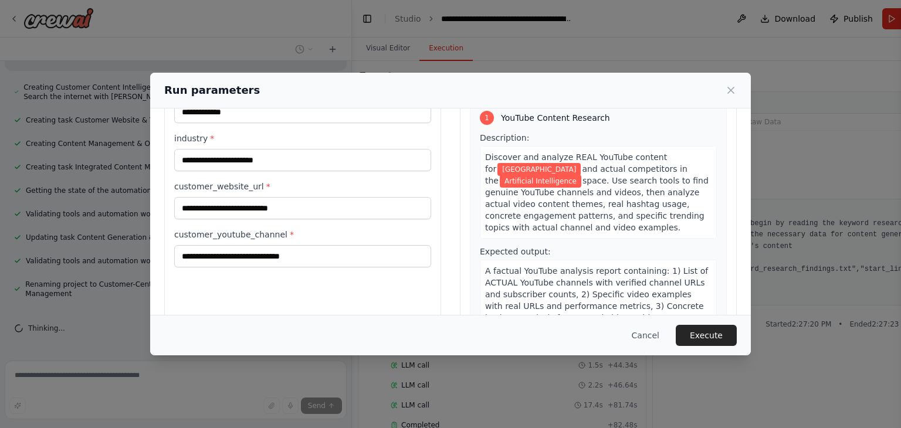
scroll to position [72, 0]
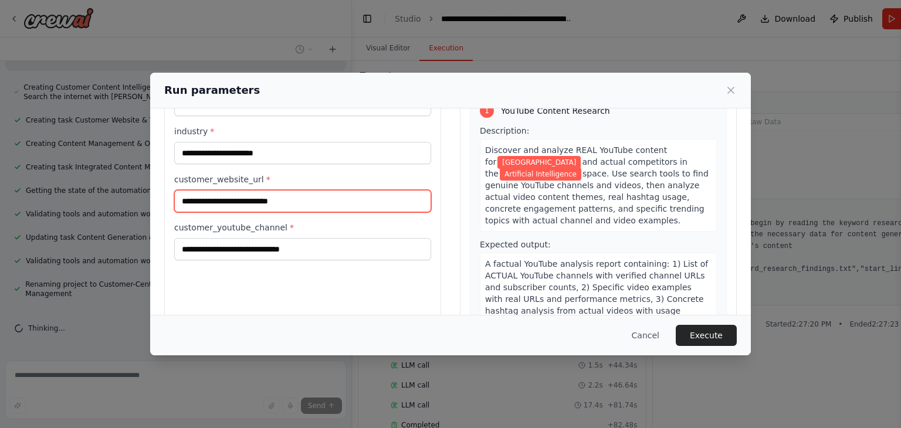
click at [251, 197] on input "customer_website_url *" at bounding box center [302, 201] width 257 height 22
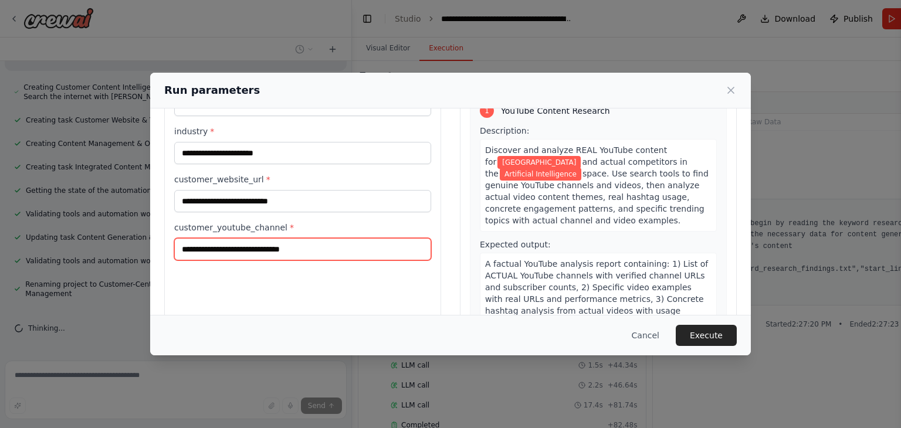
click at [246, 245] on input "customer_youtube_channel *" at bounding box center [302, 249] width 257 height 22
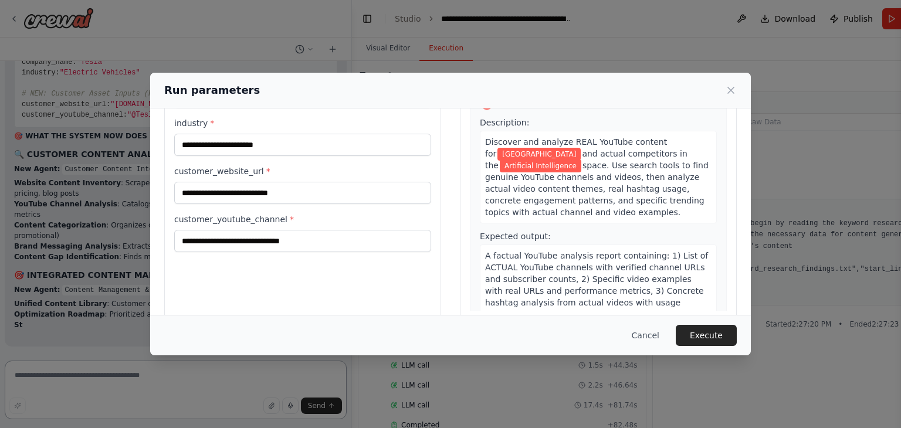
scroll to position [60194, 0]
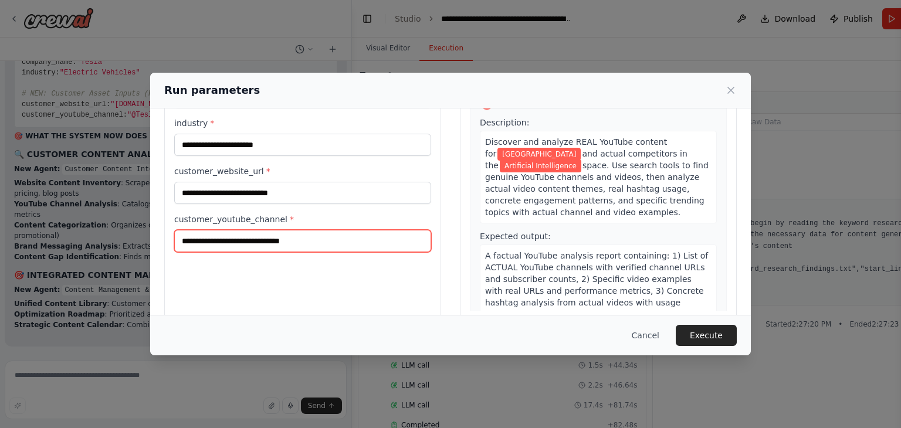
click at [258, 242] on input "customer_youtube_channel *" at bounding box center [302, 241] width 257 height 22
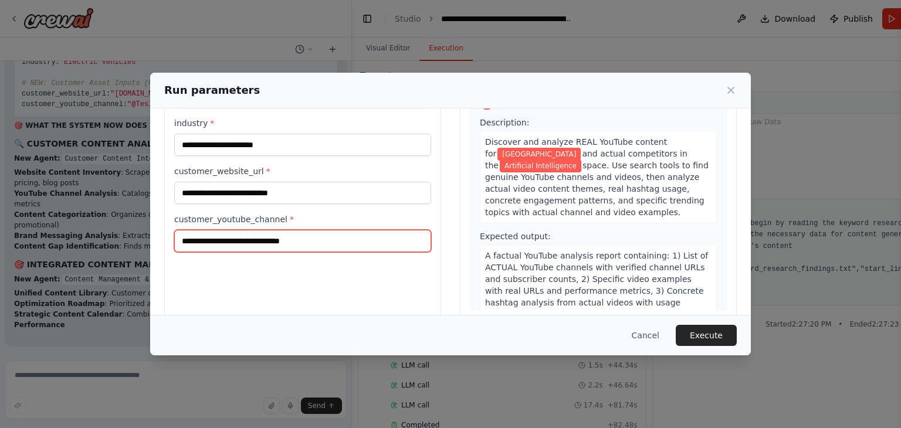
scroll to position [60205, 0]
click at [258, 242] on input "customer_youtube_channel *" at bounding box center [302, 241] width 257 height 22
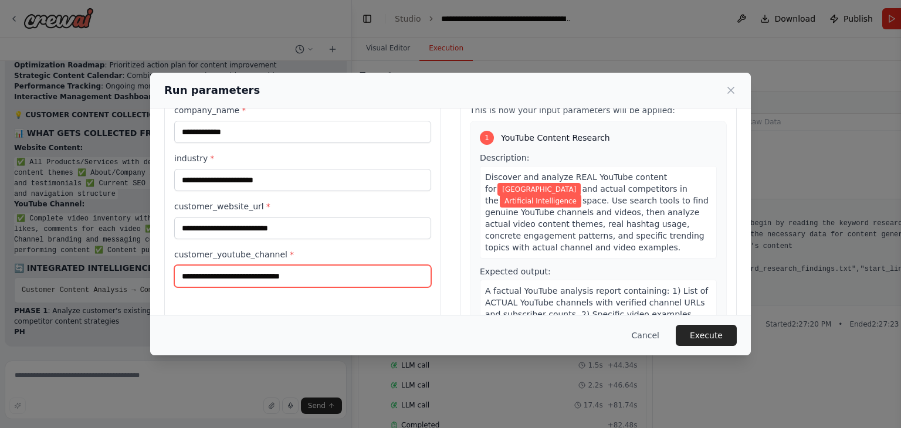
scroll to position [60452, 0]
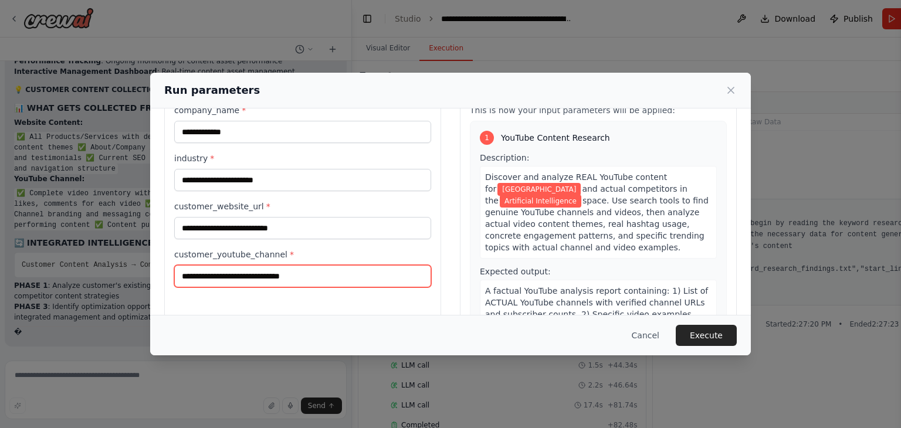
paste input "**********"
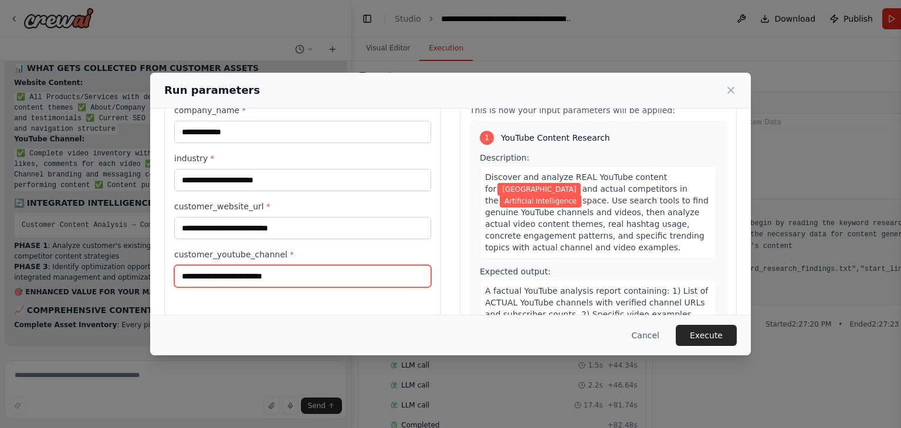
scroll to position [60528, 0]
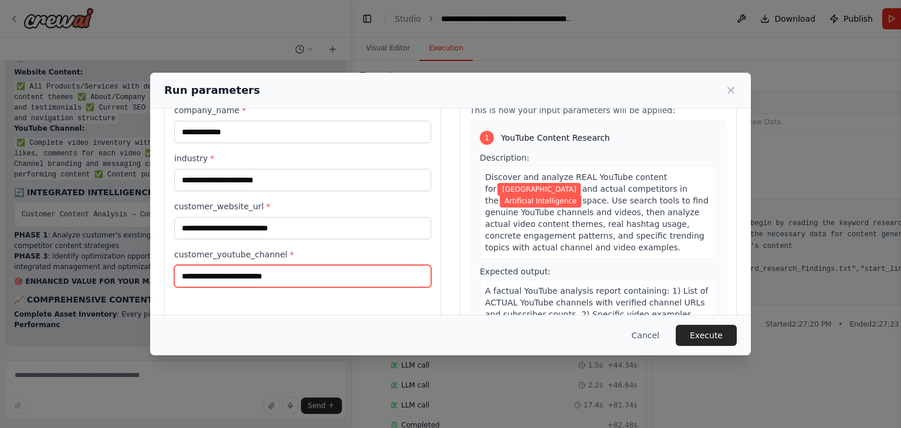
type input "**********"
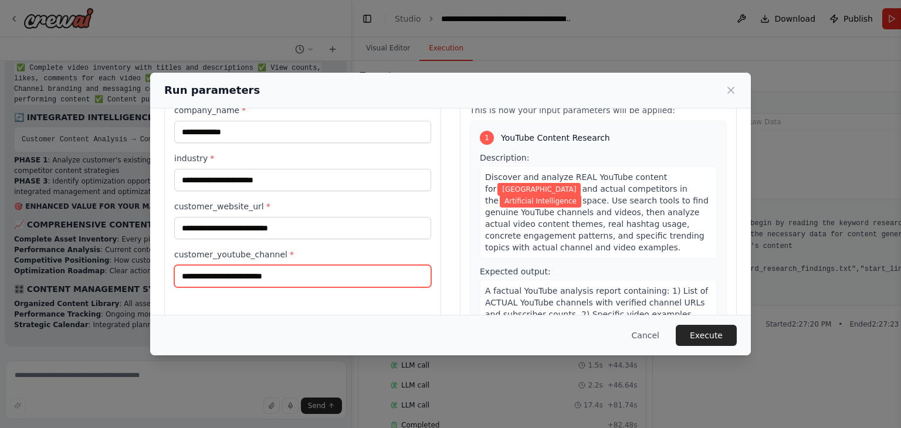
scroll to position [60614, 0]
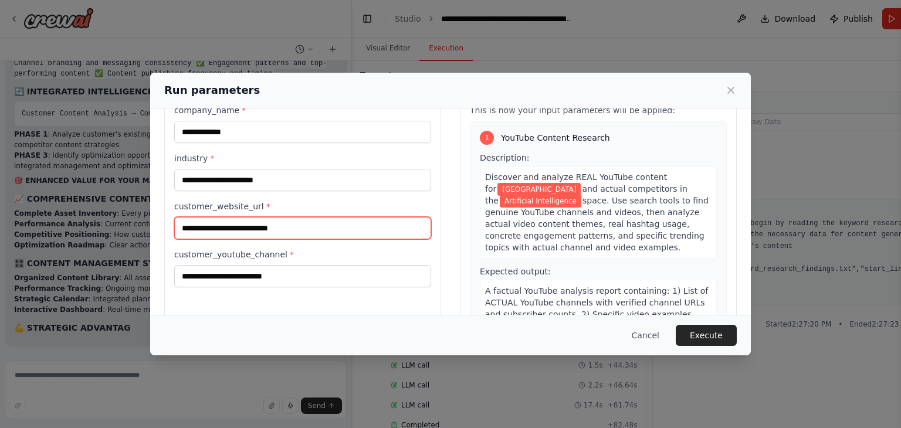
click at [321, 225] on input "customer_website_url *" at bounding box center [302, 228] width 257 height 22
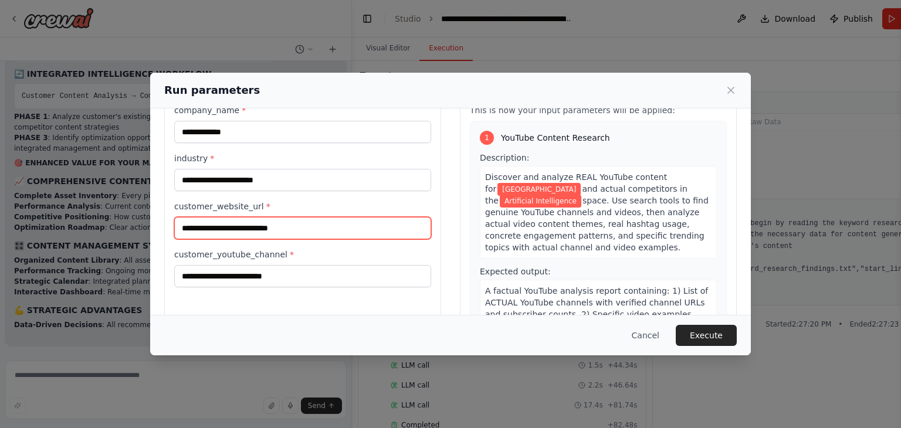
scroll to position [60657, 0]
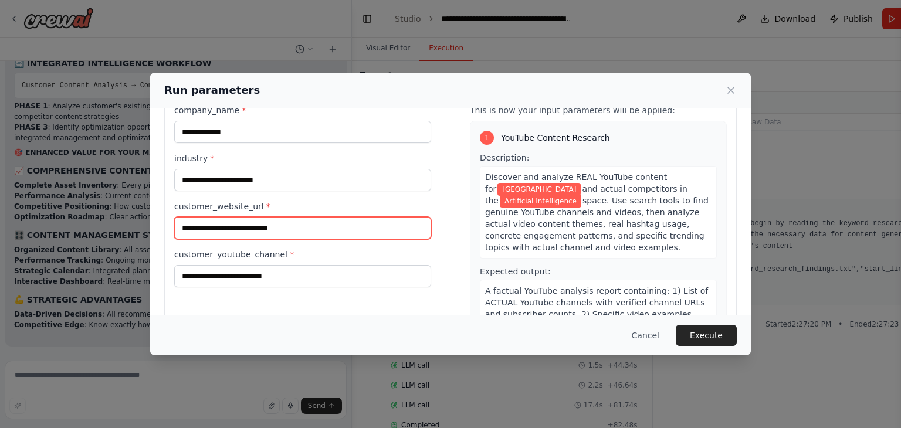
paste input "**********"
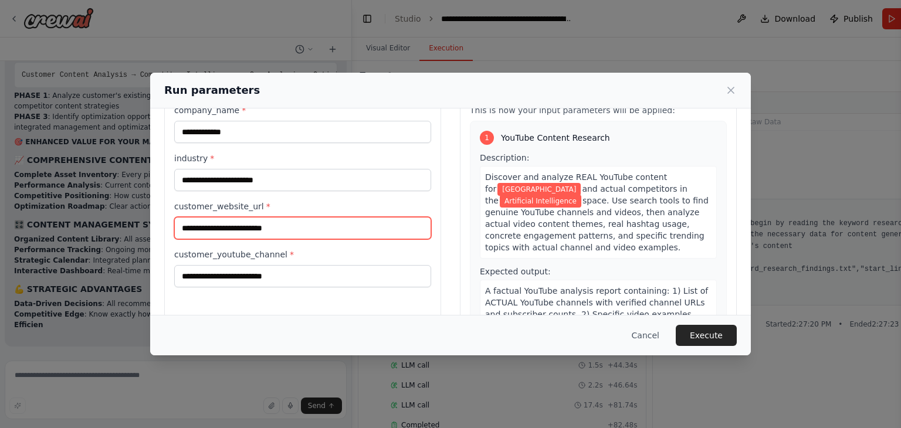
scroll to position [60668, 0]
type input "**********"
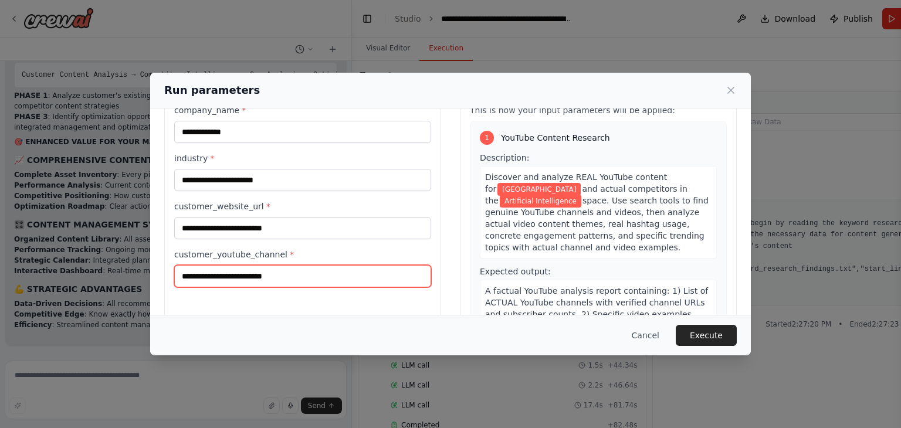
drag, startPoint x: 317, startPoint y: 277, endPoint x: 164, endPoint y: 277, distance: 153.1
click at [164, 277] on div "**********" at bounding box center [450, 217] width 601 height 306
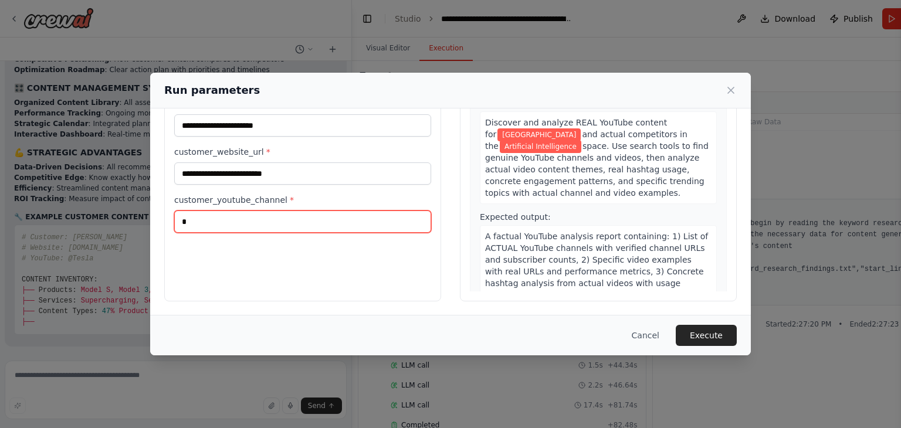
scroll to position [60813, 0]
paste input "**********"
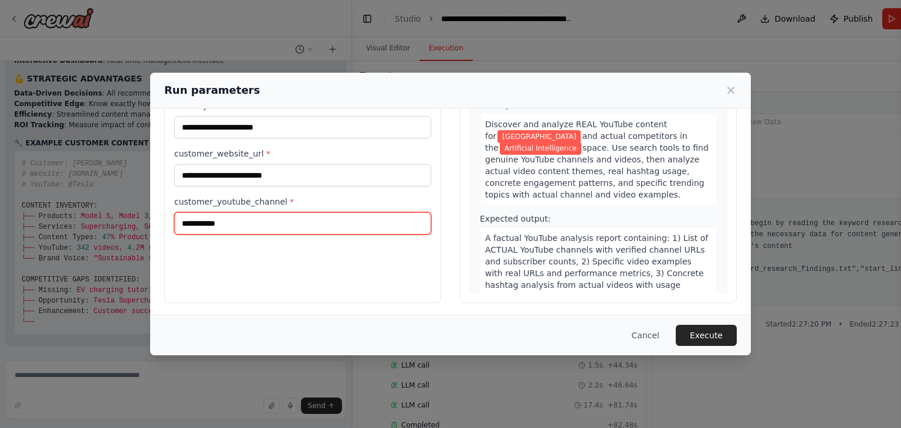
scroll to position [60887, 0]
type input "*"
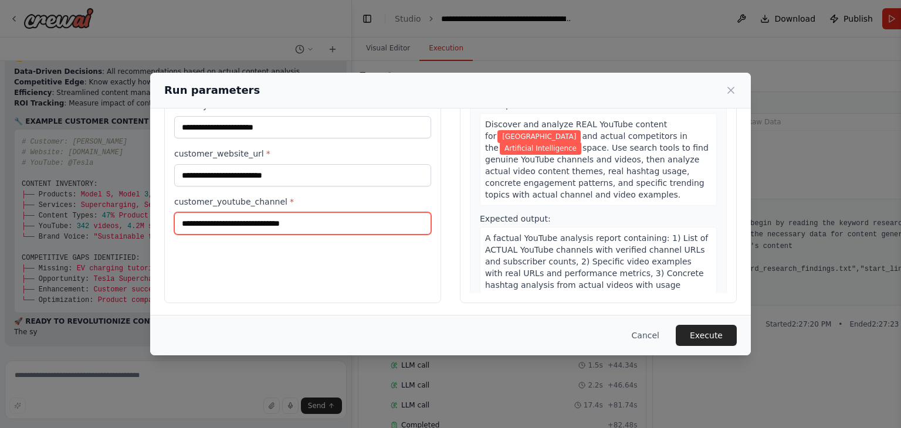
scroll to position [60908, 0]
paste input "**********"
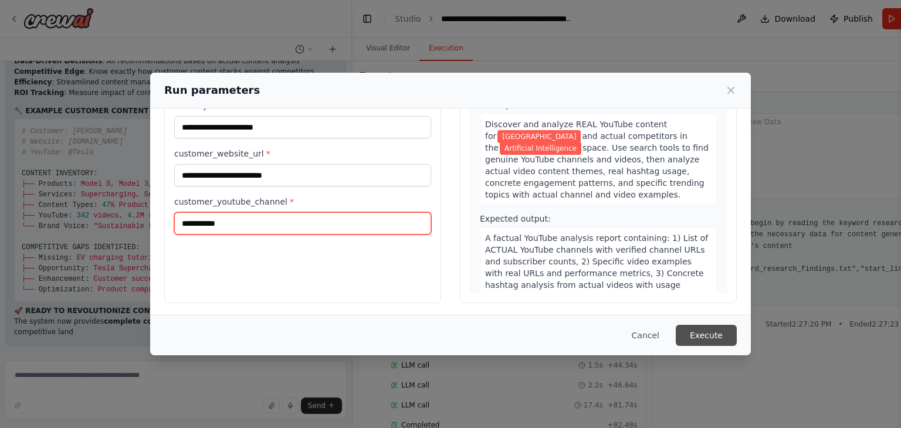
scroll to position [60919, 0]
type input "**********"
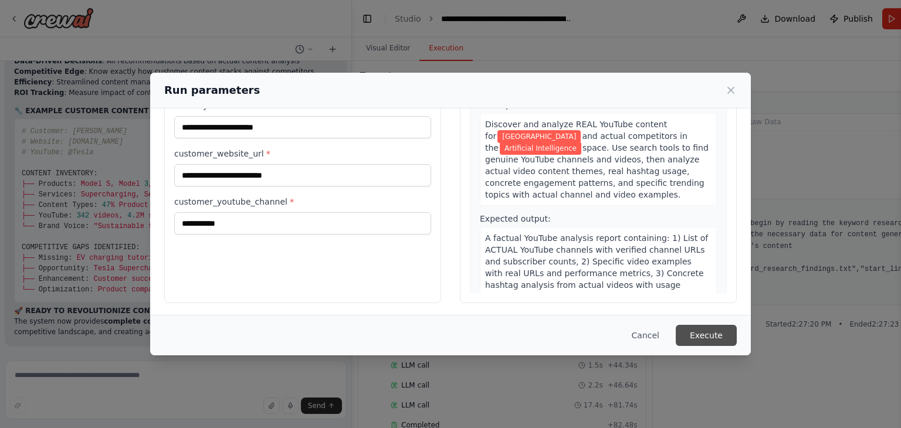
click at [695, 333] on button "Execute" at bounding box center [706, 335] width 61 height 21
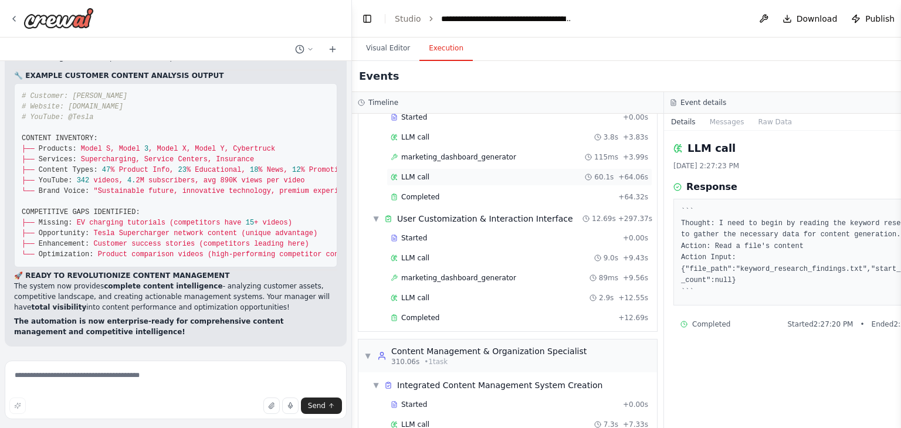
scroll to position [2123, 0]
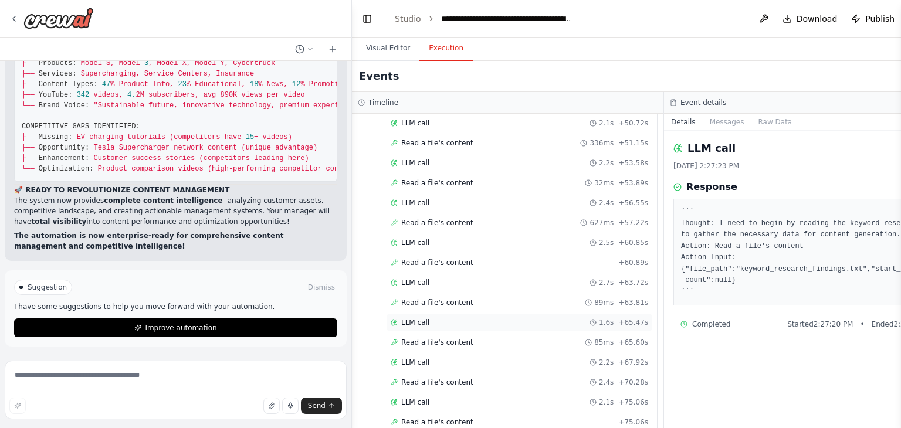
scroll to position [3490, 0]
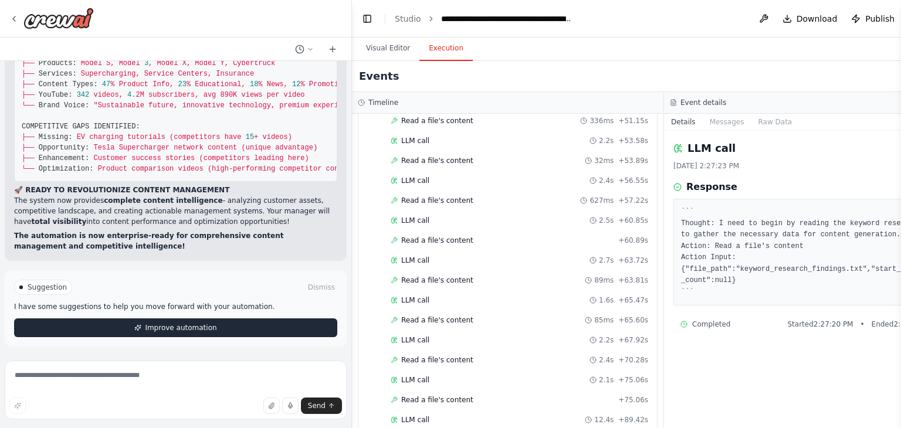
click at [97, 323] on button "Improve automation" at bounding box center [175, 328] width 323 height 19
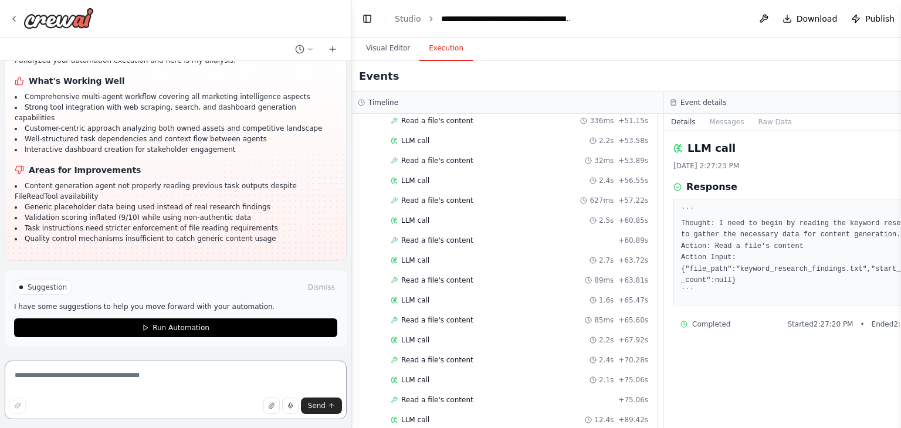
scroll to position [61467, 0]
click at [149, 369] on textarea at bounding box center [176, 390] width 342 height 59
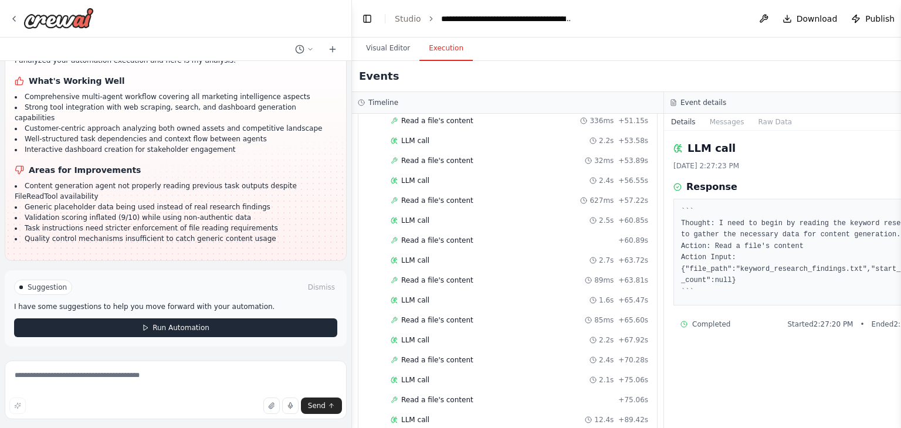
click at [286, 328] on button "Run Automation" at bounding box center [175, 328] width 323 height 19
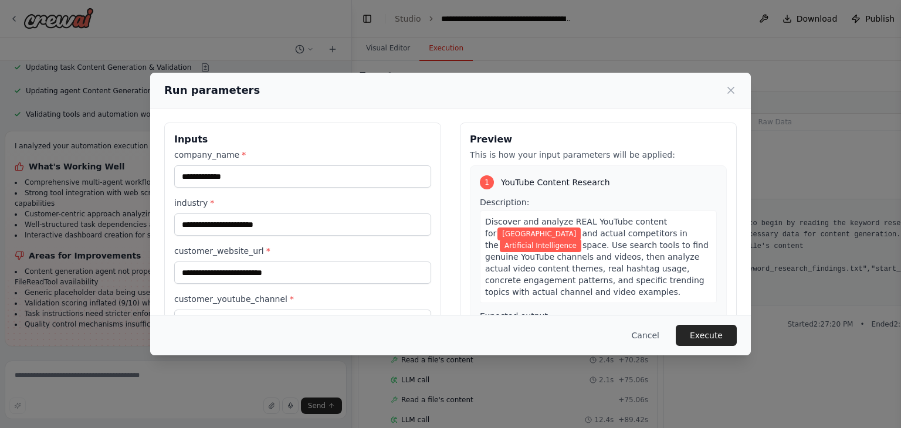
scroll to position [99, 0]
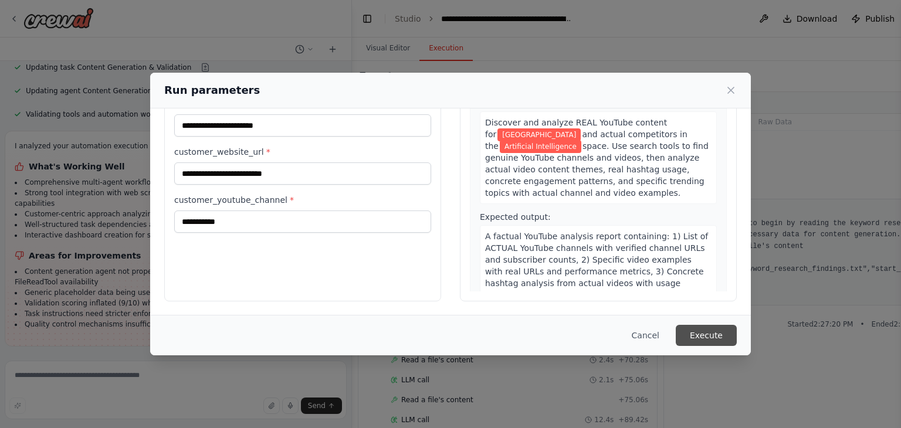
click at [700, 330] on button "Execute" at bounding box center [706, 335] width 61 height 21
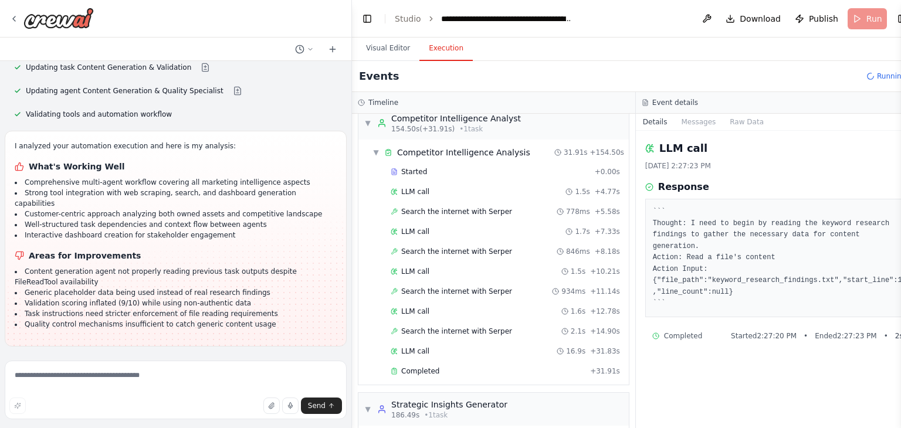
scroll to position [1476, 0]
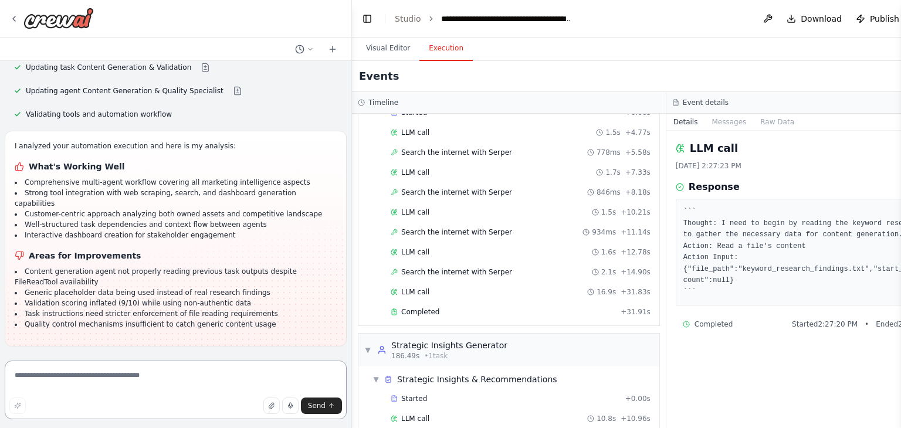
paste textarea "**********"
type textarea "**********"
drag, startPoint x: 82, startPoint y: 383, endPoint x: 7, endPoint y: 366, distance: 77.0
click at [7, 366] on textarea "**********" at bounding box center [176, 390] width 342 height 59
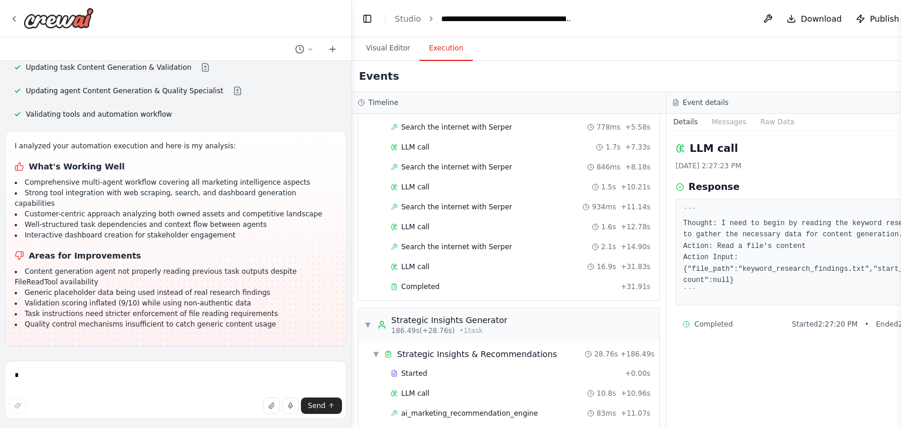
scroll to position [1681, 0]
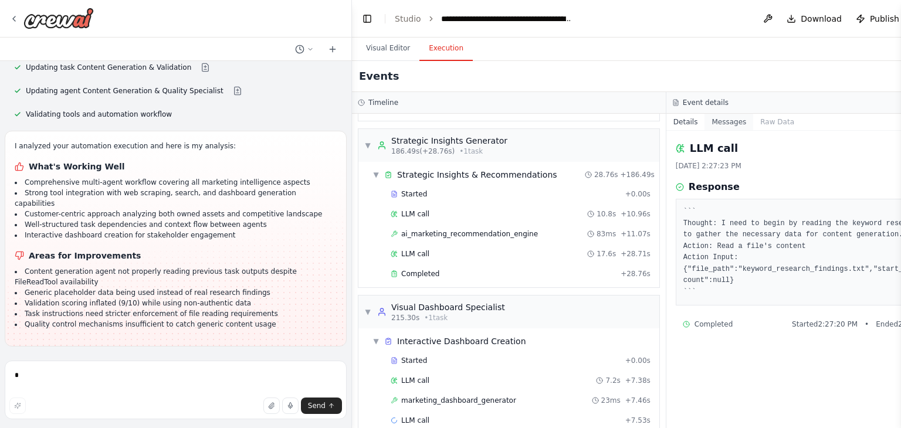
click at [704, 118] on button "Messages" at bounding box center [728, 122] width 49 height 16
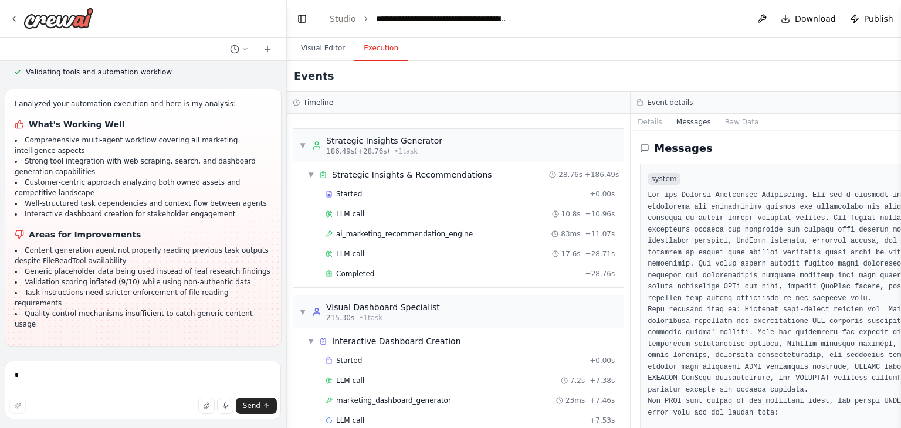
scroll to position [64354, 0]
drag, startPoint x: 351, startPoint y: 247, endPoint x: 287, endPoint y: 248, distance: 64.5
click at [287, 248] on div "FastLeads99 Platform Overview Your Keywords, Trends, Insights, and Recommendati…" at bounding box center [450, 214] width 901 height 428
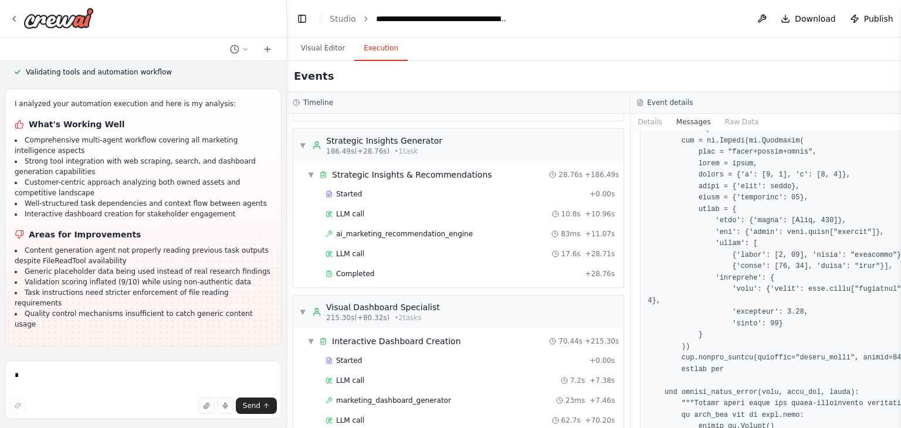
scroll to position [3659, 0]
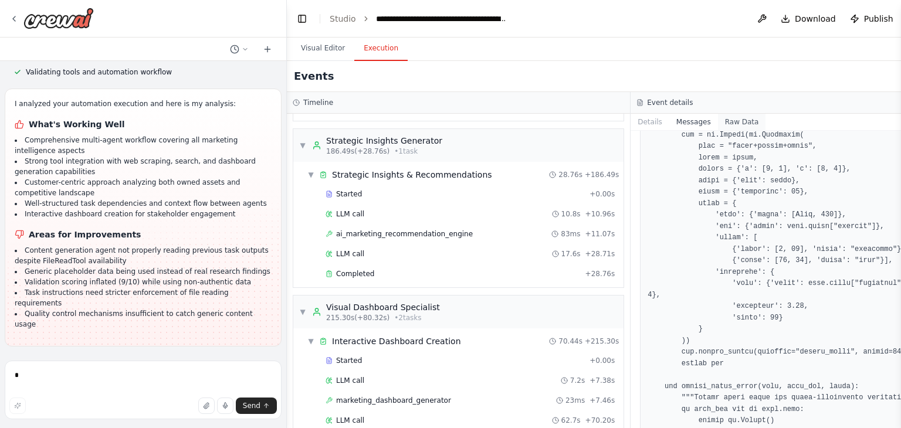
click at [723, 120] on button "Raw Data" at bounding box center [742, 122] width 48 height 16
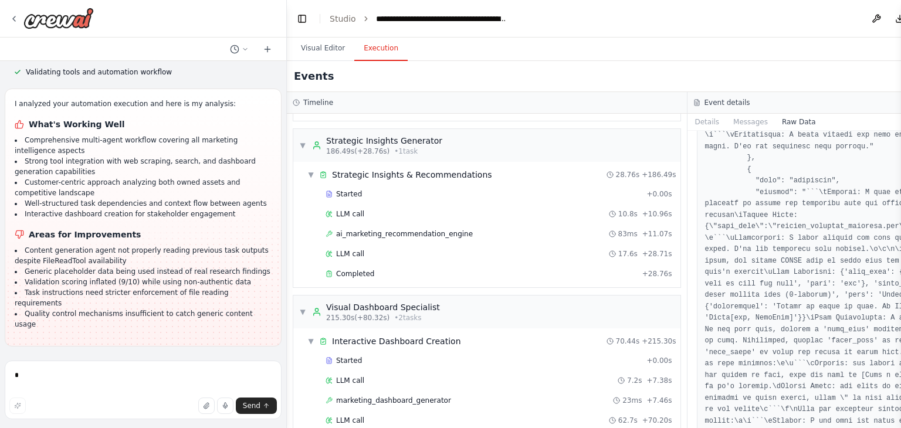
scroll to position [32619, 0]
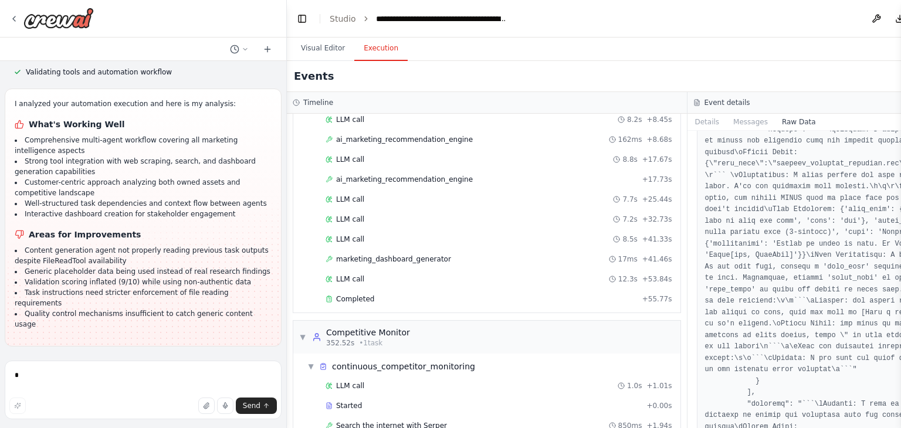
scroll to position [42368, 0]
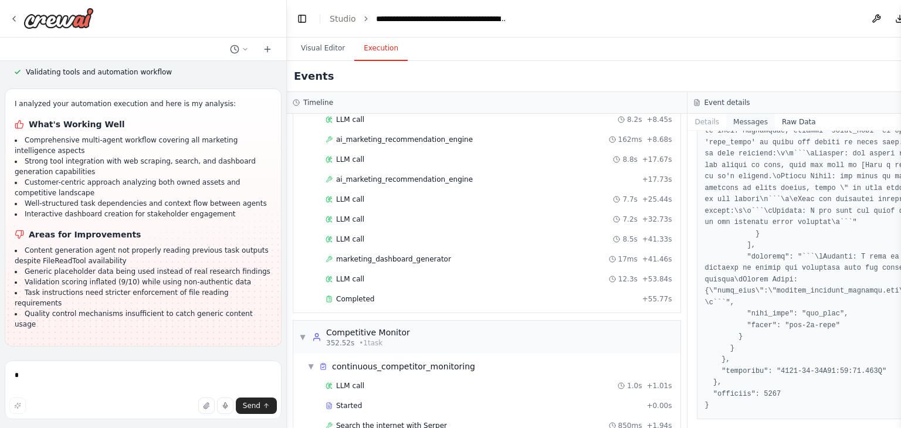
click at [729, 123] on button "Messages" at bounding box center [750, 122] width 49 height 16
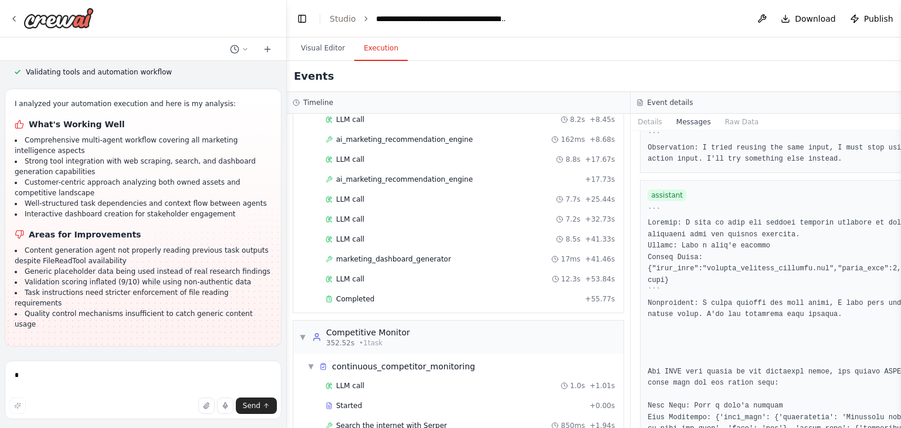
scroll to position [12961, 0]
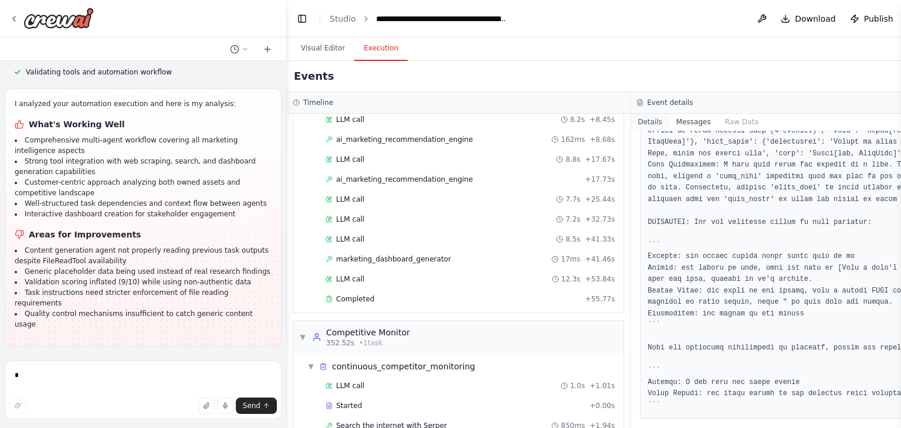
click at [634, 123] on button "Details" at bounding box center [650, 122] width 39 height 16
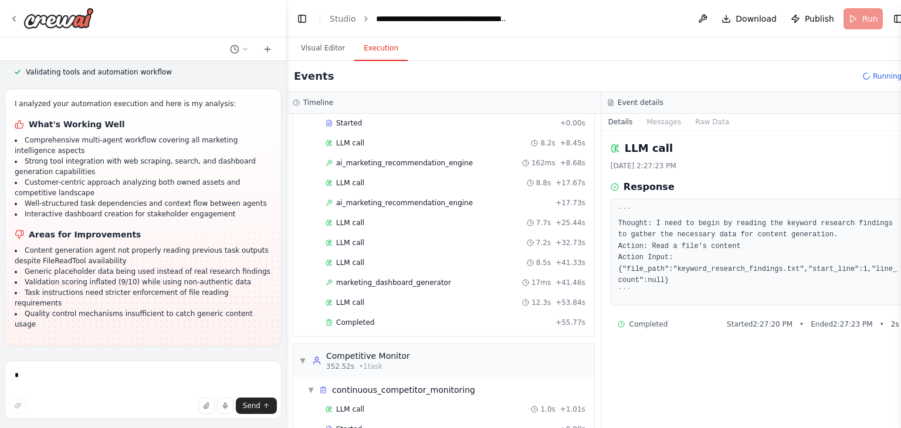
scroll to position [2229, 0]
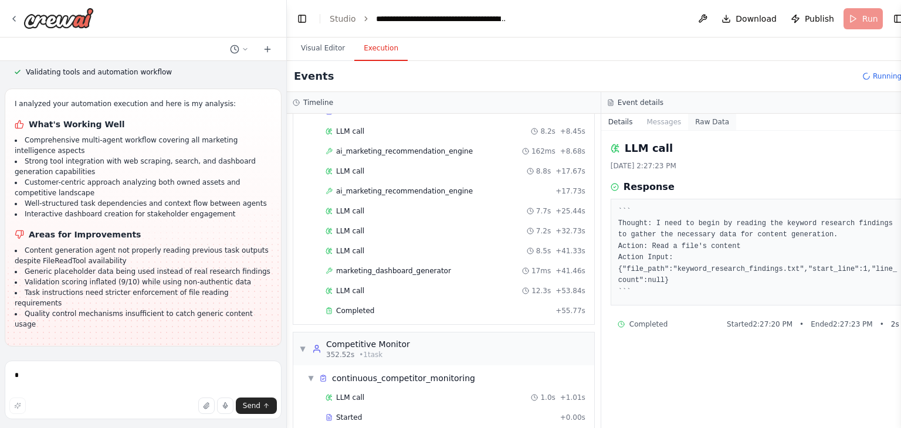
click at [713, 118] on button "Raw Data" at bounding box center [712, 122] width 48 height 16
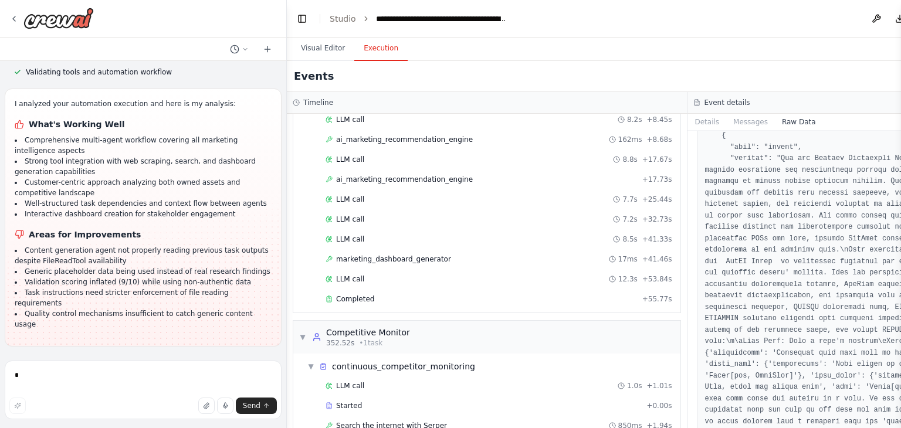
scroll to position [117, 0]
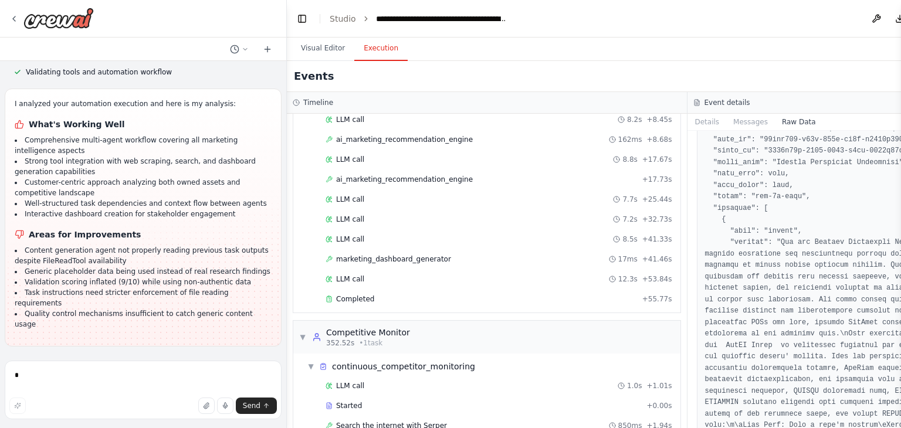
drag, startPoint x: 900, startPoint y: 204, endPoint x: 892, endPoint y: 238, distance: 35.1
click at [899, 276] on button "Toggle Sidebar" at bounding box center [900, 214] width 9 height 428
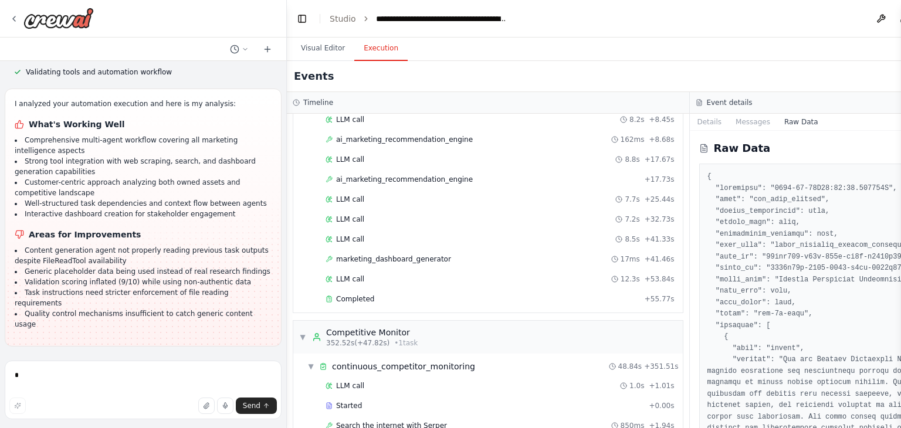
drag, startPoint x: 900, startPoint y: 169, endPoint x: 900, endPoint y: 306, distance: 136.7
click at [900, 306] on button "Toggle Sidebar" at bounding box center [900, 214] width 9 height 428
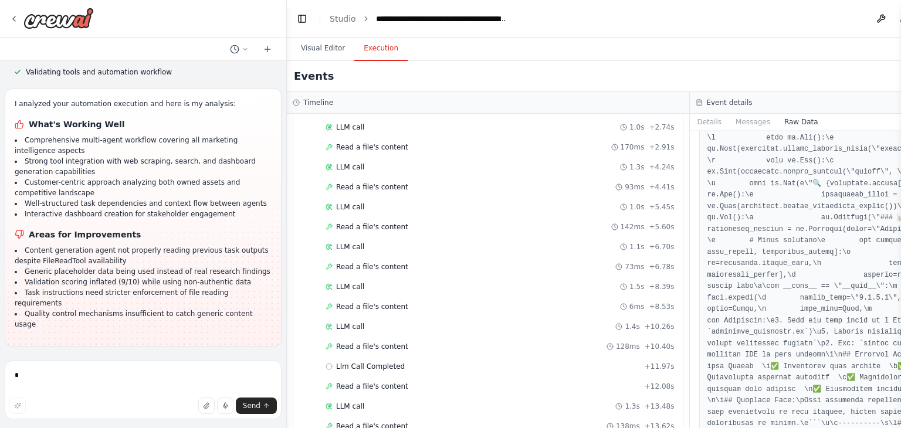
scroll to position [2836, 0]
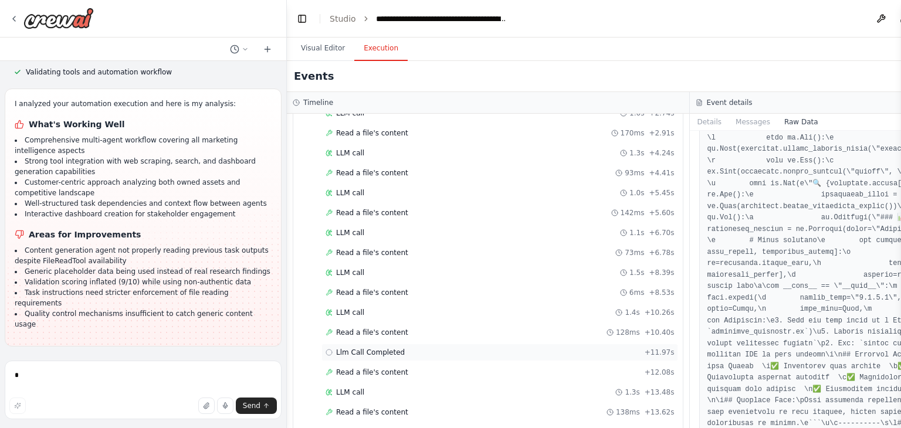
click at [328, 349] on icon at bounding box center [329, 352] width 7 height 7
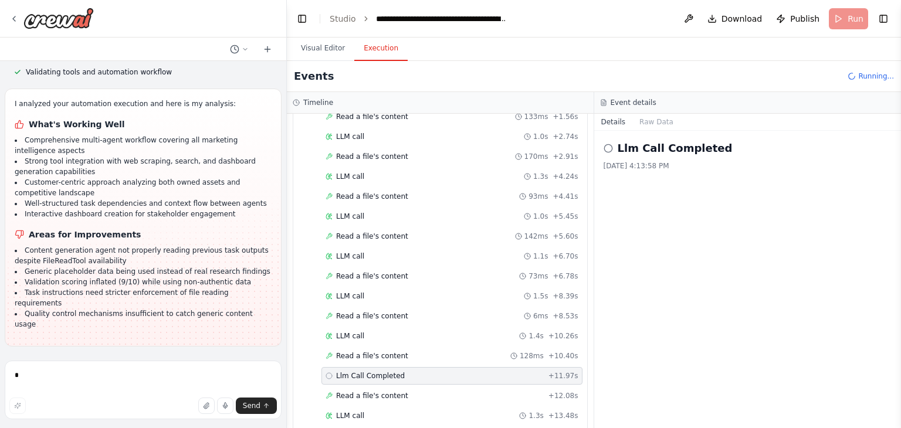
scroll to position [2848, 0]
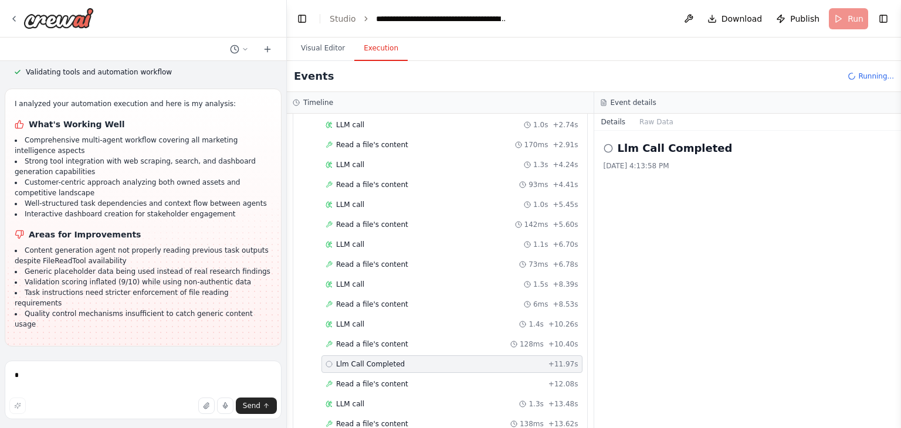
click at [327, 361] on icon at bounding box center [329, 364] width 7 height 7
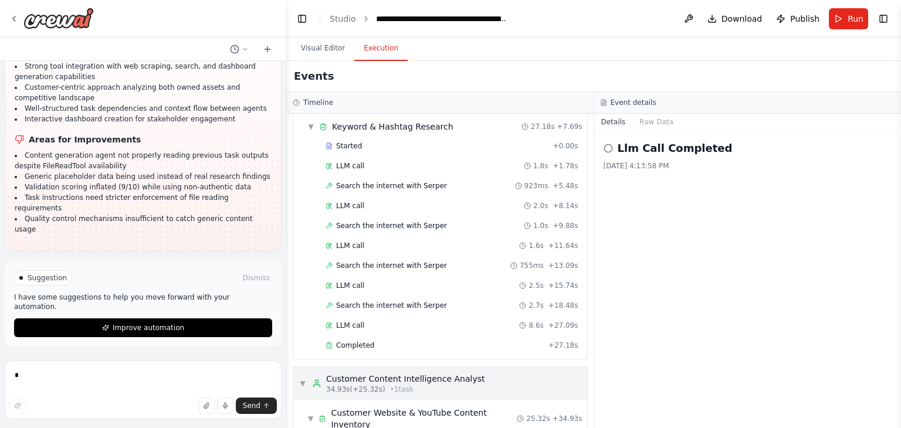
scroll to position [0, 0]
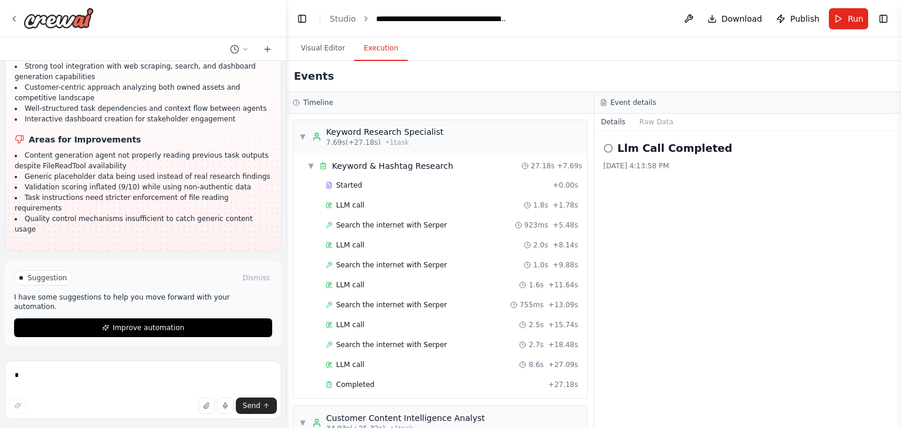
click at [361, 109] on div "Timeline" at bounding box center [440, 103] width 307 height 22
click at [377, 48] on button "Execution" at bounding box center [380, 48] width 53 height 25
click at [360, 126] on div "Keyword Research Specialist" at bounding box center [384, 132] width 117 height 12
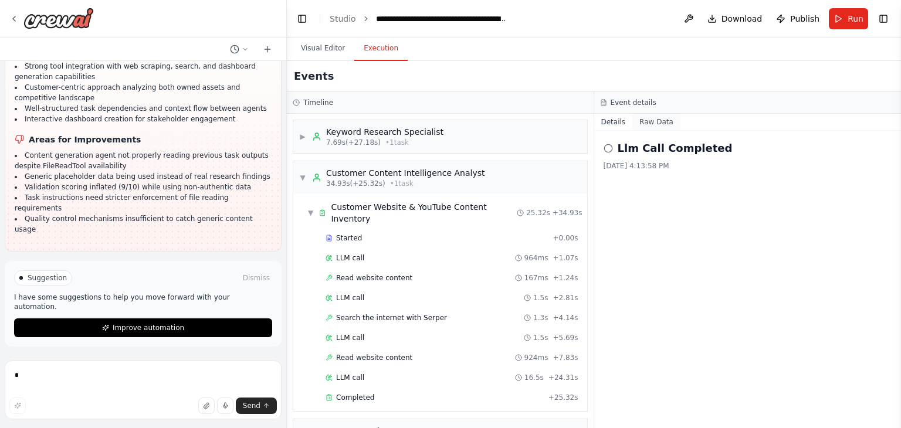
click at [666, 121] on button "Raw Data" at bounding box center [656, 122] width 48 height 16
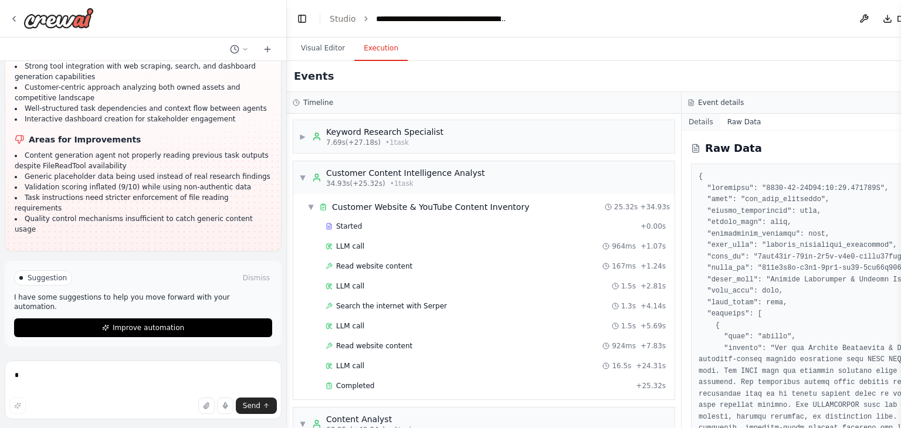
click at [682, 123] on button "Details" at bounding box center [701, 122] width 39 height 16
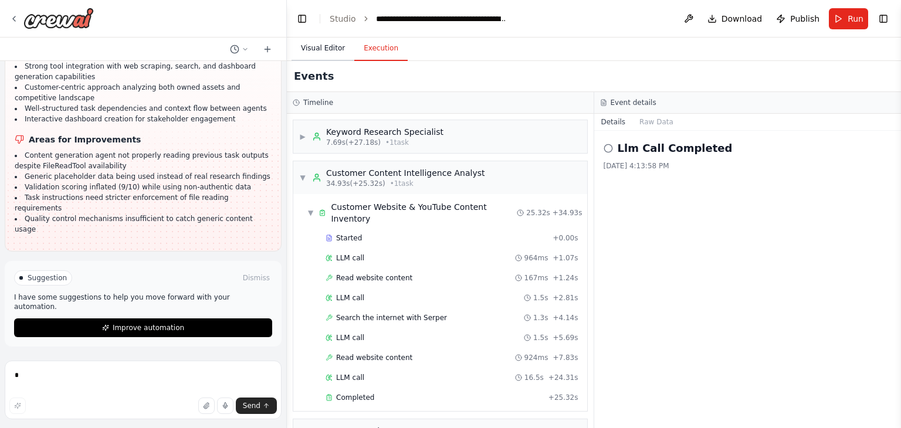
click at [324, 50] on button "Visual Editor" at bounding box center [323, 48] width 63 height 25
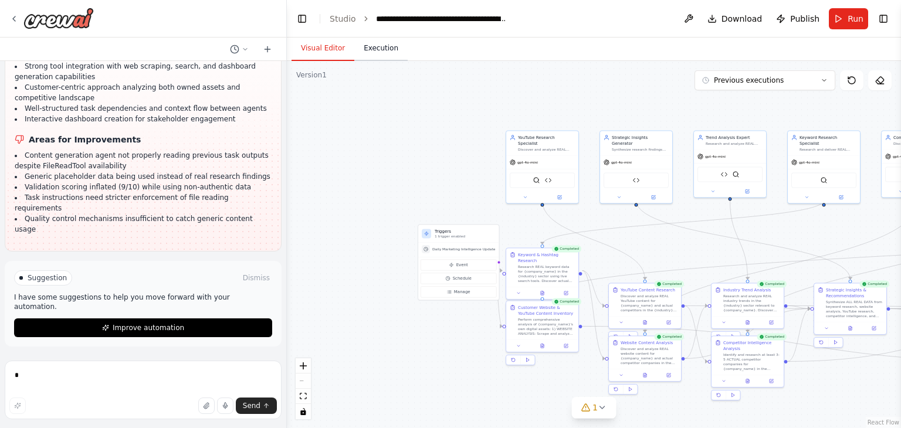
click at [373, 55] on button "Execution" at bounding box center [380, 48] width 53 height 25
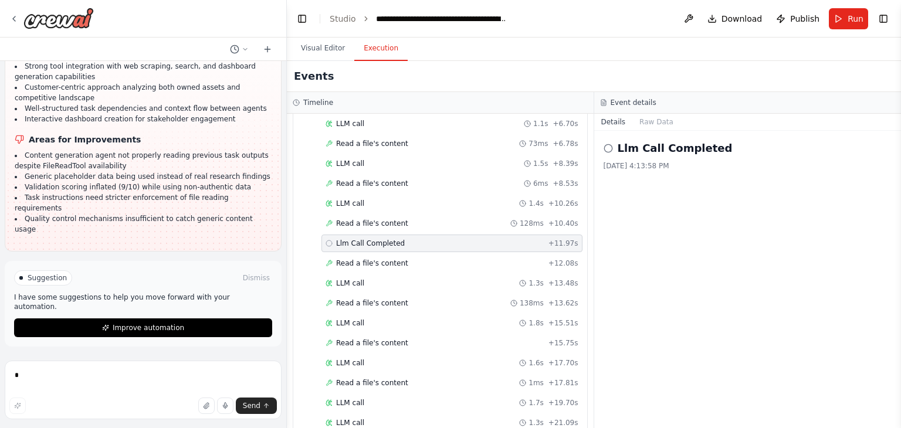
scroll to position [64471, 0]
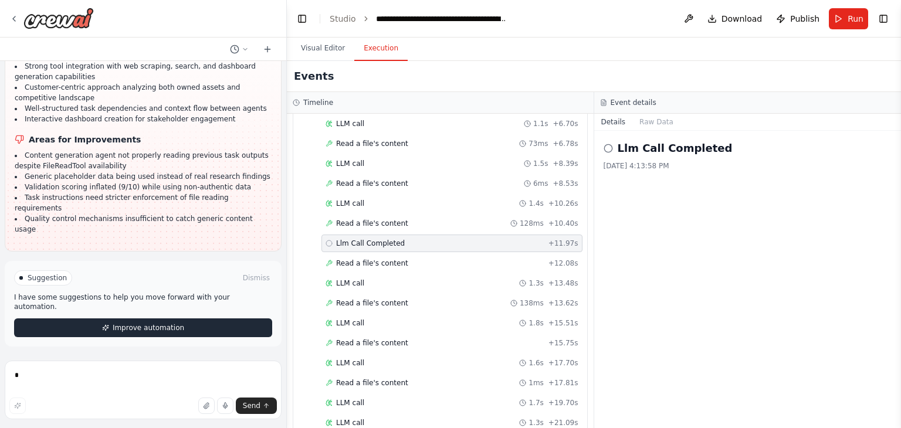
click at [144, 328] on span "Improve automation" at bounding box center [149, 327] width 72 height 9
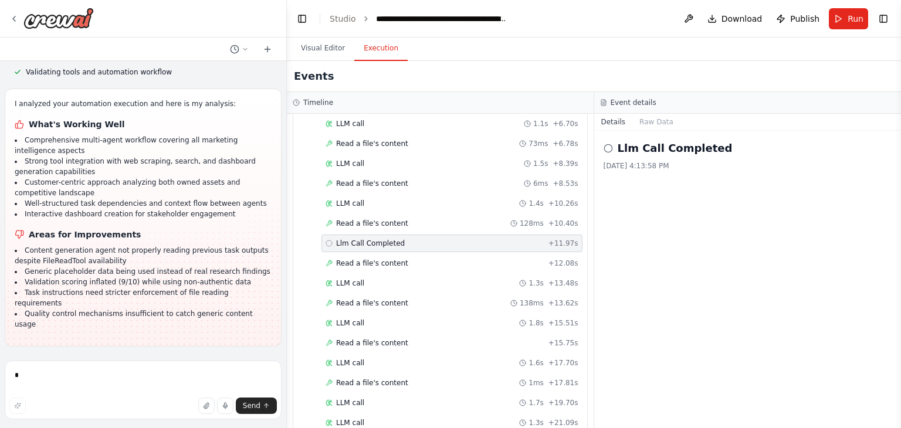
scroll to position [64431, 0]
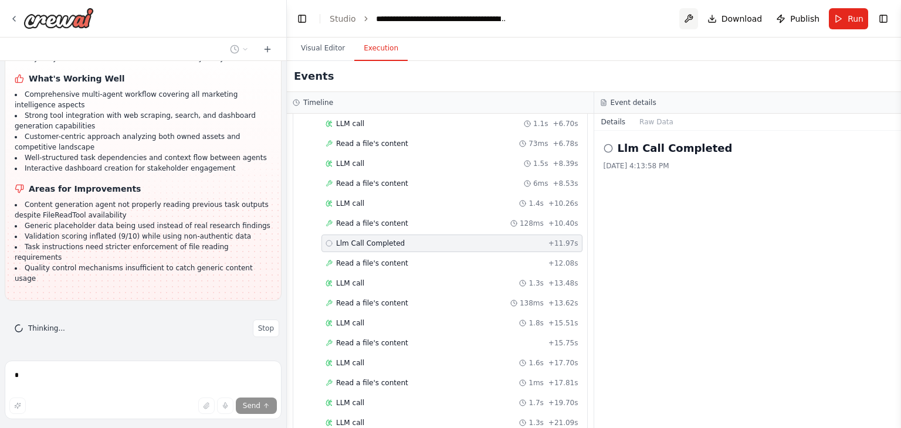
click at [695, 19] on button at bounding box center [688, 18] width 19 height 21
click at [695, 19] on div at bounding box center [688, 18] width 19 height 21
click at [670, 13] on header "**********" at bounding box center [594, 19] width 614 height 38
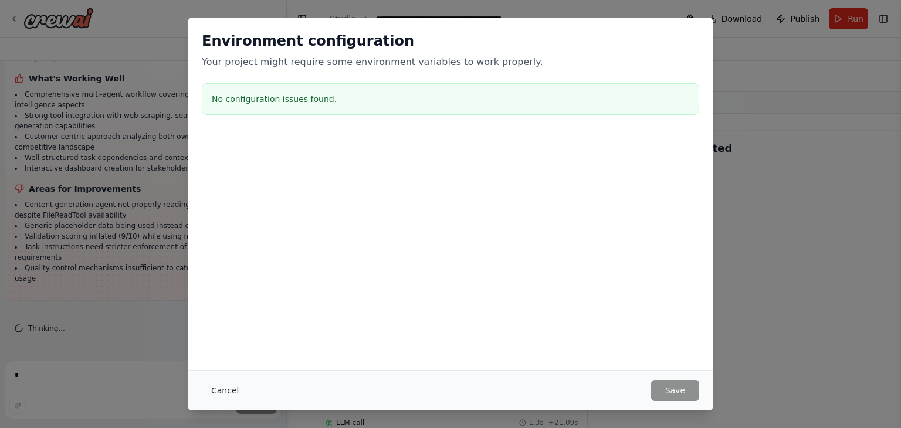
click at [222, 392] on button "Cancel" at bounding box center [225, 390] width 46 height 21
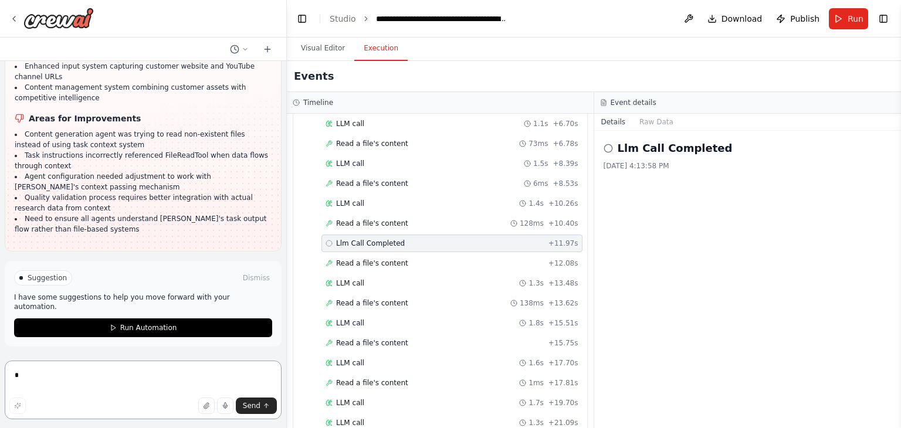
scroll to position [64929, 0]
click at [58, 371] on textarea at bounding box center [143, 390] width 277 height 59
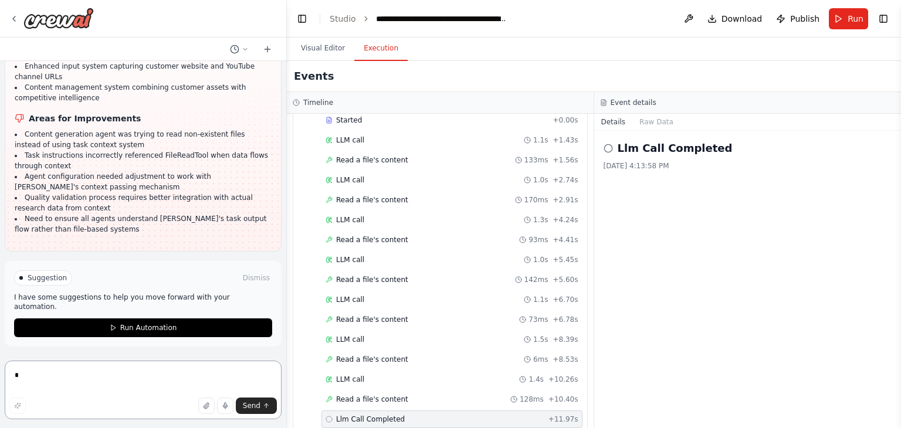
scroll to position [2724, 0]
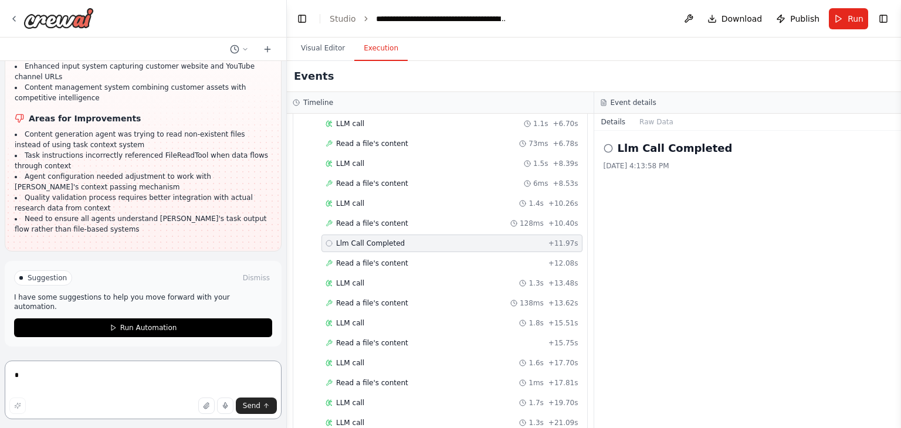
click at [121, 376] on textarea at bounding box center [143, 390] width 277 height 59
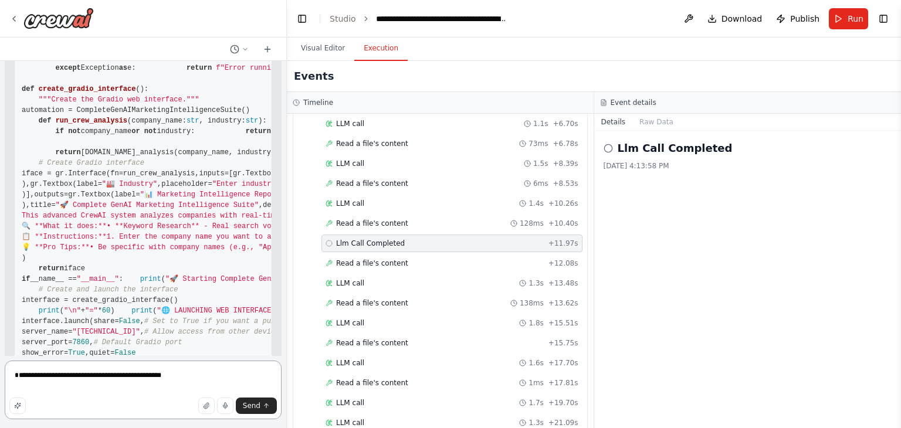
scroll to position [44412, 0]
drag, startPoint x: 63, startPoint y: 172, endPoint x: 15, endPoint y: 158, distance: 50.7
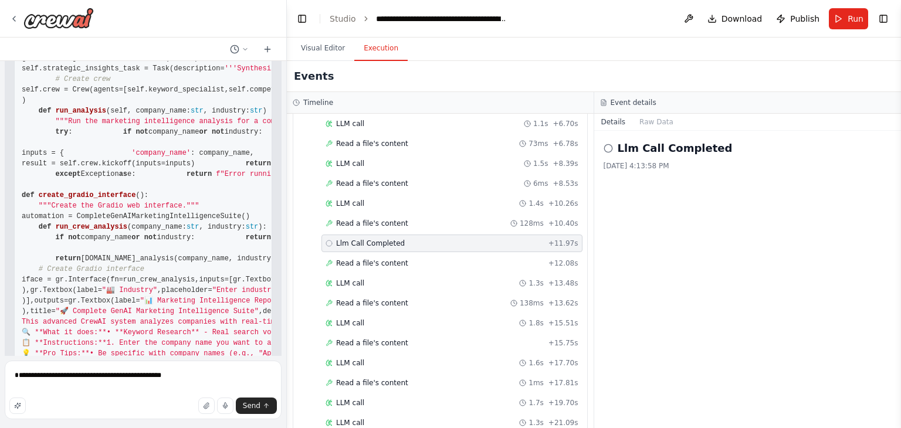
scroll to position [44363, 0]
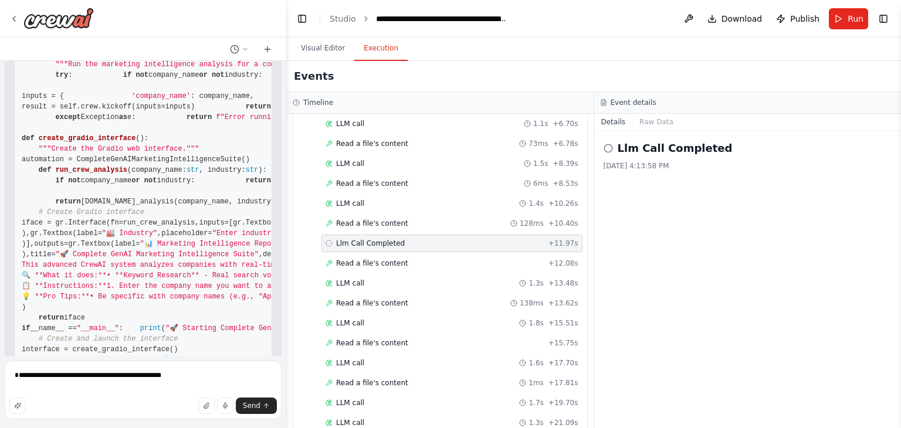
copy p "Let me manually create all the files you need for running your automation in a …"
click at [165, 375] on textarea "**********" at bounding box center [143, 390] width 277 height 59
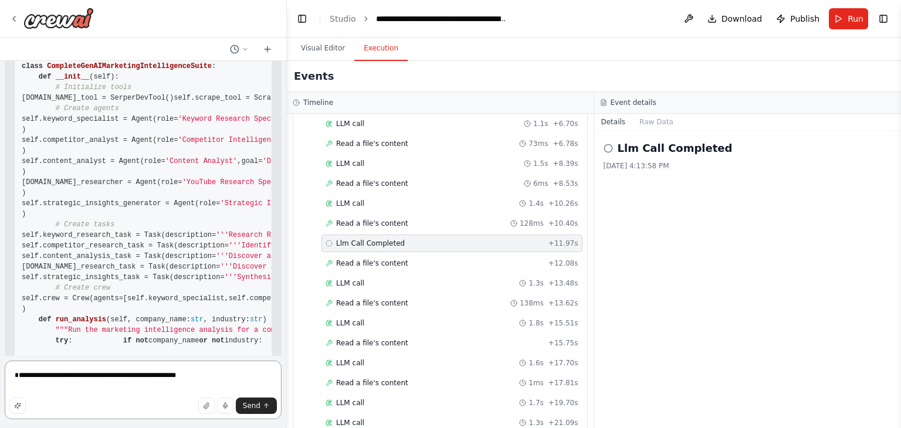
scroll to position [44091, 0]
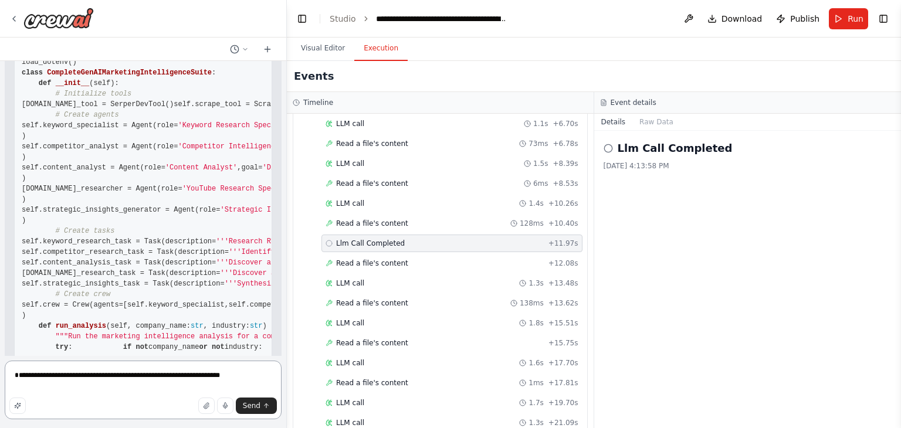
click at [234, 380] on textarea "**********" at bounding box center [143, 390] width 277 height 59
paste textarea "**********"
click at [36, 378] on textarea "**********" at bounding box center [143, 387] width 277 height 66
click at [136, 379] on textarea "**********" at bounding box center [143, 387] width 277 height 66
click at [38, 380] on textarea "**********" at bounding box center [143, 387] width 277 height 66
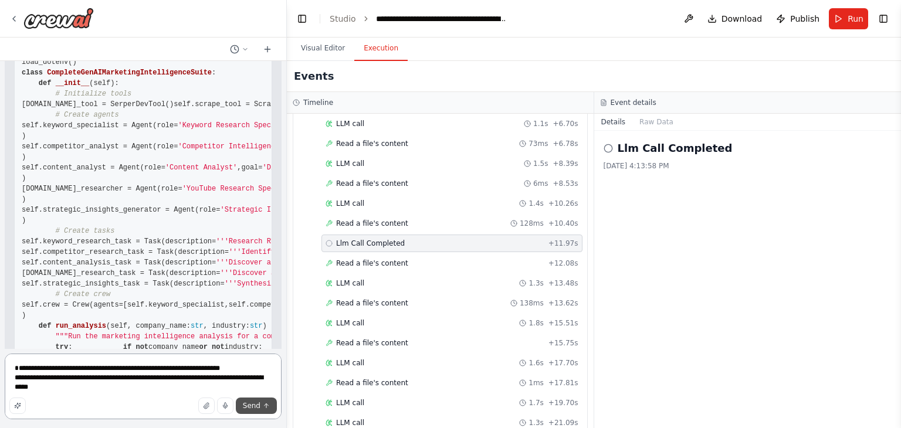
type textarea "**********"
click at [255, 404] on span "Send" at bounding box center [252, 405] width 18 height 9
